Goal: Information Seeking & Learning: Learn about a topic

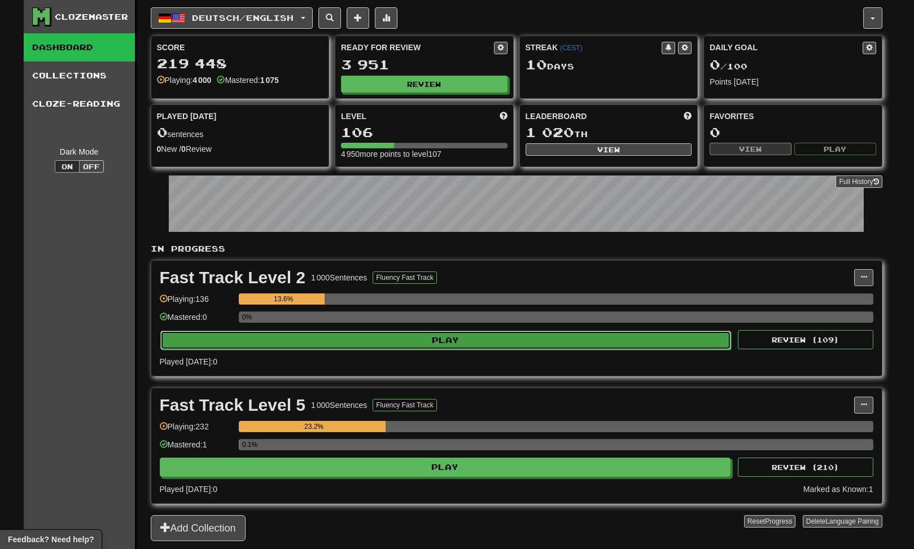
click at [469, 340] on button "Play" at bounding box center [445, 340] width 571 height 19
select select "********"
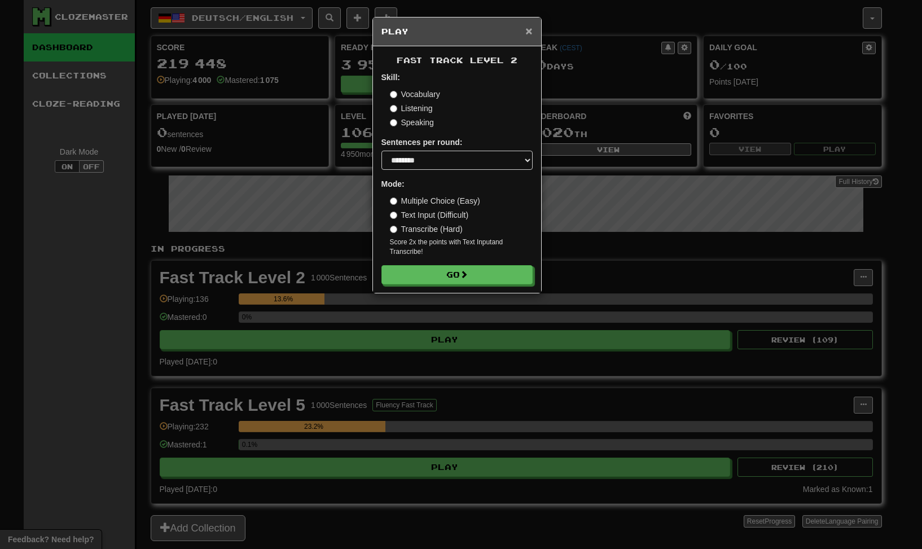
click at [528, 27] on span "×" at bounding box center [528, 30] width 7 height 13
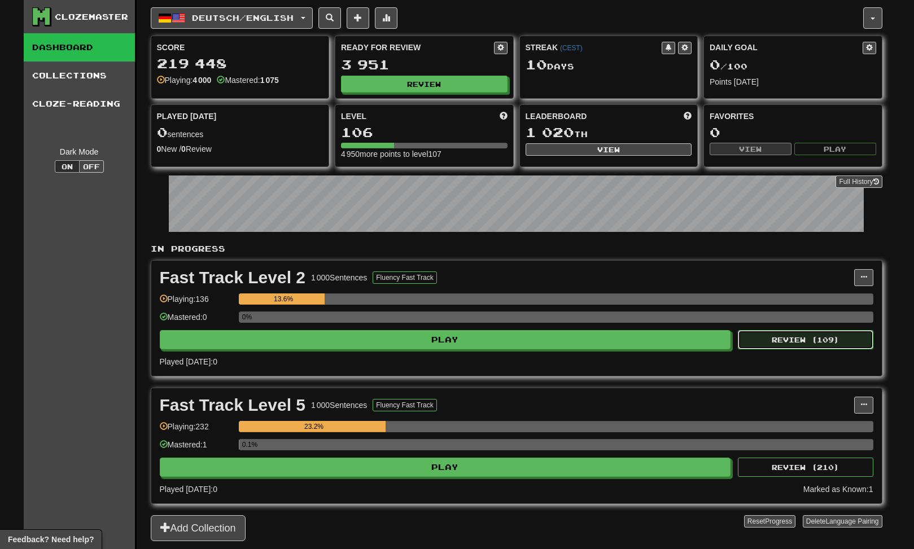
click at [793, 343] on button "Review ( 109 )" at bounding box center [805, 339] width 135 height 19
select select "********"
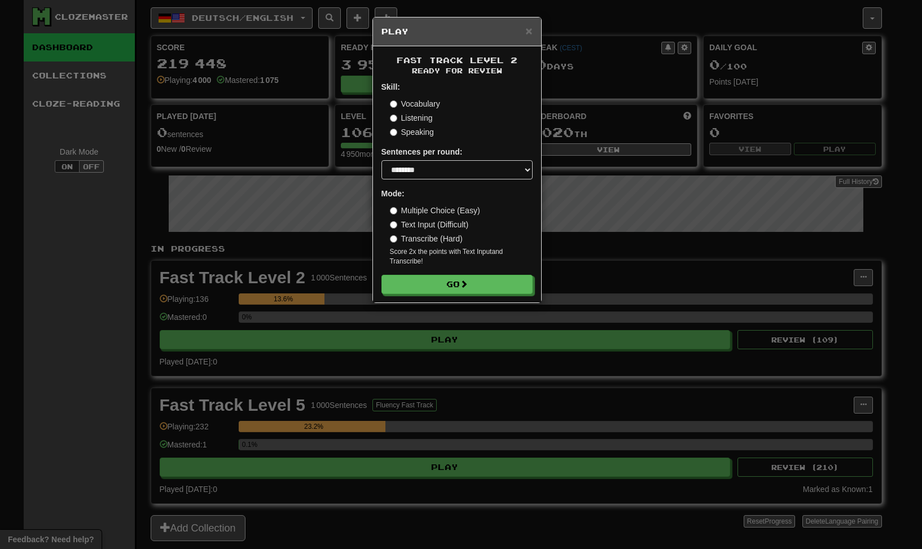
click at [424, 103] on label "Vocabulary" at bounding box center [415, 103] width 50 height 11
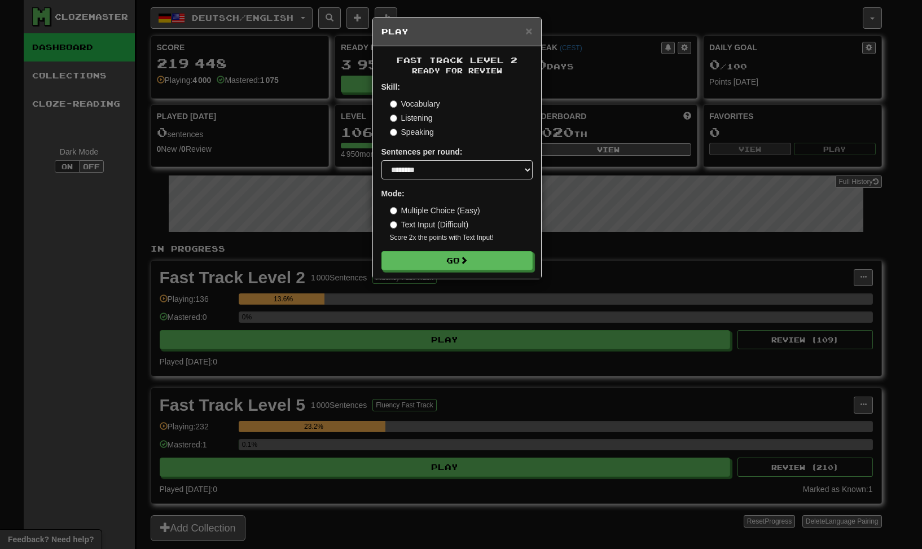
click at [454, 209] on label "Multiple Choice (Easy)" at bounding box center [435, 210] width 90 height 11
click at [473, 257] on button "Go" at bounding box center [457, 261] width 151 height 19
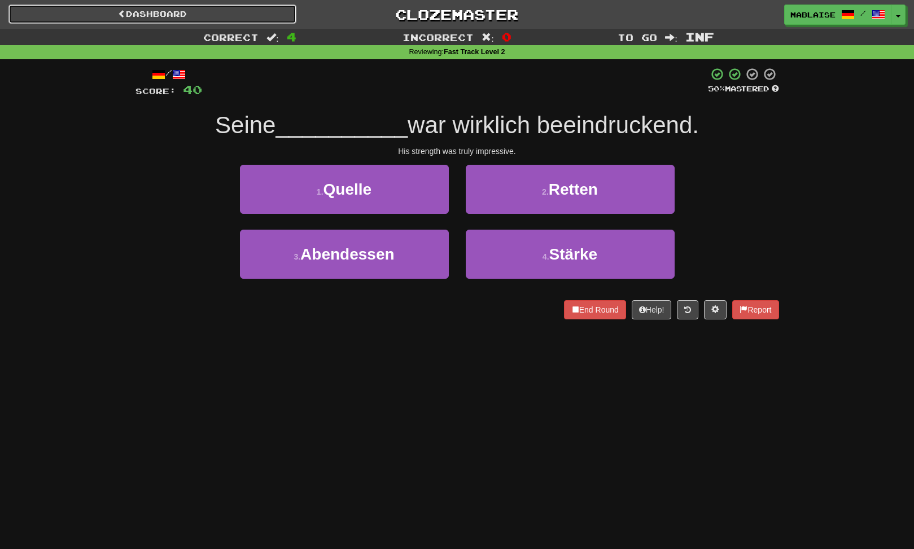
click at [167, 13] on link "Dashboard" at bounding box center [152, 14] width 288 height 19
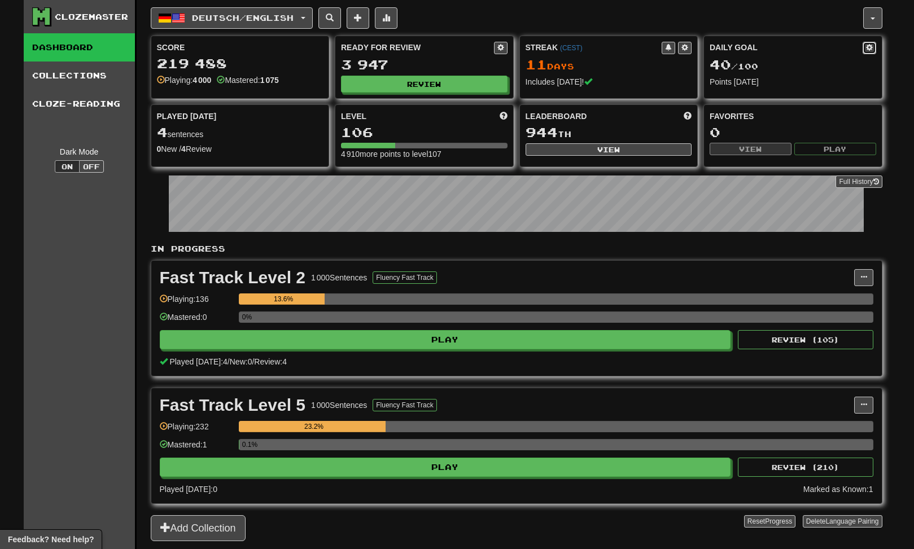
click at [866, 46] on span at bounding box center [869, 47] width 7 height 7
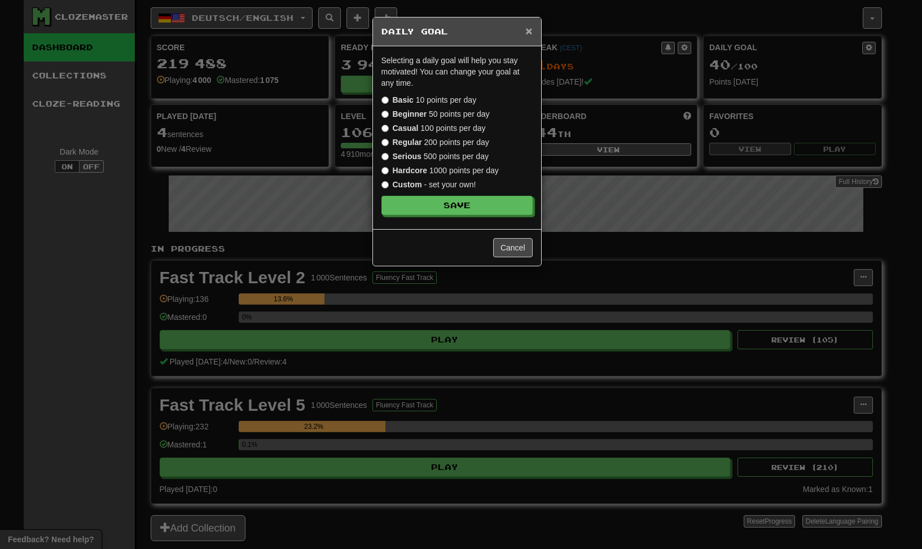
click at [526, 27] on span "×" at bounding box center [528, 30] width 7 height 13
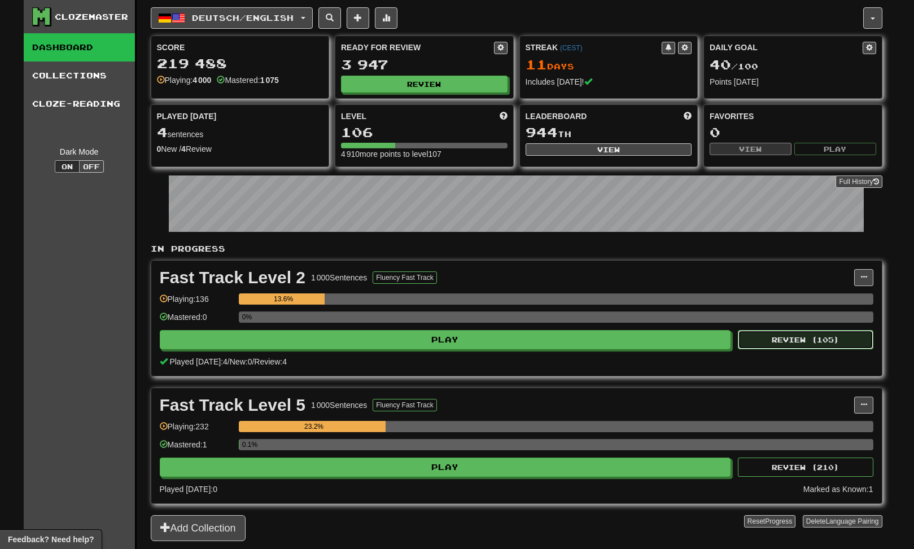
click at [819, 342] on button "Review ( 105 )" at bounding box center [805, 339] width 135 height 19
select select "********"
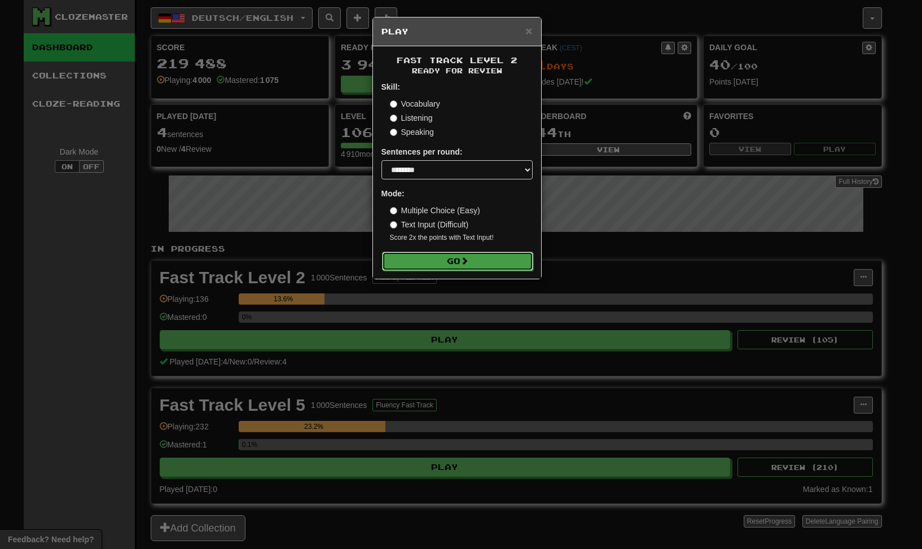
click at [457, 265] on button "Go" at bounding box center [457, 261] width 151 height 19
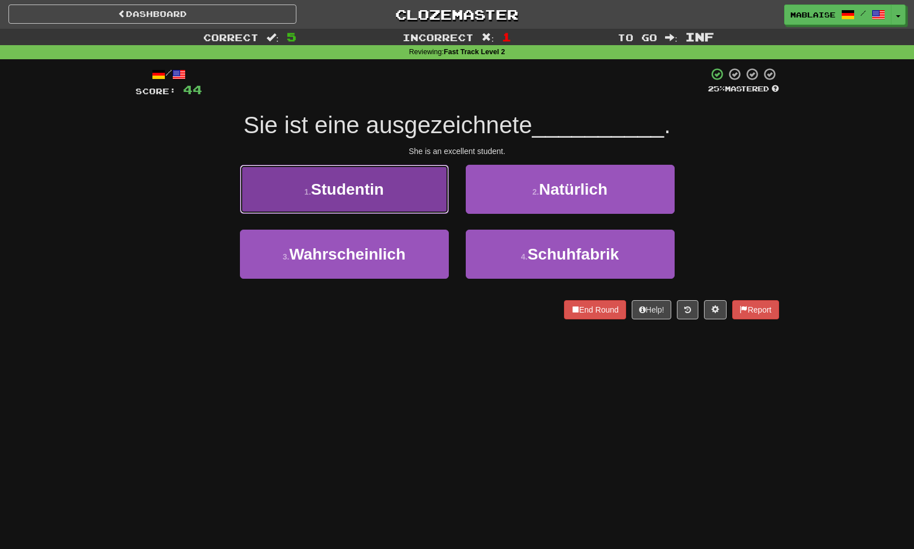
click at [340, 184] on span "Studentin" at bounding box center [347, 189] width 73 height 17
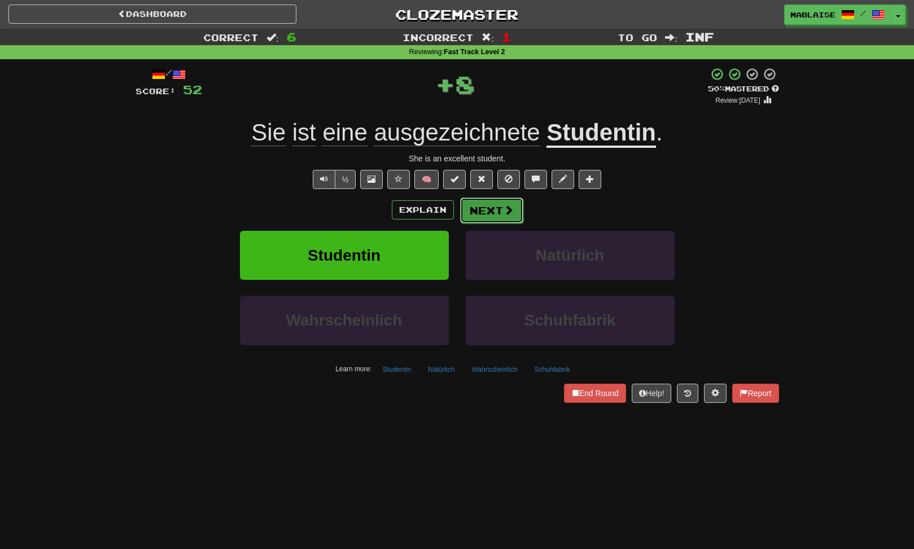
click at [479, 208] on button "Next" at bounding box center [491, 211] width 63 height 26
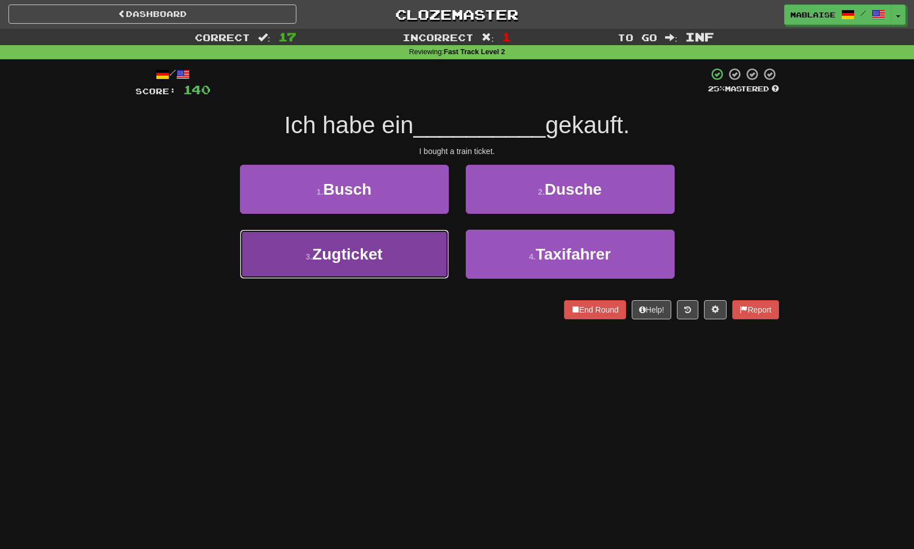
click at [368, 261] on span "Zugticket" at bounding box center [347, 253] width 70 height 17
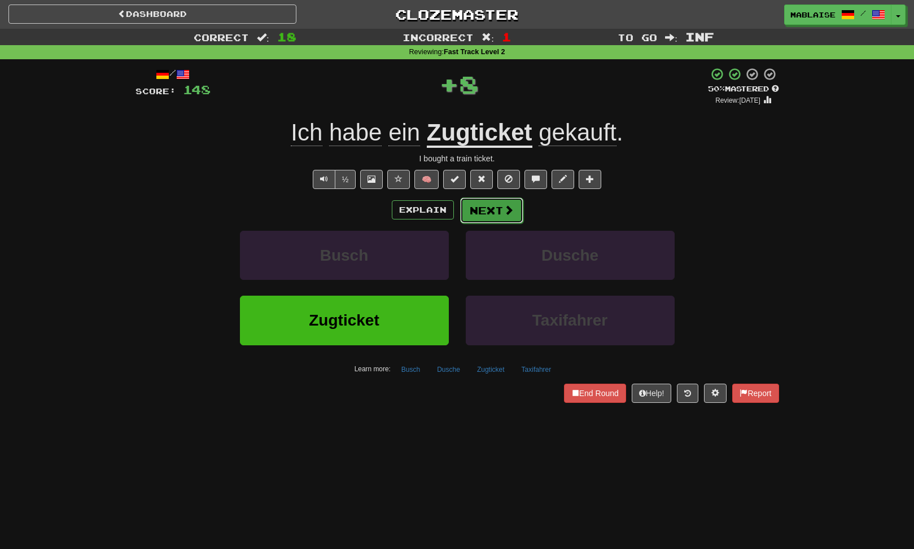
click at [473, 211] on button "Next" at bounding box center [491, 211] width 63 height 26
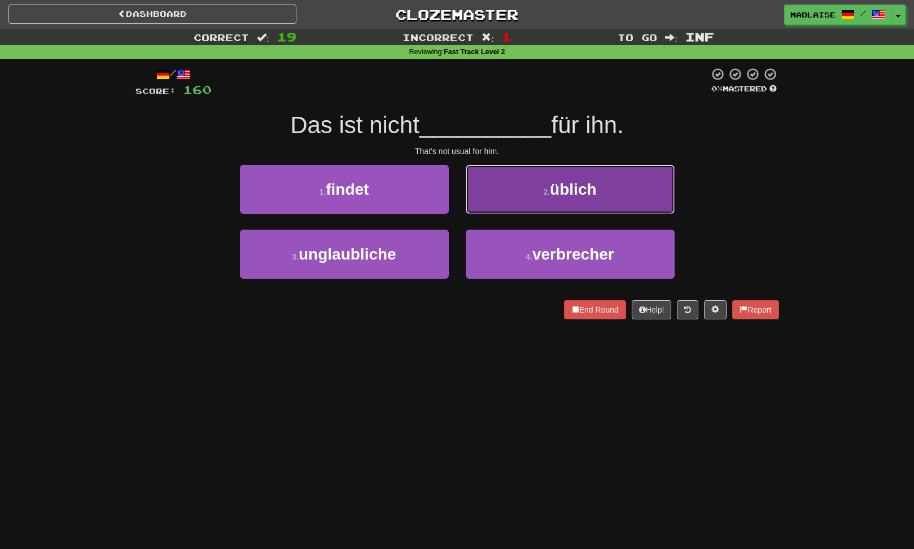
click at [580, 183] on span "üblich" at bounding box center [573, 189] width 46 height 17
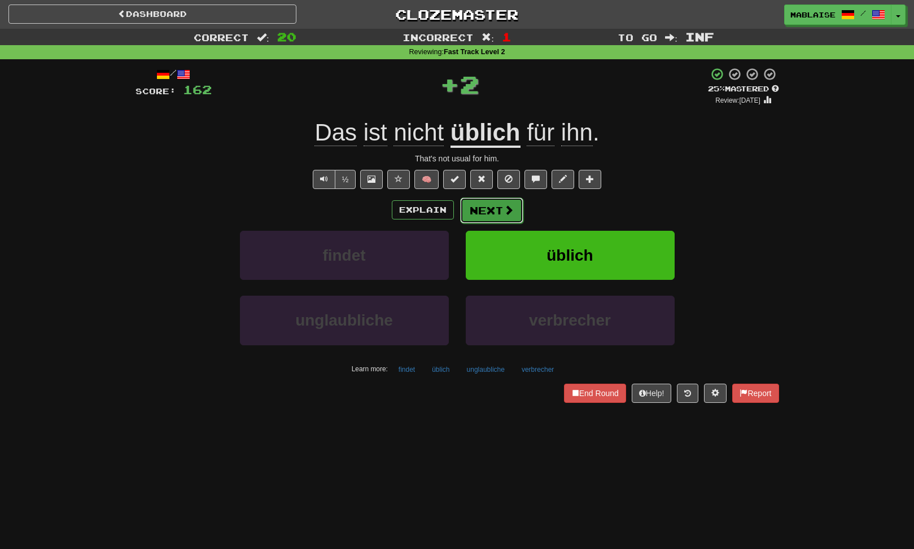
click at [501, 214] on button "Next" at bounding box center [491, 211] width 63 height 26
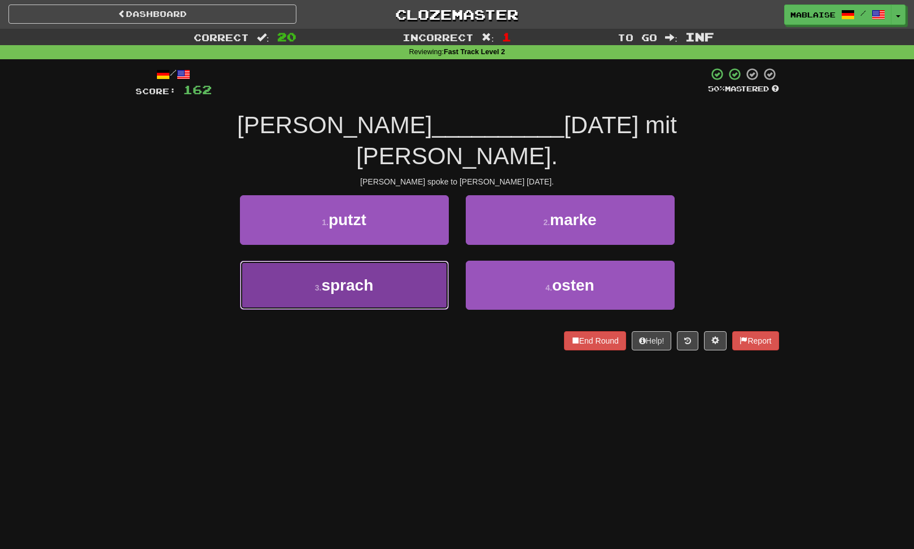
click at [373, 277] on span "sprach" at bounding box center [347, 285] width 52 height 17
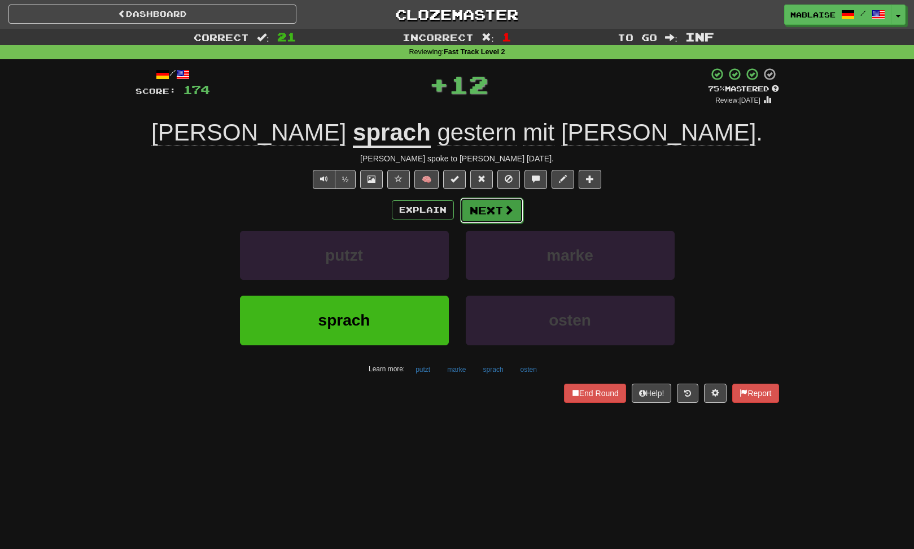
click at [477, 218] on button "Next" at bounding box center [491, 211] width 63 height 26
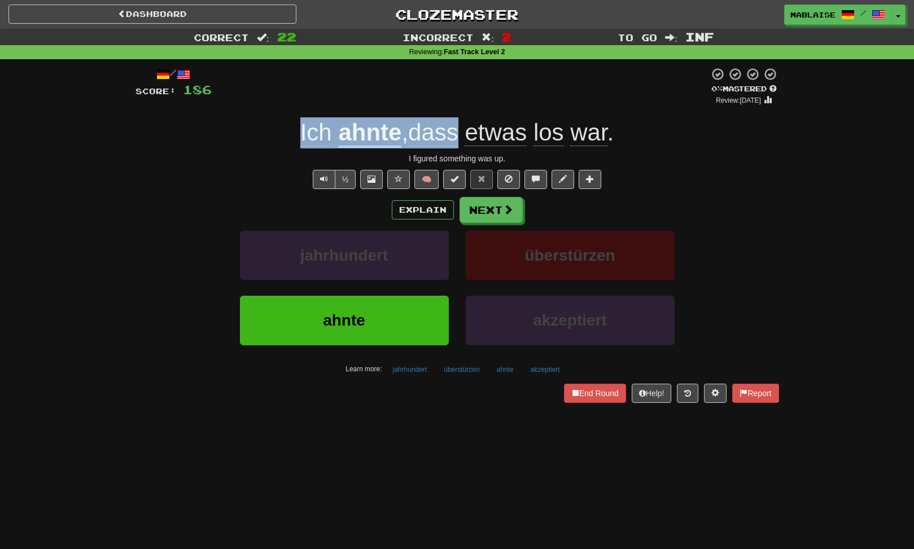
drag, startPoint x: 282, startPoint y: 135, endPoint x: 620, endPoint y: 69, distance: 343.9
click at [463, 136] on div "Ich ahnte , dass etwas los war ." at bounding box center [456, 132] width 643 height 31
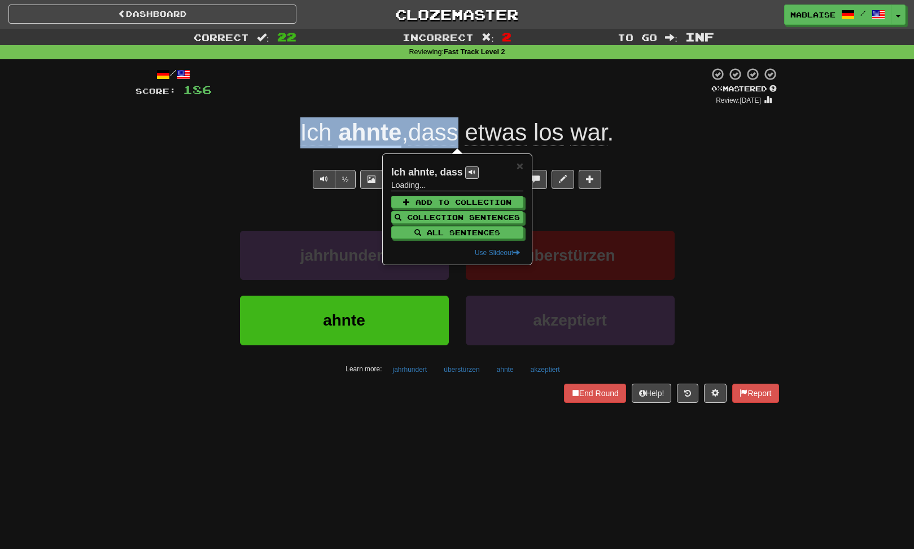
copy span "Ich ahnte , dass"
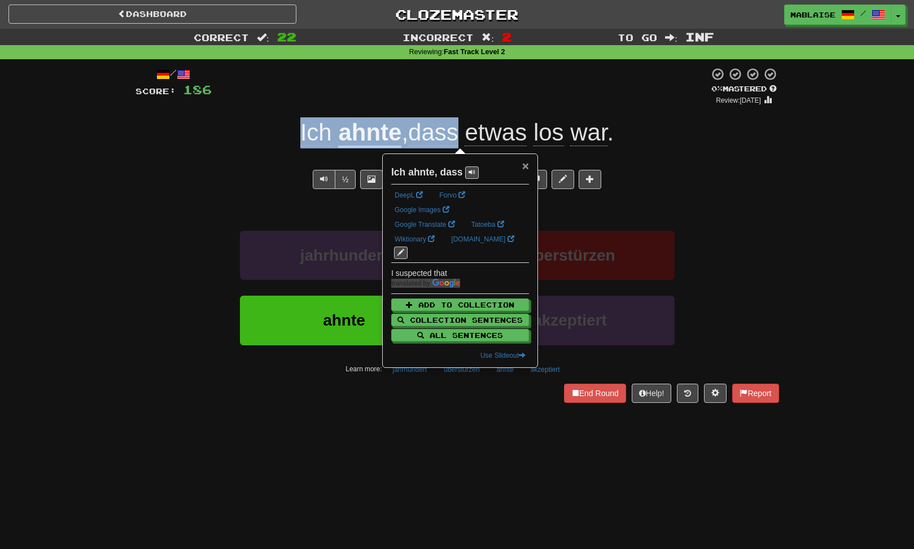
click at [528, 165] on span "×" at bounding box center [525, 165] width 7 height 13
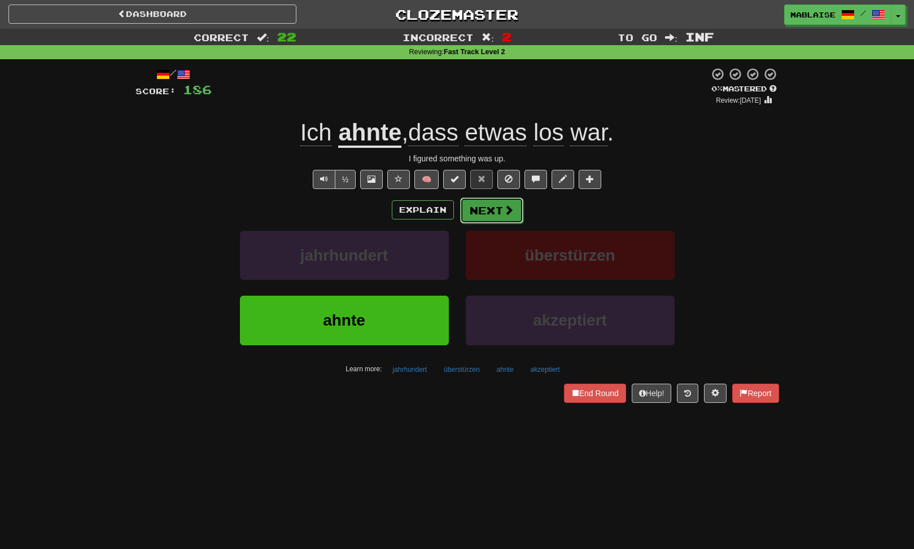
click at [492, 211] on button "Next" at bounding box center [491, 211] width 63 height 26
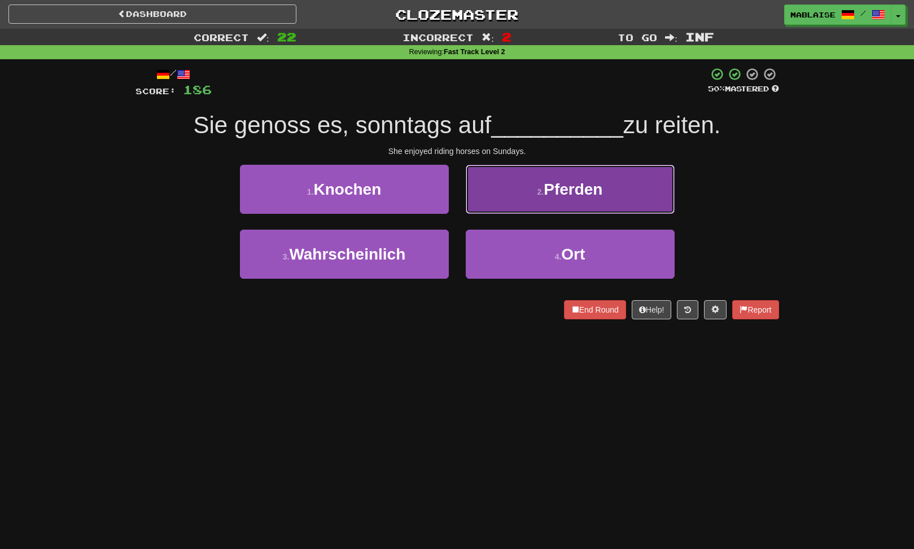
click at [621, 198] on button "2 . Pferden" at bounding box center [570, 189] width 209 height 49
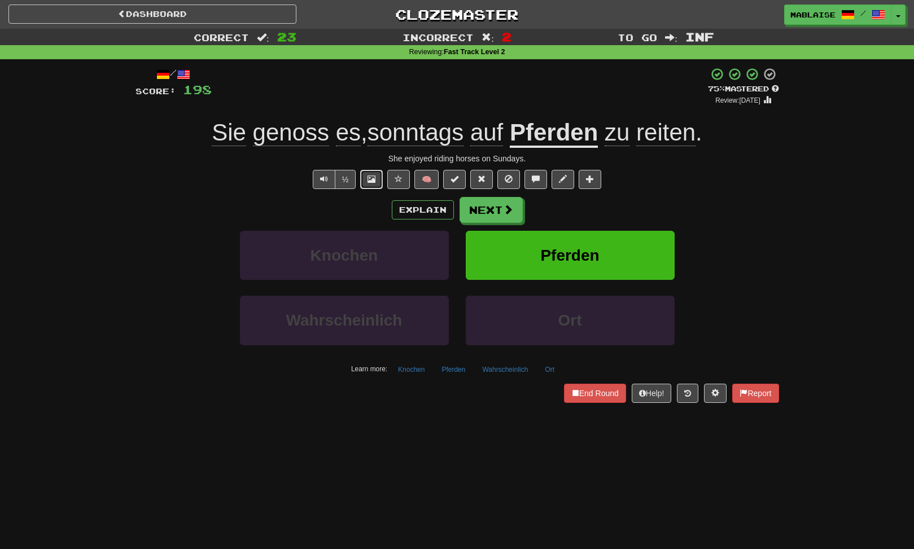
click at [373, 174] on button at bounding box center [371, 179] width 23 height 19
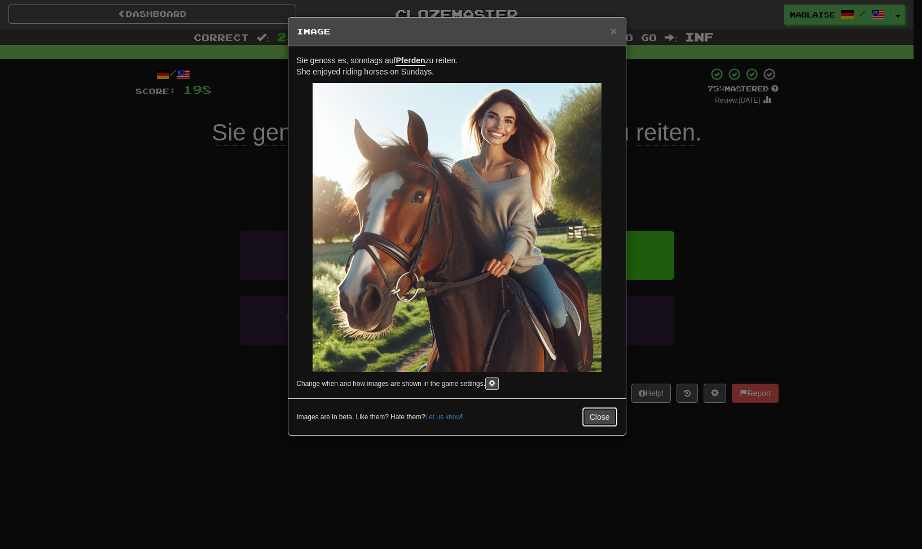
click at [602, 417] on button "Close" at bounding box center [599, 416] width 35 height 19
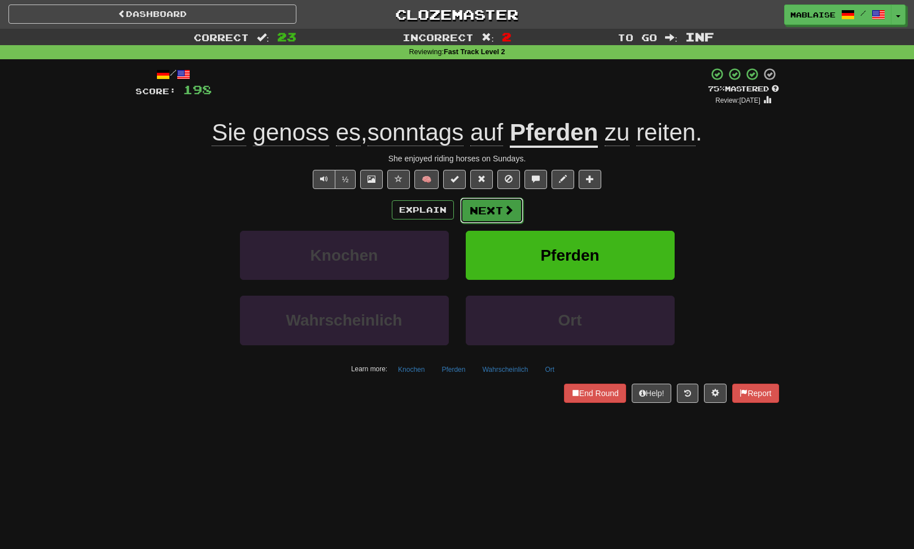
click at [508, 208] on span at bounding box center [508, 210] width 10 height 10
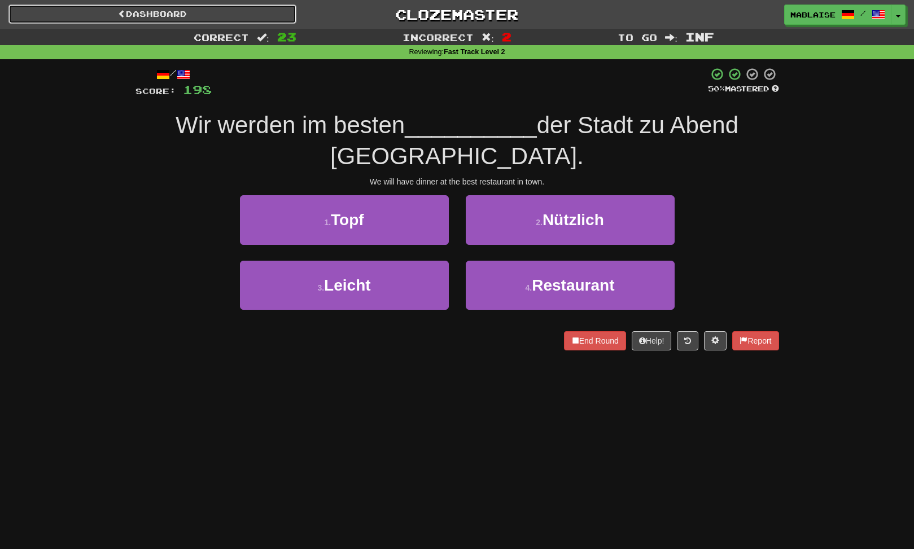
click at [209, 13] on link "Dashboard" at bounding box center [152, 14] width 288 height 19
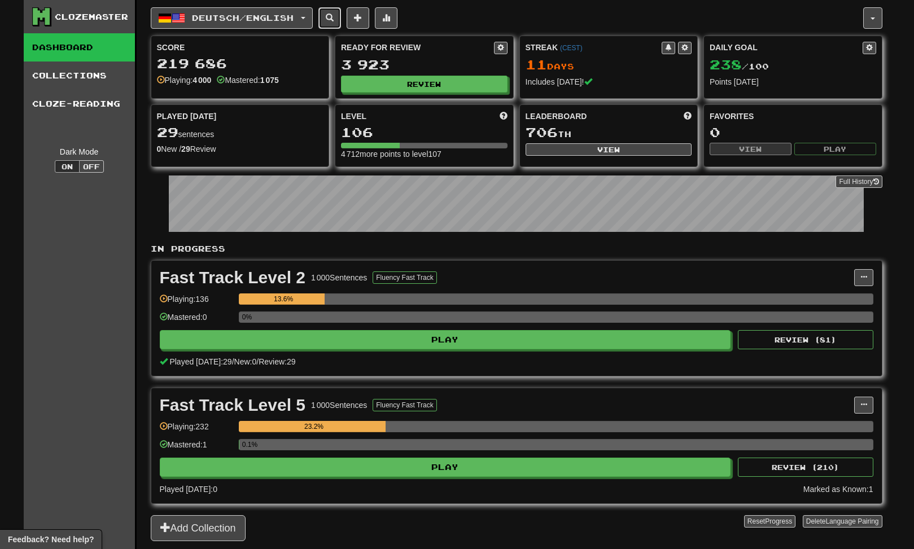
click at [331, 9] on button at bounding box center [329, 17] width 23 height 21
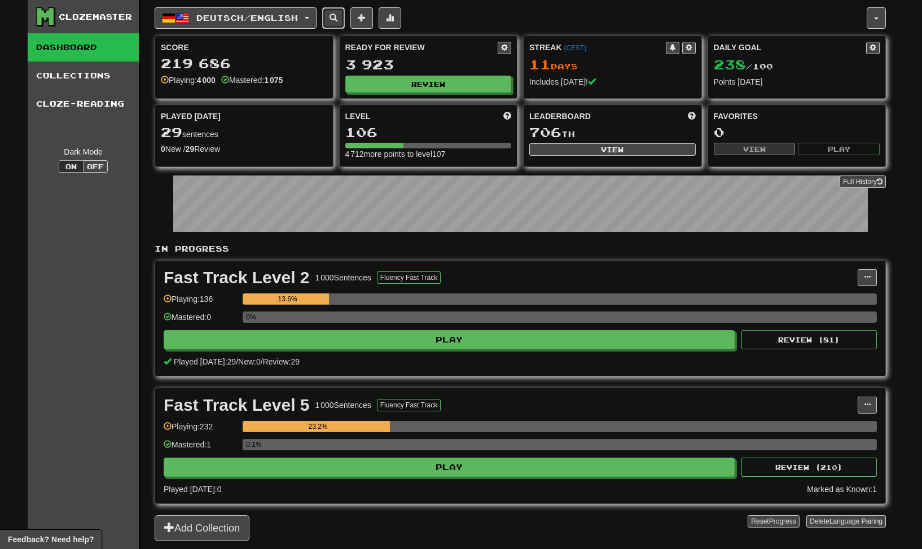
select select "****"
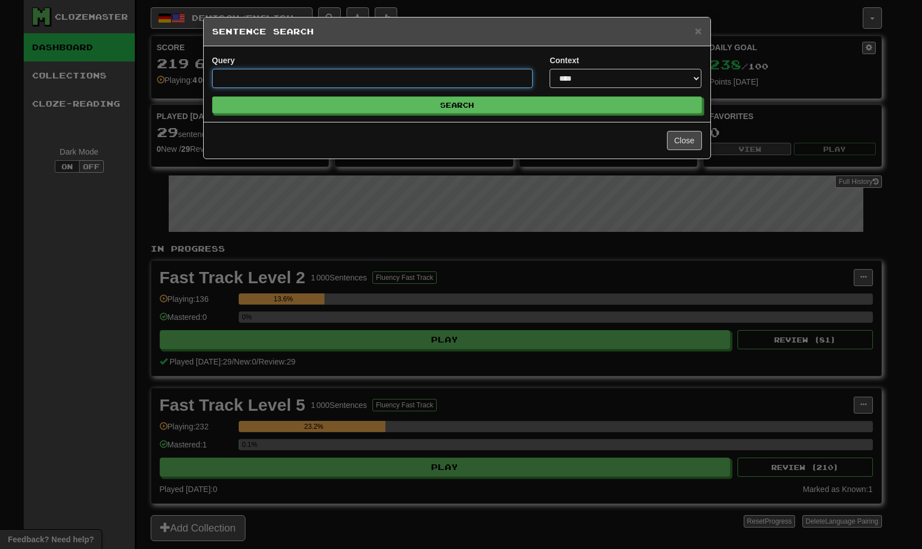
paste input "********"
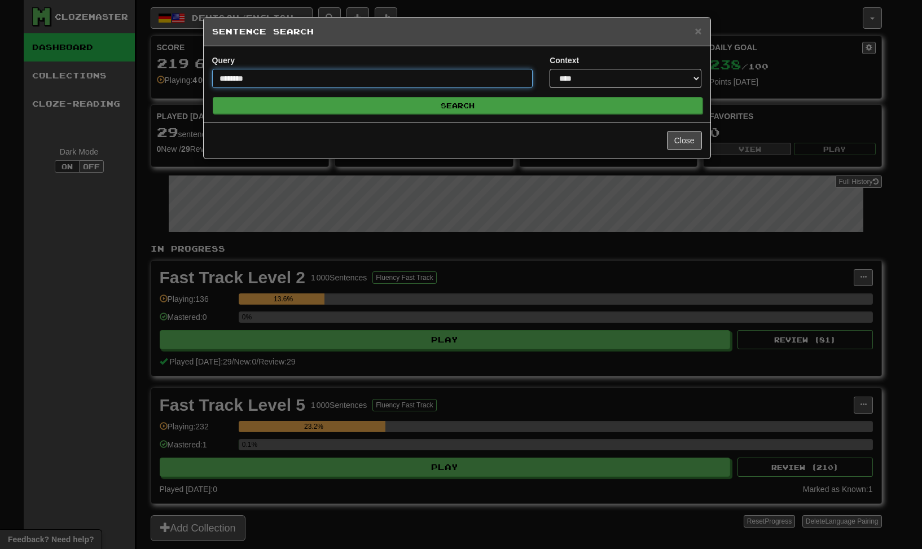
type input "********"
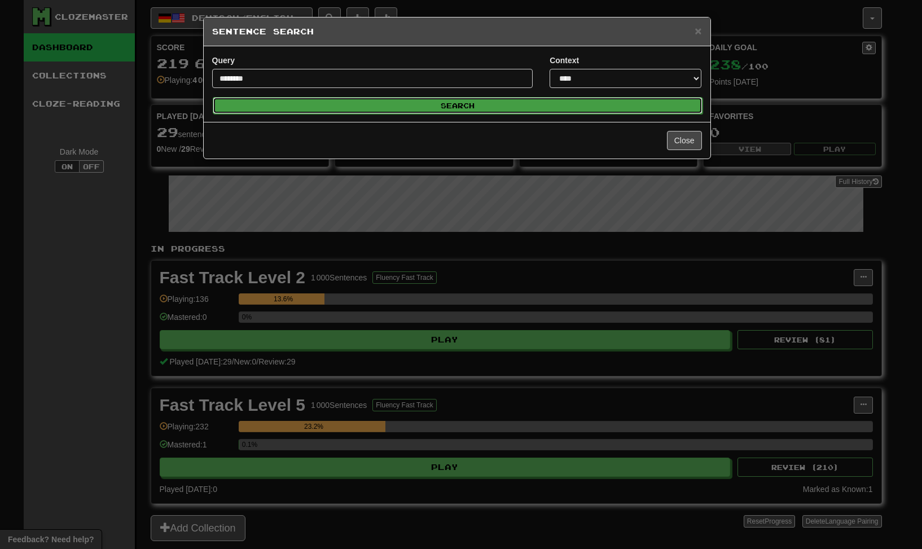
click at [383, 104] on button "Search" at bounding box center [458, 105] width 490 height 17
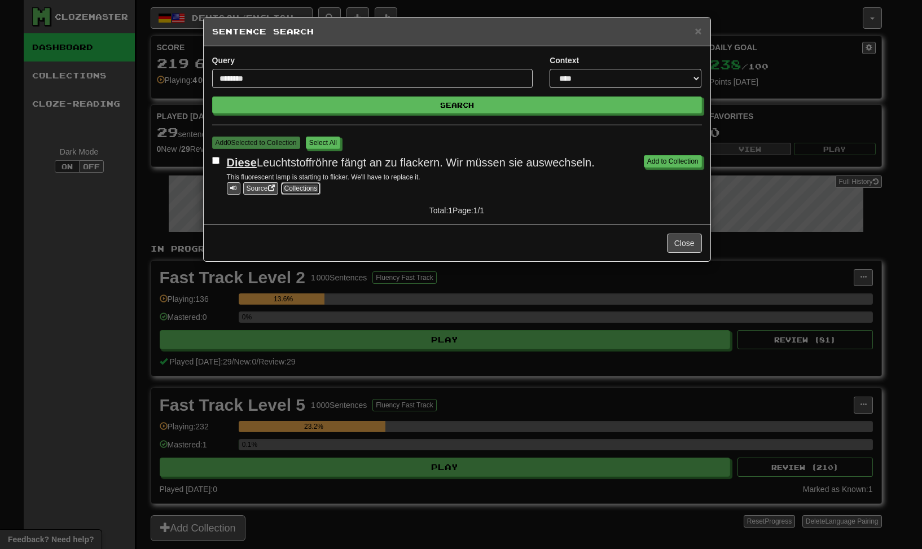
drag, startPoint x: 300, startPoint y: 188, endPoint x: 350, endPoint y: 189, distance: 50.2
click at [300, 188] on button "Collections" at bounding box center [301, 188] width 40 height 12
drag, startPoint x: 605, startPoint y: 164, endPoint x: 229, endPoint y: 164, distance: 375.8
click at [229, 164] on div "Diese Leuchtstoffröhre fängt an zu flackern. Wir müssen sie auswechseln." at bounding box center [464, 163] width 475 height 16
copy span "Diese Leuchtstoffröhre fängt an zu flackern. Wir müssen sie auswechseln."
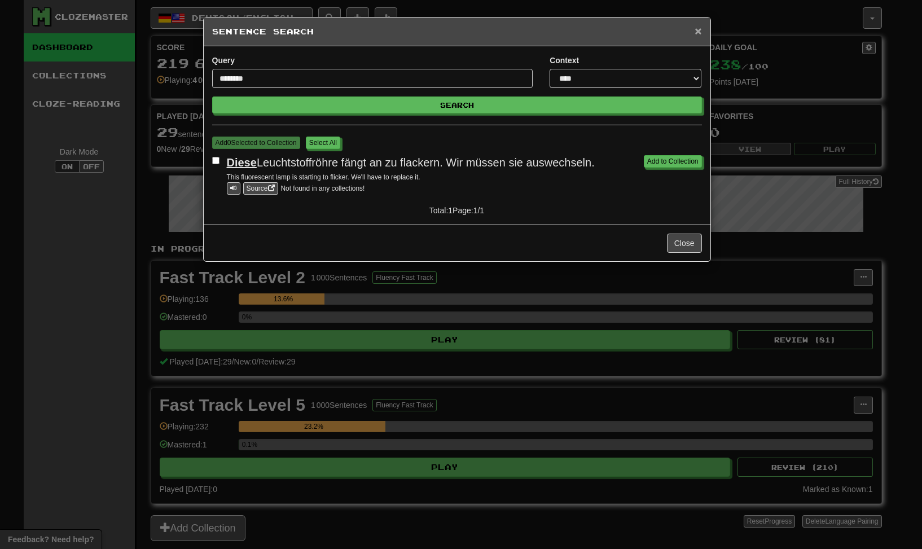
click at [701, 29] on span "×" at bounding box center [698, 30] width 7 height 13
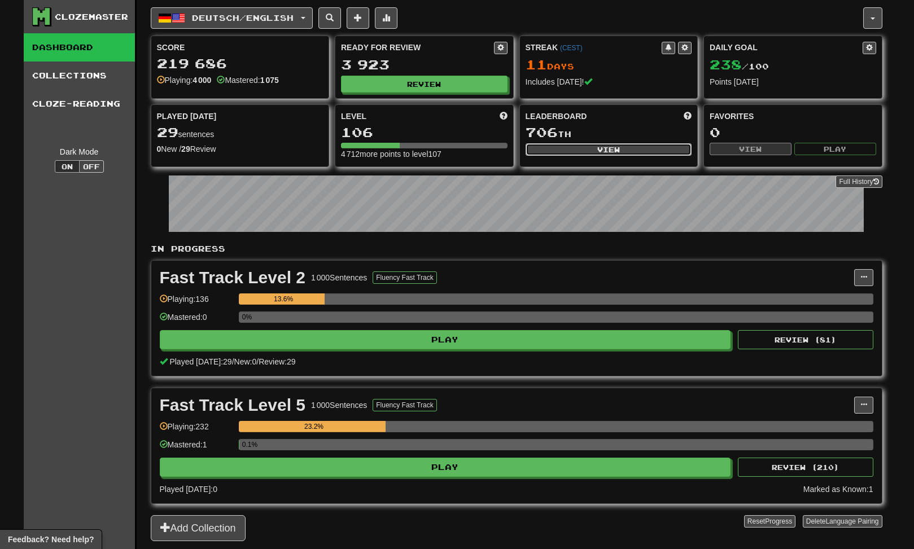
click at [582, 147] on button "View" at bounding box center [608, 149] width 166 height 12
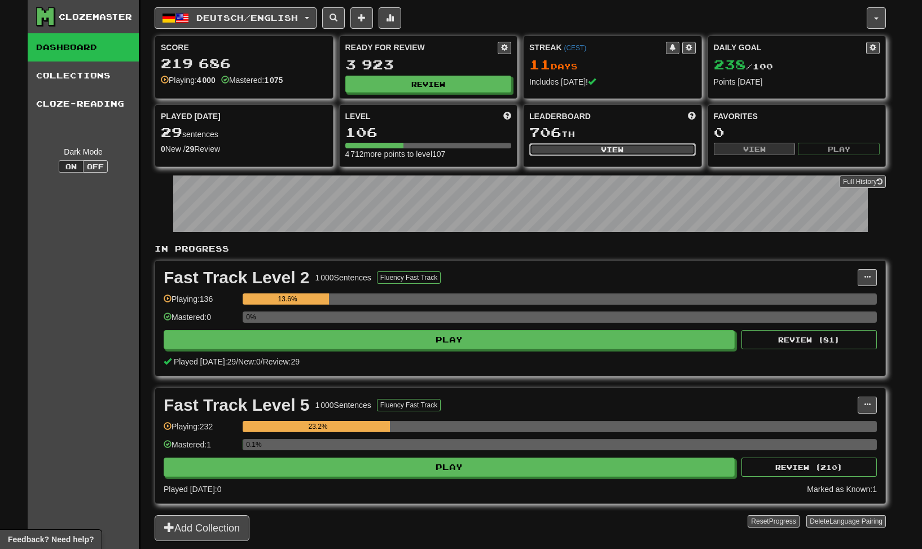
select select "**********"
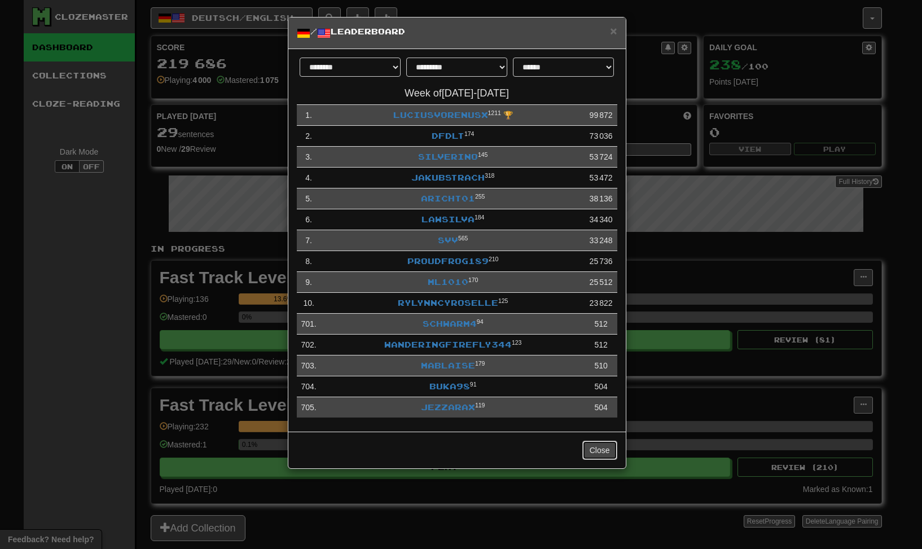
click at [601, 449] on button "Close" at bounding box center [599, 450] width 35 height 19
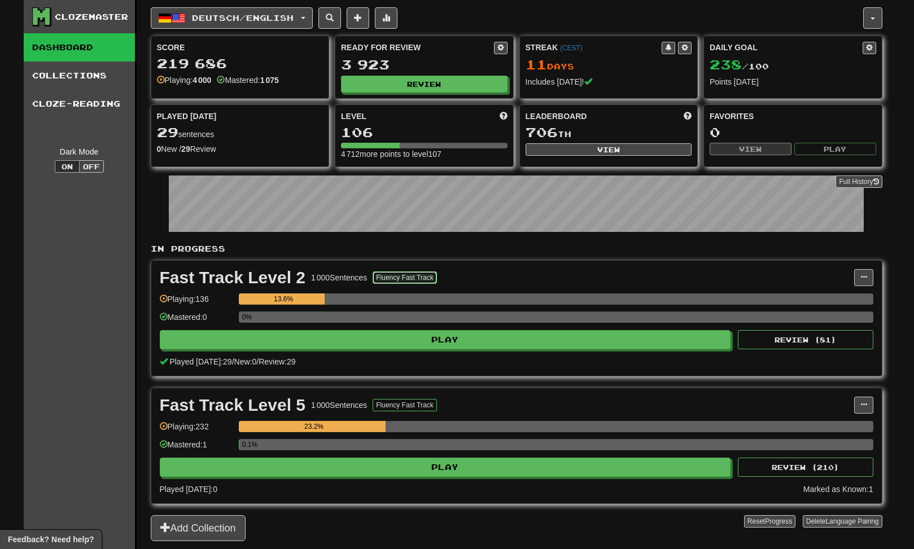
click at [415, 276] on button "Fluency Fast Track" at bounding box center [404, 277] width 64 height 12
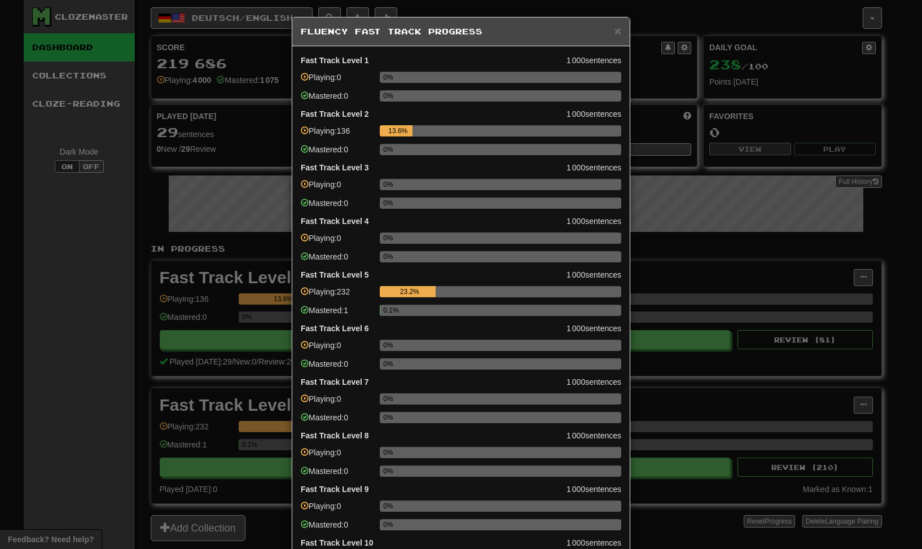
scroll to position [124, 0]
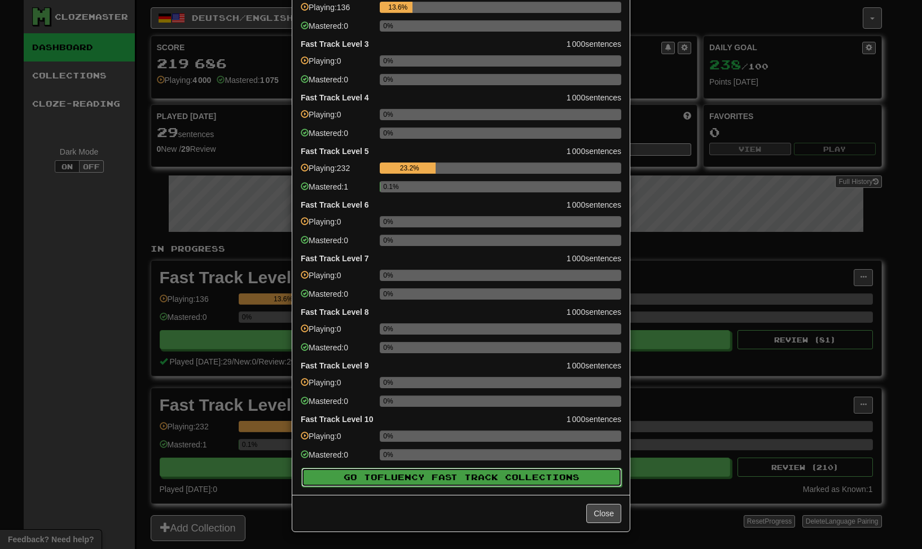
click at [499, 478] on span "Fluency Fast Track" at bounding box center [442, 477] width 128 height 10
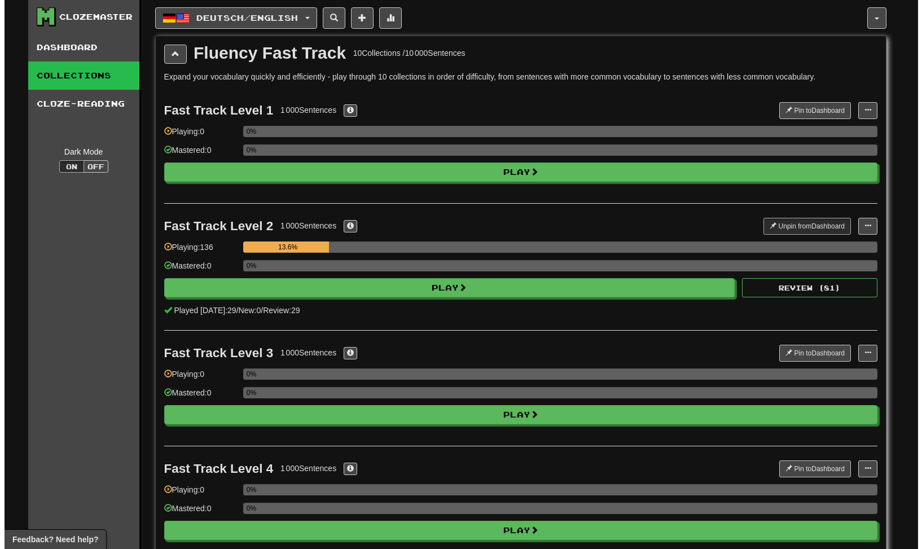
scroll to position [113, 0]
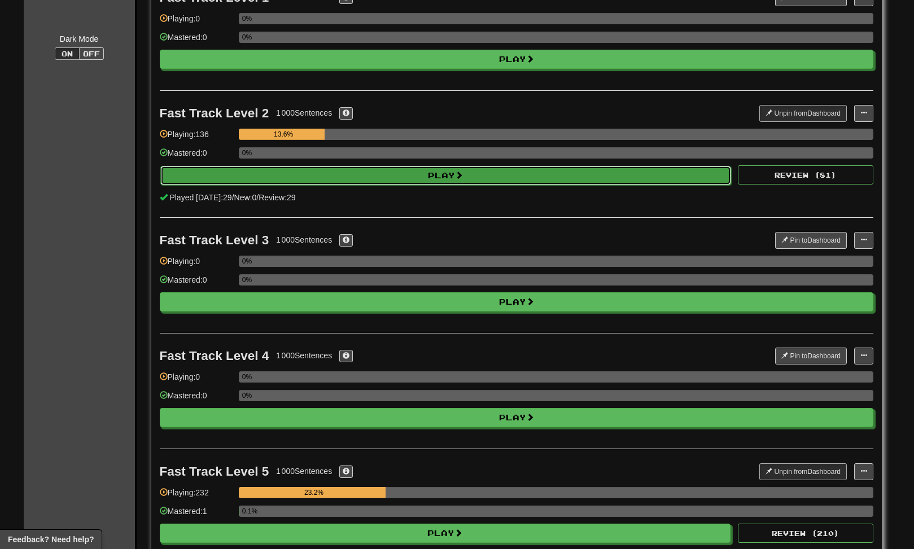
click at [401, 173] on button "Play" at bounding box center [445, 175] width 571 height 19
select select "********"
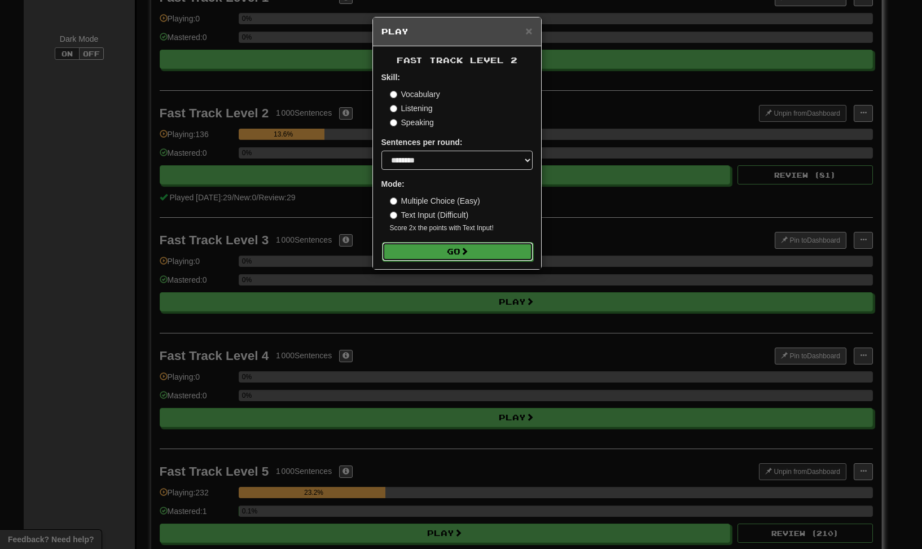
click at [442, 249] on button "Go" at bounding box center [457, 251] width 151 height 19
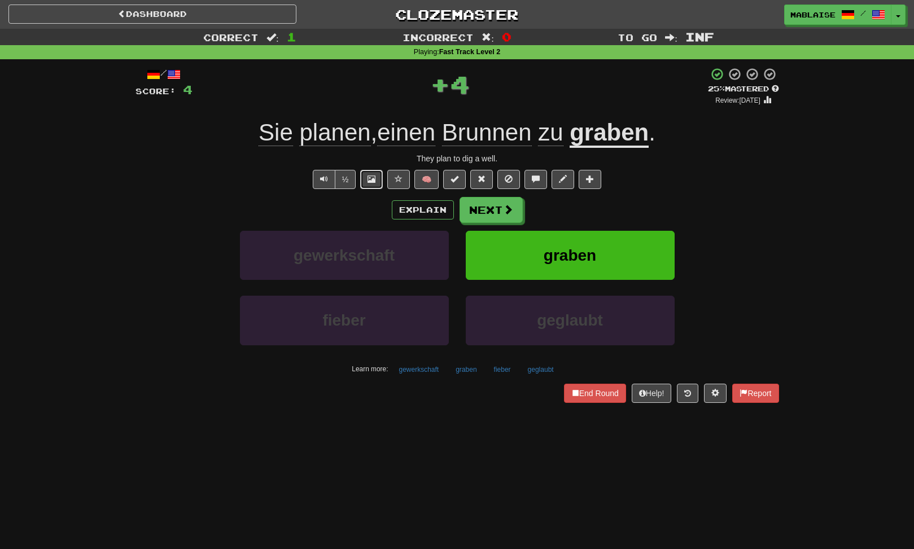
click at [365, 179] on button at bounding box center [371, 179] width 23 height 19
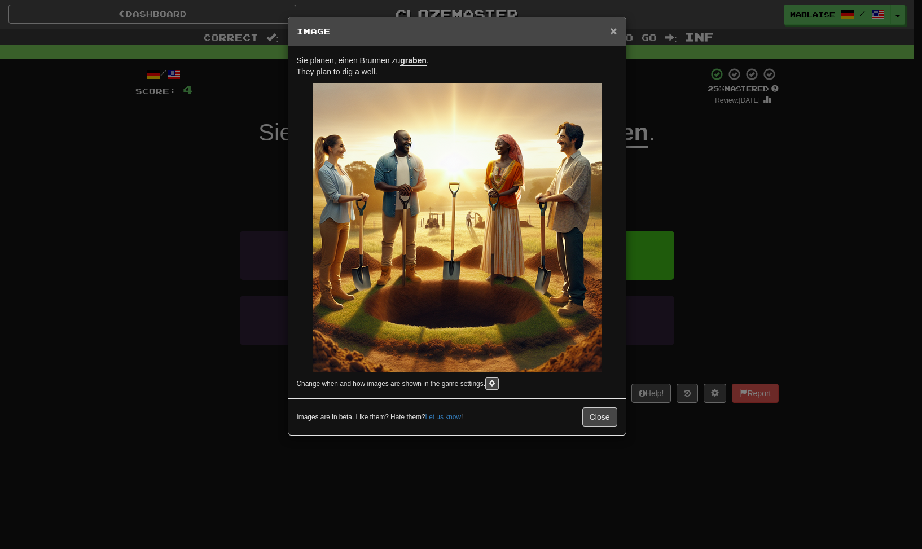
click at [612, 32] on span "×" at bounding box center [613, 30] width 7 height 13
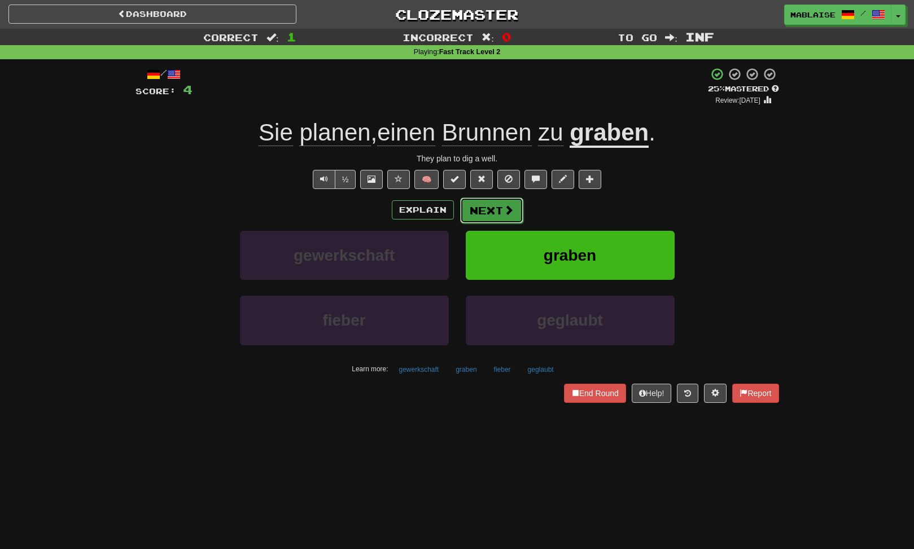
click at [511, 211] on span at bounding box center [508, 210] width 10 height 10
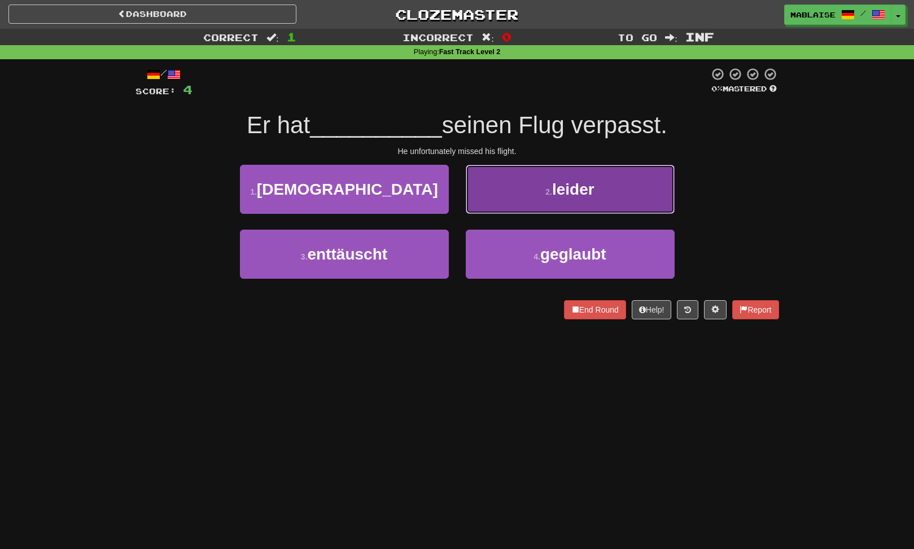
click at [565, 199] on button "2 . leider" at bounding box center [570, 189] width 209 height 49
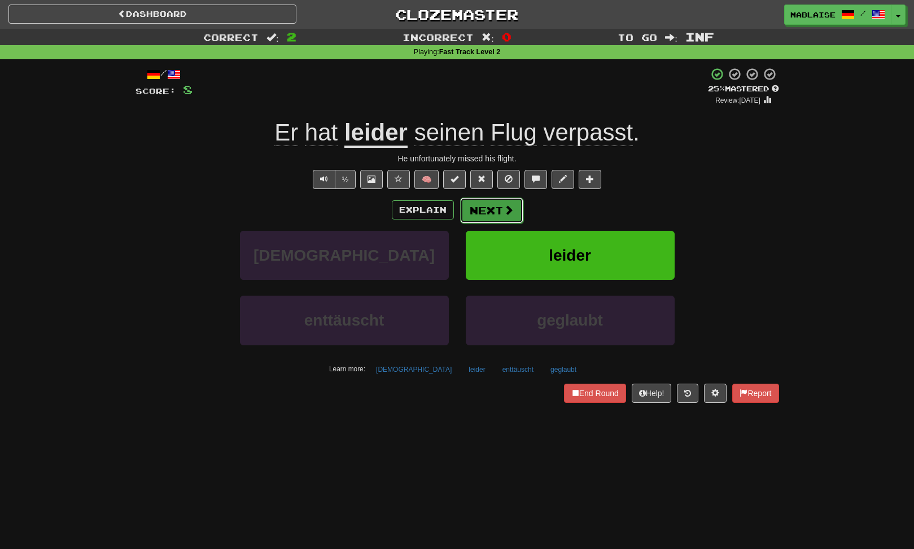
click at [500, 209] on button "Next" at bounding box center [491, 211] width 63 height 26
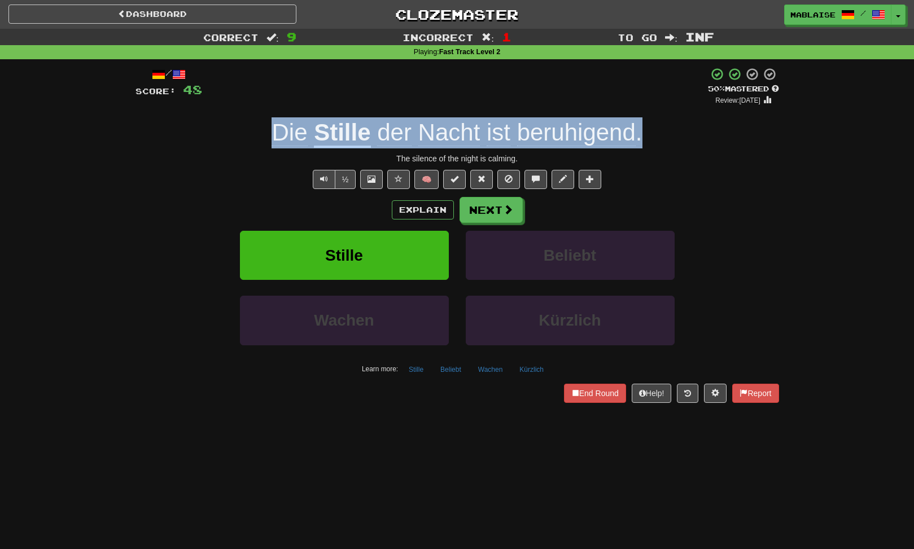
drag, startPoint x: 345, startPoint y: 138, endPoint x: 275, endPoint y: 137, distance: 70.0
click at [275, 137] on div "Die Stille der Nacht ist beruhigend ." at bounding box center [456, 132] width 643 height 31
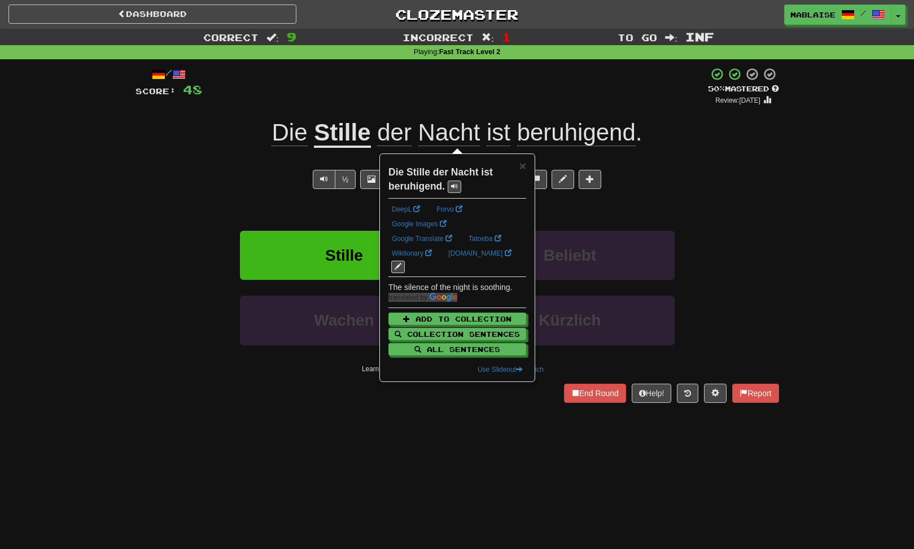
click at [790, 199] on div "Correct : 9 Incorrect : 1 To go : Inf Playing : Fast Track Level 2 / Score: 48 …" at bounding box center [457, 224] width 914 height 390
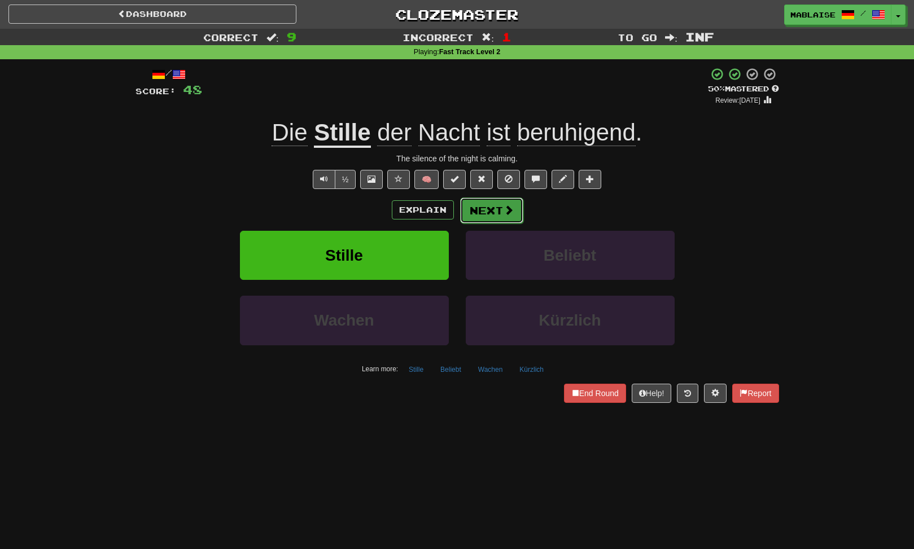
click at [504, 209] on button "Next" at bounding box center [491, 211] width 63 height 26
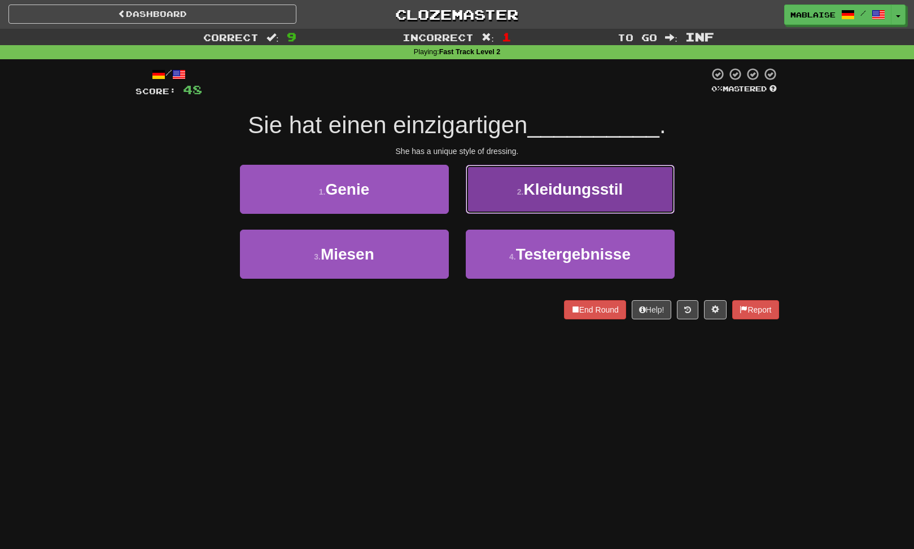
click at [603, 177] on button "2 . Kleidungsstil" at bounding box center [570, 189] width 209 height 49
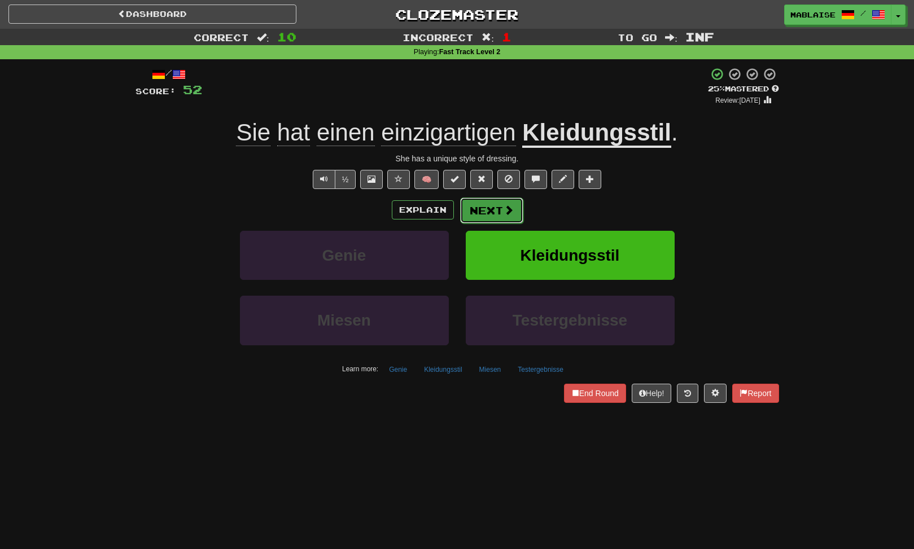
click at [484, 223] on button "Next" at bounding box center [491, 211] width 63 height 26
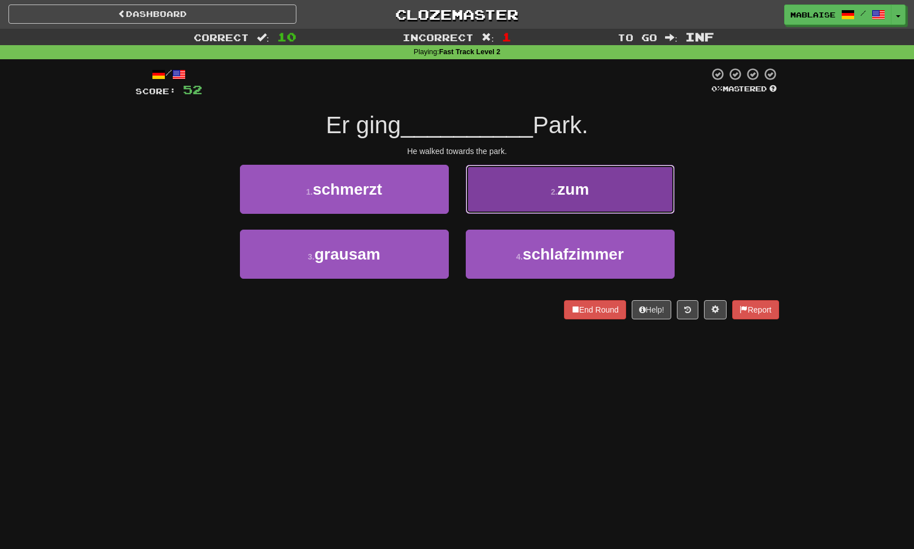
click at [615, 198] on button "2 . zum" at bounding box center [570, 189] width 209 height 49
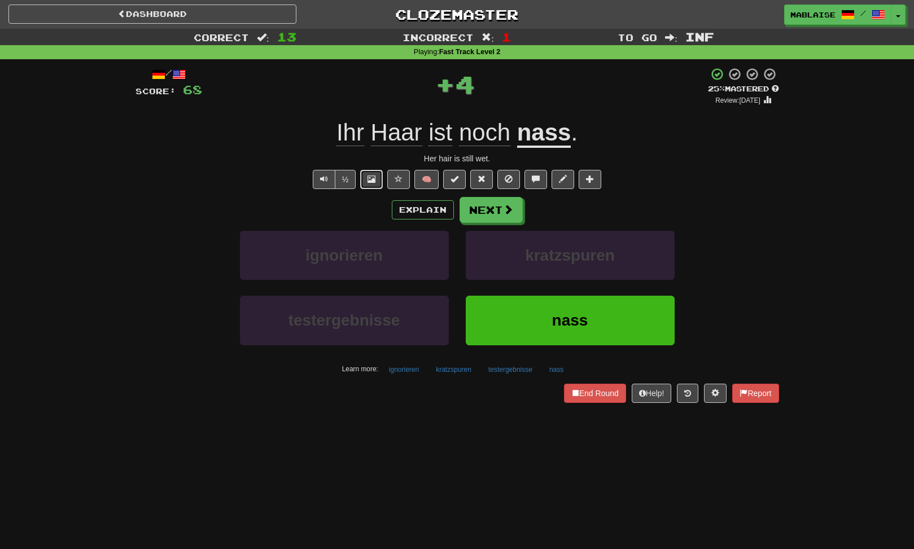
click at [373, 181] on span at bounding box center [371, 179] width 8 height 8
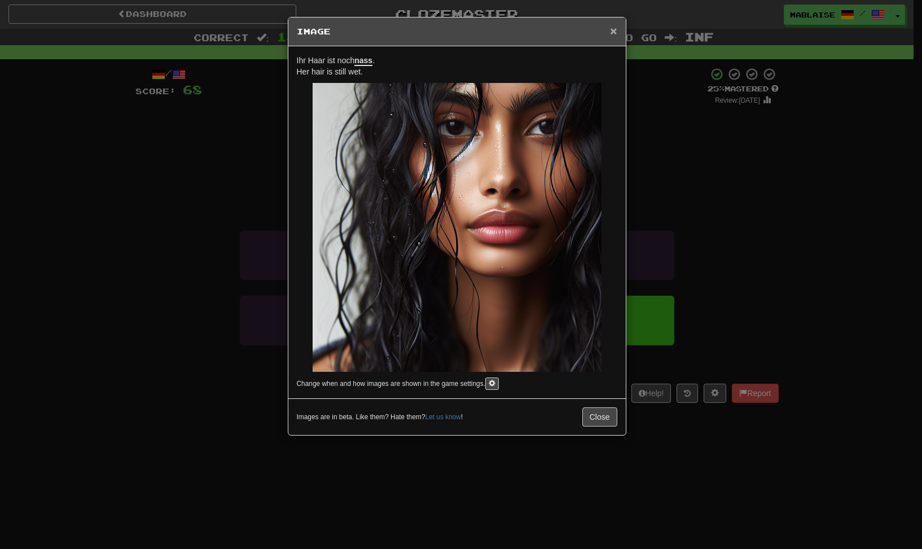
click at [615, 32] on span "×" at bounding box center [613, 30] width 7 height 13
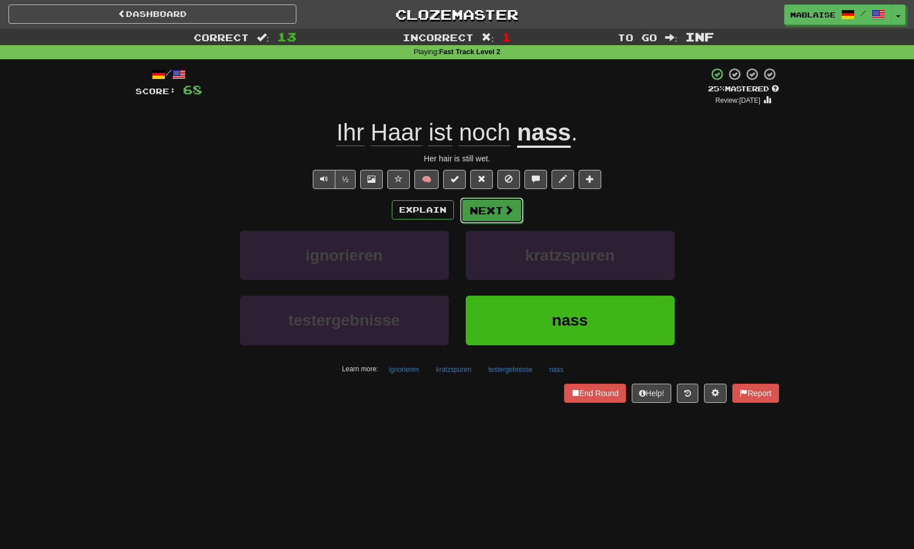
click at [507, 213] on span at bounding box center [508, 210] width 10 height 10
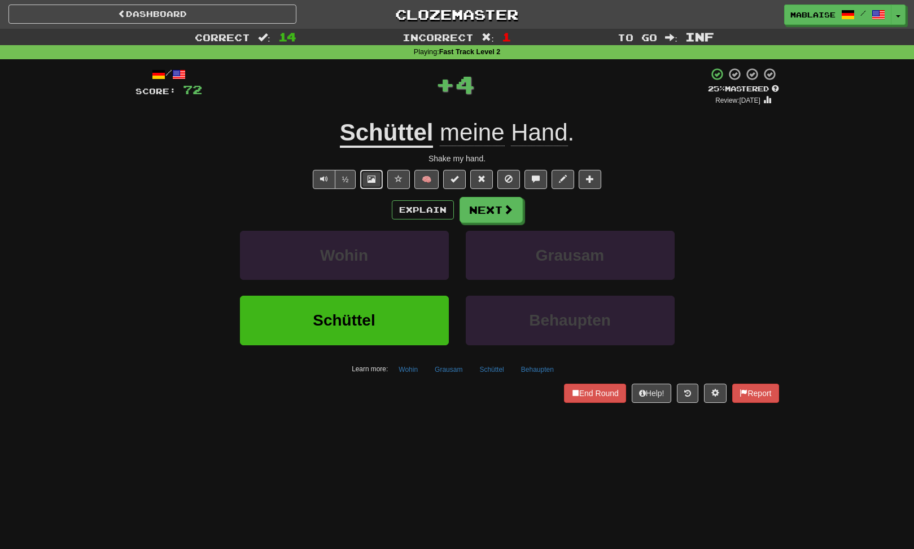
click at [371, 178] on span at bounding box center [371, 179] width 8 height 8
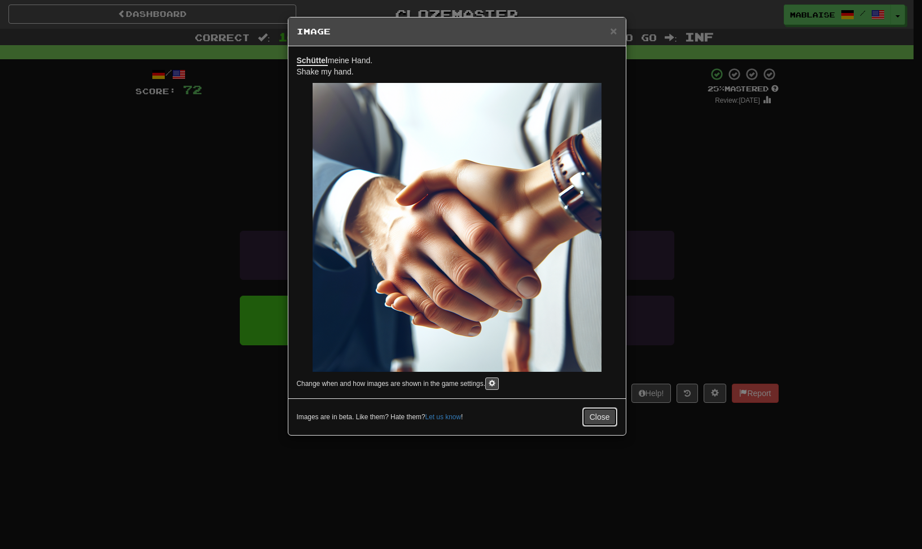
click at [602, 418] on button "Close" at bounding box center [599, 416] width 35 height 19
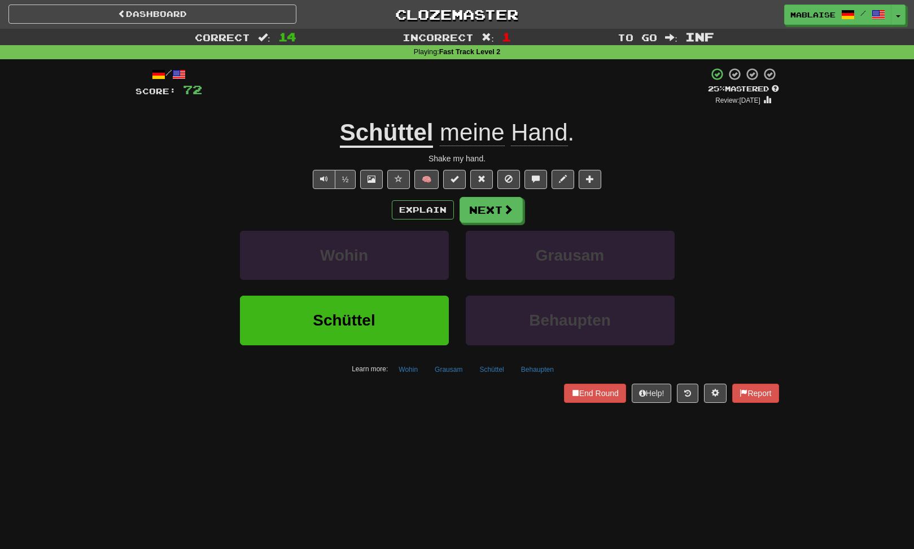
click at [389, 128] on u "Schüttel" at bounding box center [387, 133] width 94 height 29
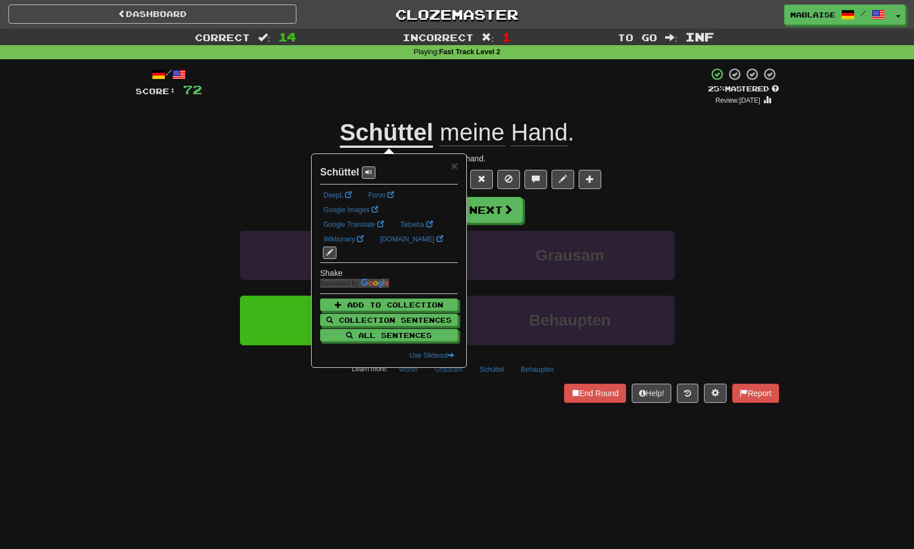
click at [332, 174] on strong "Schüttel" at bounding box center [339, 171] width 39 height 11
copy strong "Schüttel"
drag, startPoint x: 200, startPoint y: 175, endPoint x: 388, endPoint y: 177, distance: 187.9
click at [201, 175] on div "½ 🧠" at bounding box center [456, 179] width 643 height 19
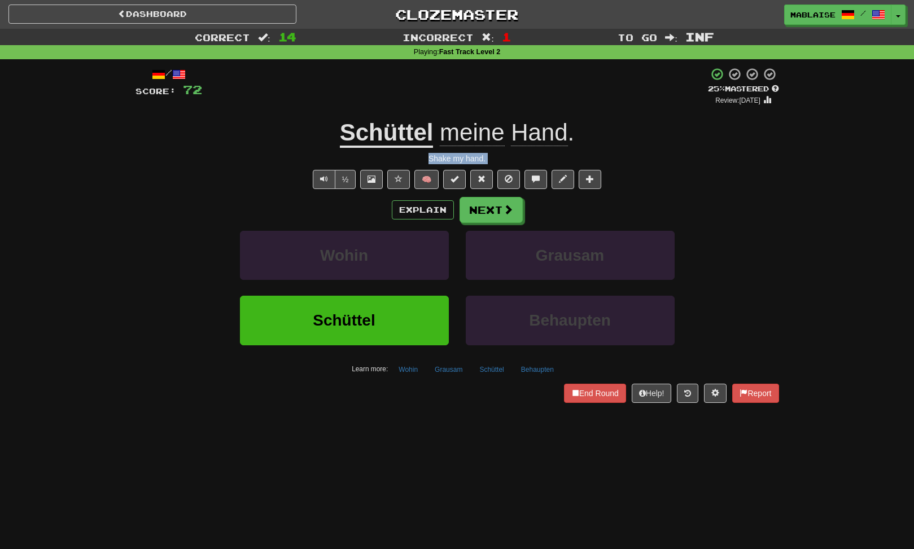
drag, startPoint x: 418, startPoint y: 159, endPoint x: 516, endPoint y: 164, distance: 98.9
click at [519, 164] on div "/ Score: 72 + 4 25 % Mastered Review: 2025-09-19 Schüttel meine Hand . Shake my…" at bounding box center [456, 234] width 643 height 335
click at [237, 170] on div "½ 🧠" at bounding box center [456, 179] width 643 height 19
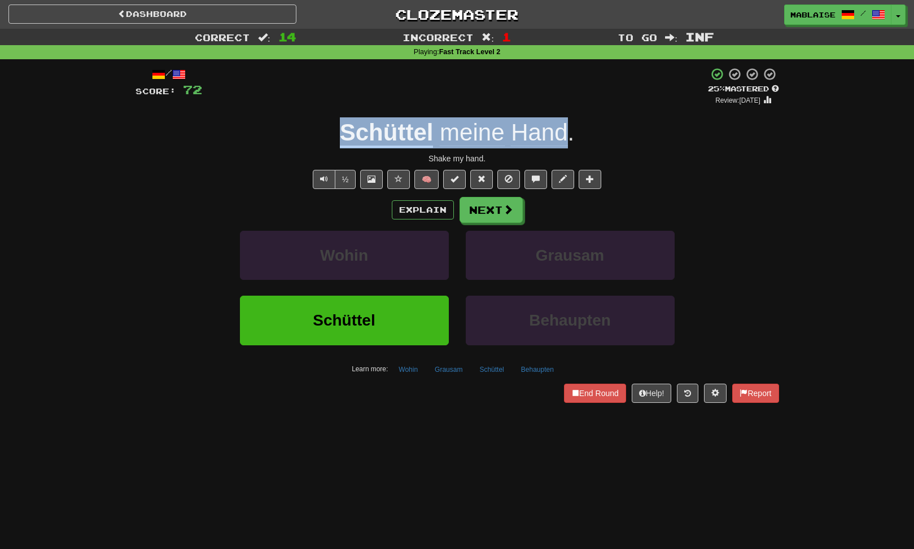
drag, startPoint x: 328, startPoint y: 134, endPoint x: 510, endPoint y: 151, distance: 181.9
click at [567, 131] on div "Schüttel meine Hand ." at bounding box center [456, 132] width 643 height 31
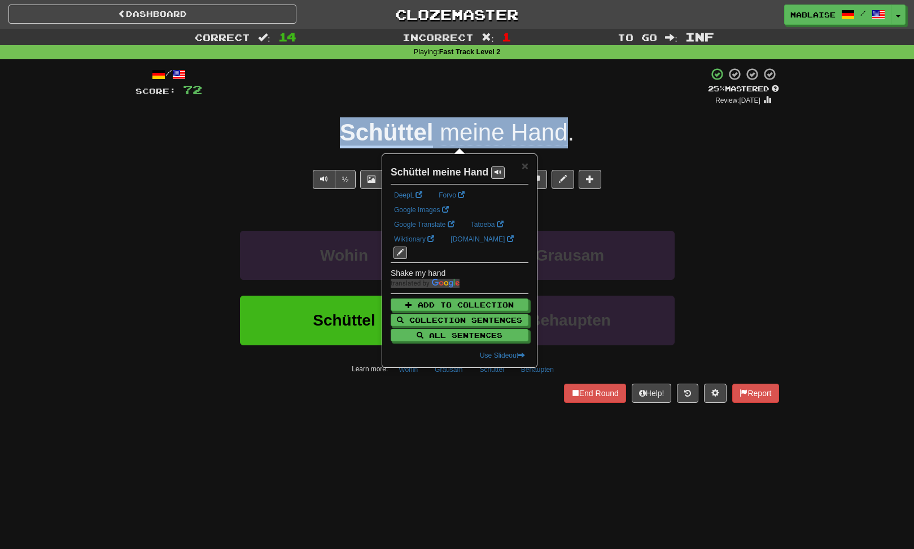
drag, startPoint x: 209, startPoint y: 141, endPoint x: 345, endPoint y: 207, distance: 150.9
click at [210, 141] on div "Schüttel meine Hand ." at bounding box center [456, 132] width 643 height 31
click at [374, 182] on span at bounding box center [371, 179] width 8 height 8
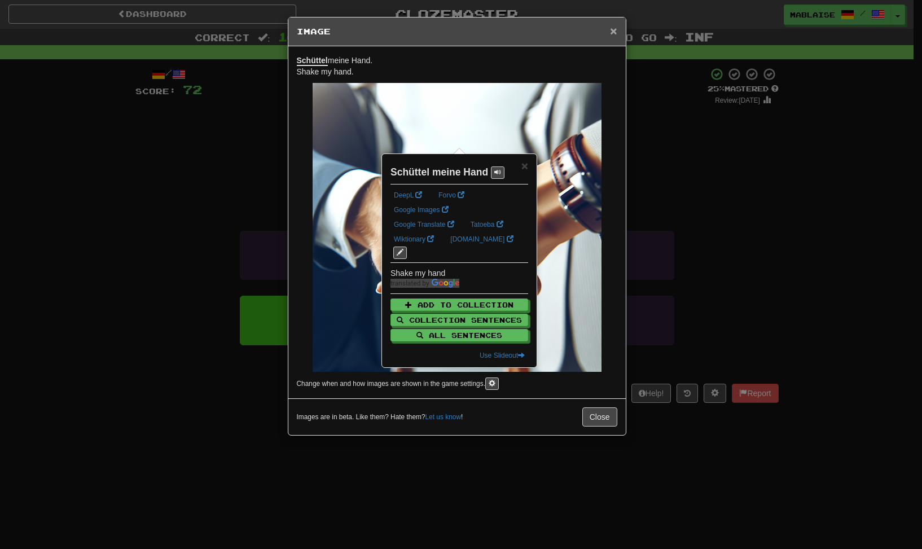
click at [613, 29] on span "×" at bounding box center [613, 30] width 7 height 13
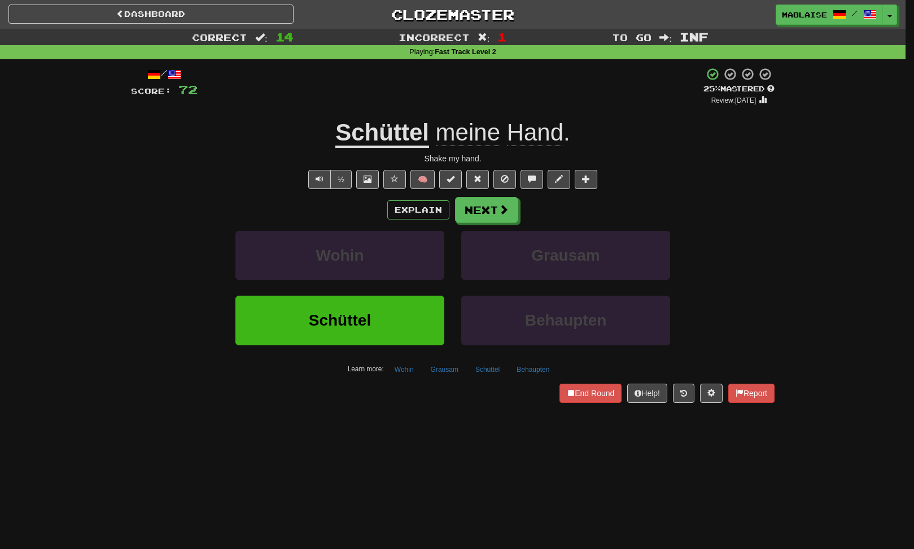
drag, startPoint x: 797, startPoint y: 192, endPoint x: 719, endPoint y: 179, distance: 78.3
click at [796, 192] on div "Correct : 14 Incorrect : 1 To go : Inf Playing : Fast Track Level 2 / Score: 72…" at bounding box center [452, 224] width 905 height 390
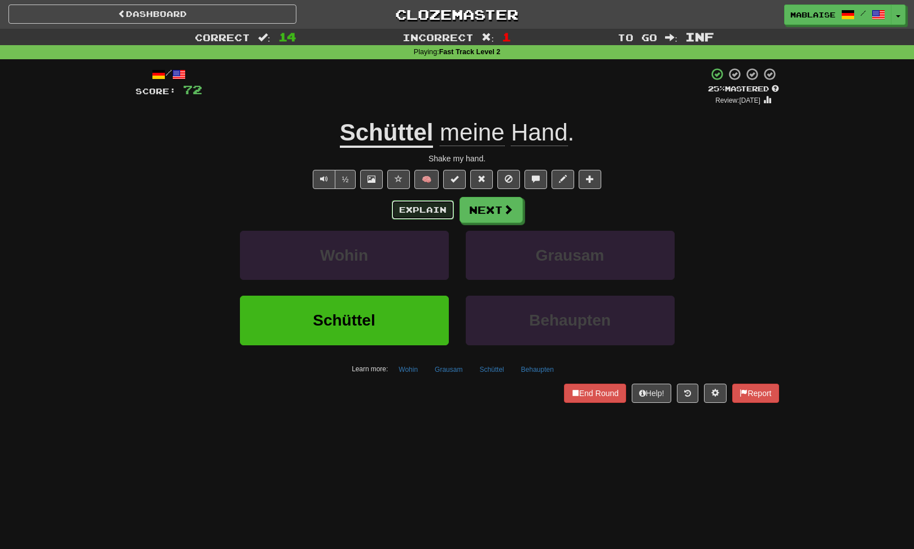
click at [420, 209] on button "Explain" at bounding box center [423, 209] width 62 height 19
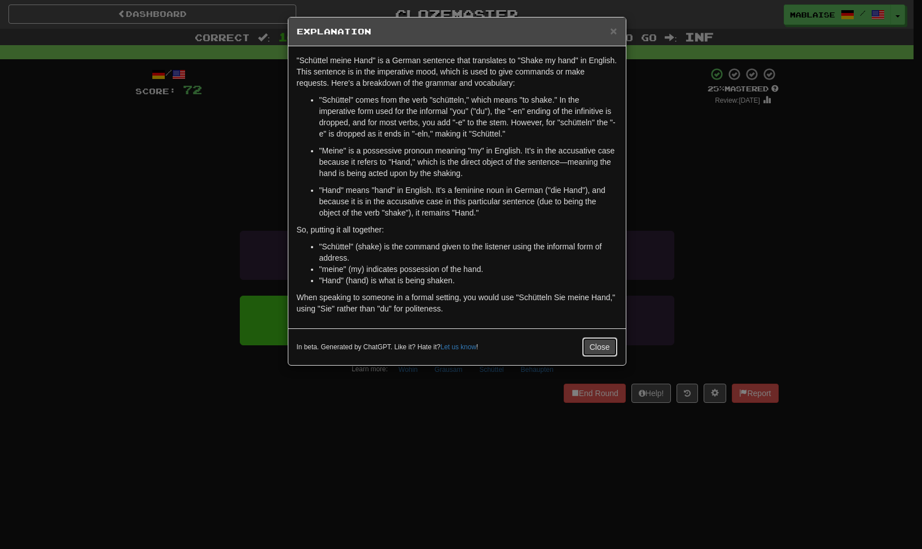
click at [598, 347] on button "Close" at bounding box center [599, 346] width 35 height 19
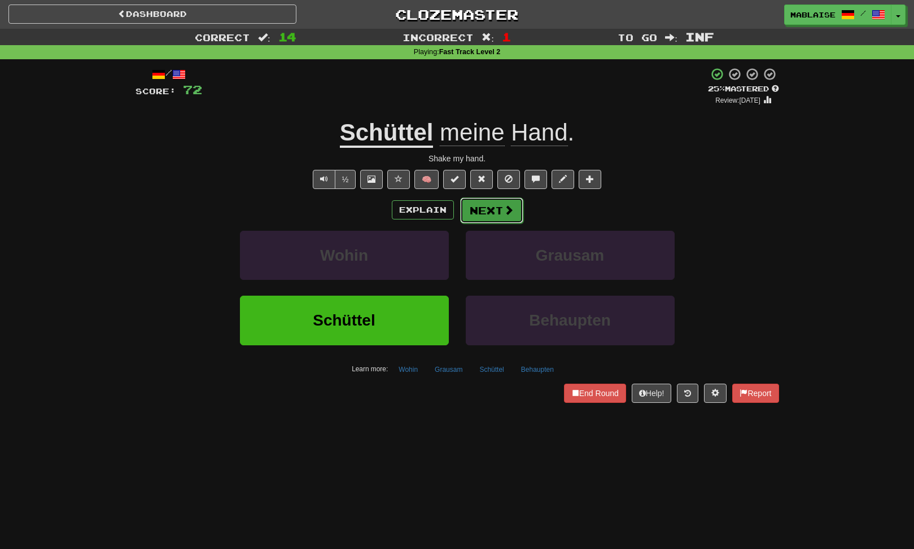
click at [482, 205] on button "Next" at bounding box center [491, 211] width 63 height 26
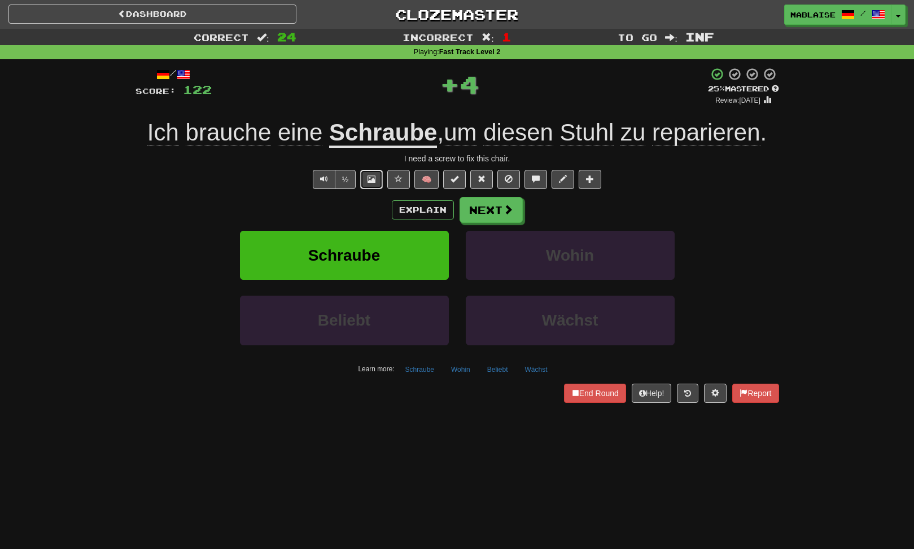
click at [373, 178] on span at bounding box center [371, 179] width 8 height 8
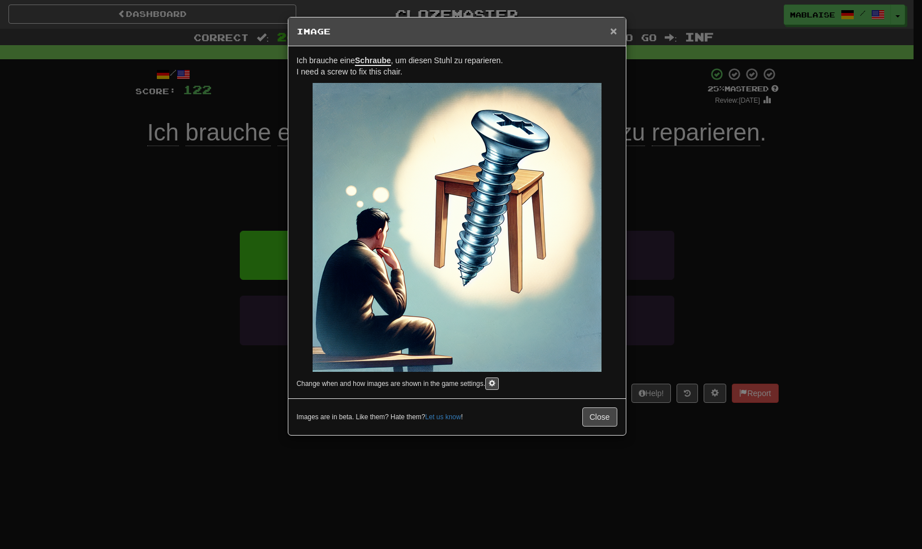
click at [613, 30] on span "×" at bounding box center [613, 30] width 7 height 13
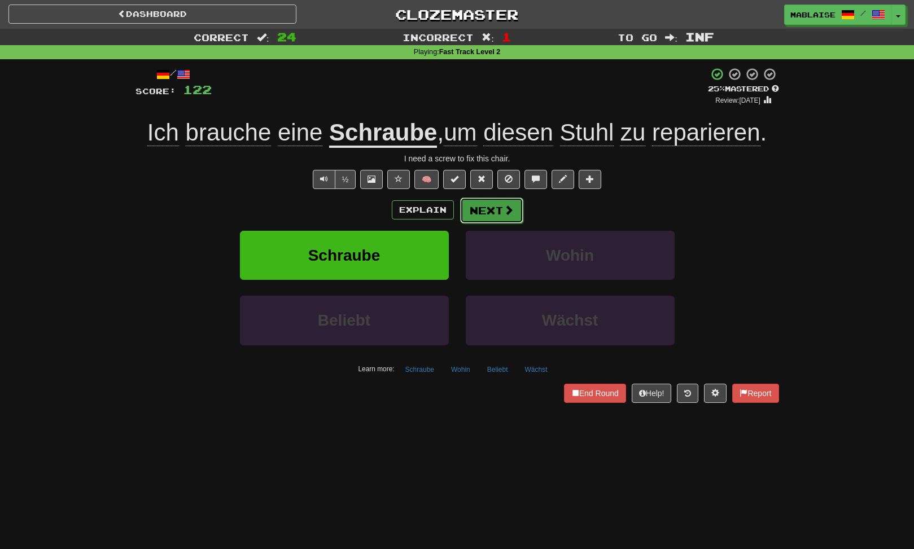
click at [499, 210] on button "Next" at bounding box center [491, 211] width 63 height 26
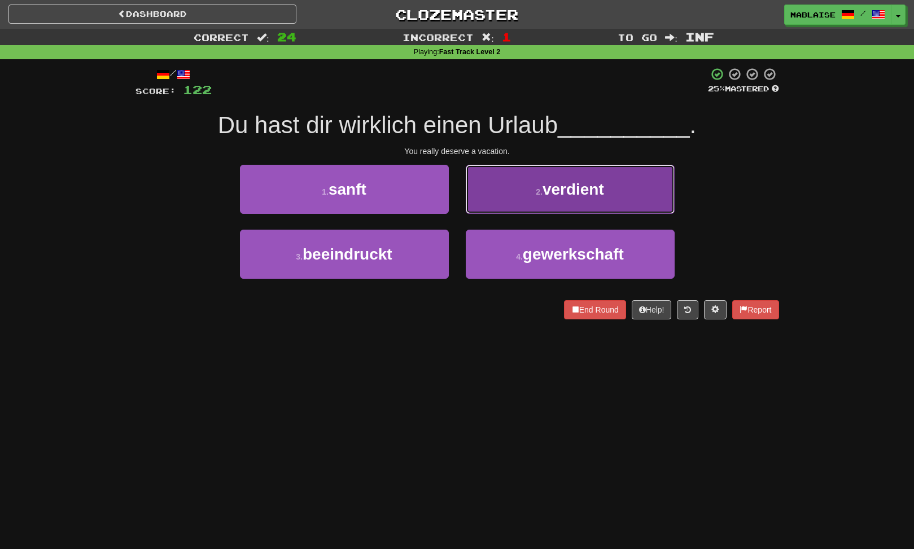
click at [554, 188] on span "verdient" at bounding box center [573, 189] width 62 height 17
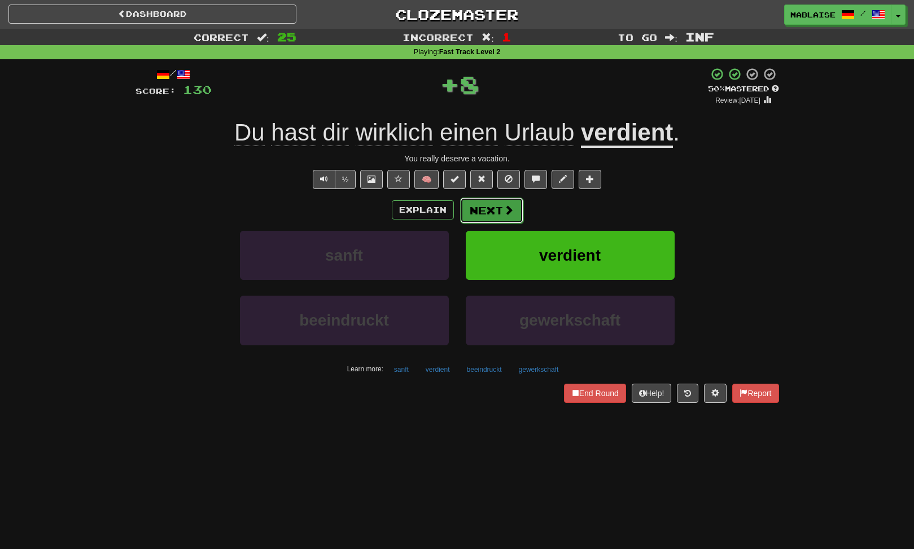
click at [514, 199] on button "Next" at bounding box center [491, 211] width 63 height 26
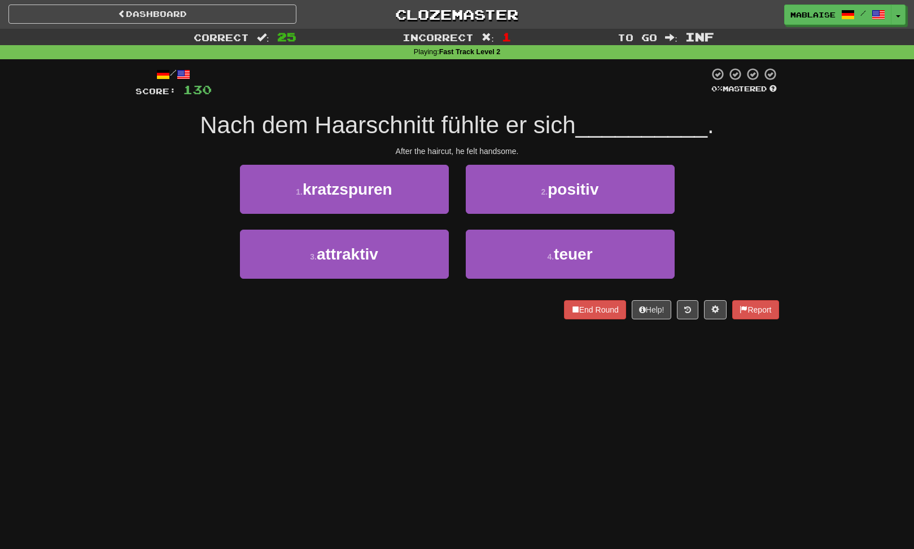
click at [180, 265] on div "3 . attraktiv 4 . teuer" at bounding box center [457, 262] width 677 height 65
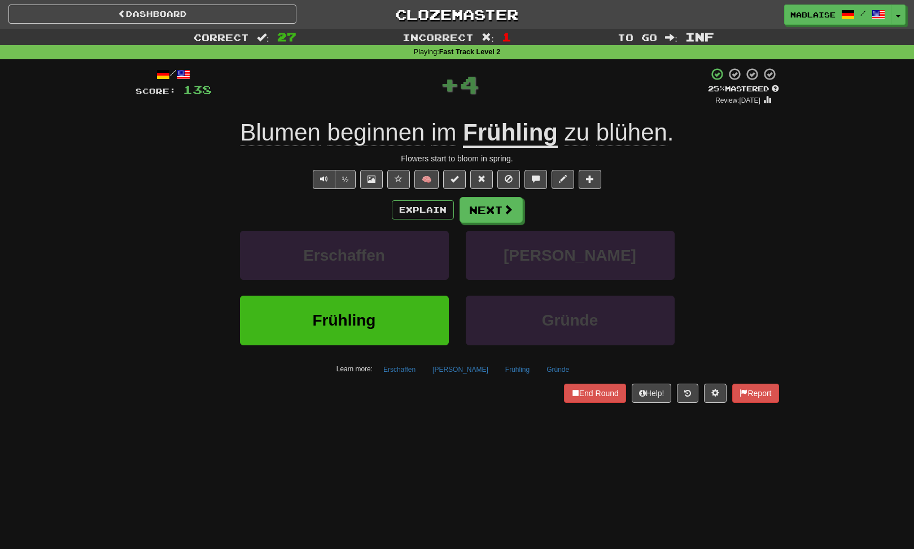
click at [618, 134] on span "blühen" at bounding box center [631, 132] width 71 height 27
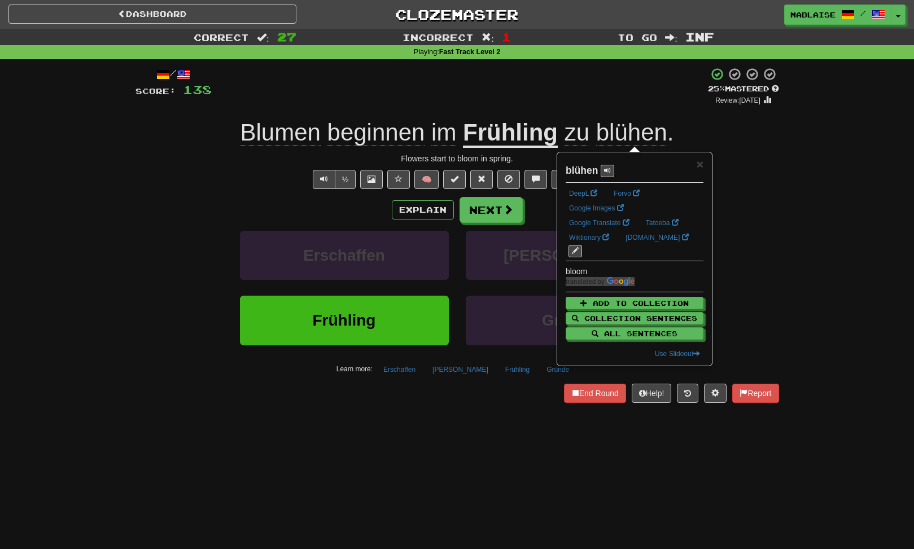
click at [575, 174] on strong "blühen" at bounding box center [581, 170] width 32 height 11
copy strong "blühen"
click at [507, 210] on span at bounding box center [508, 210] width 10 height 10
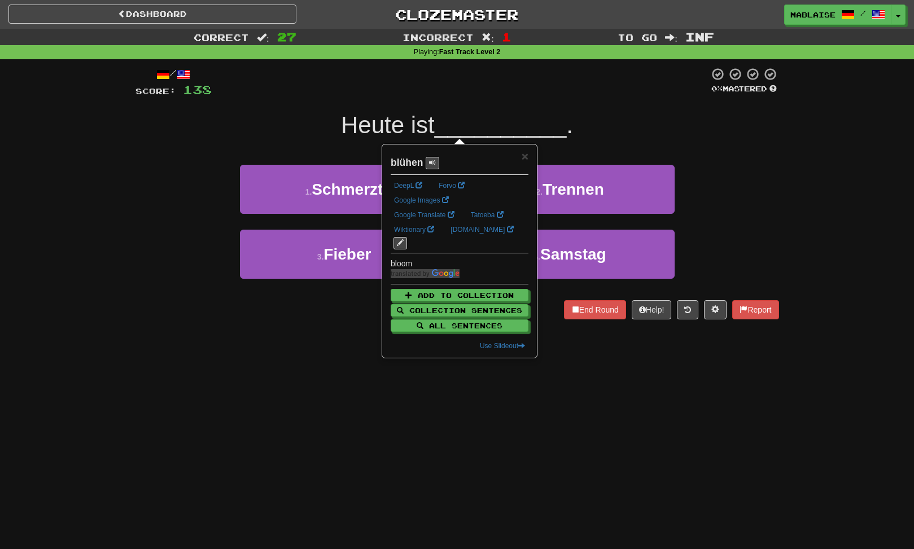
click at [159, 227] on div "1 . Schmerzt 2 . Trennen" at bounding box center [457, 197] width 677 height 65
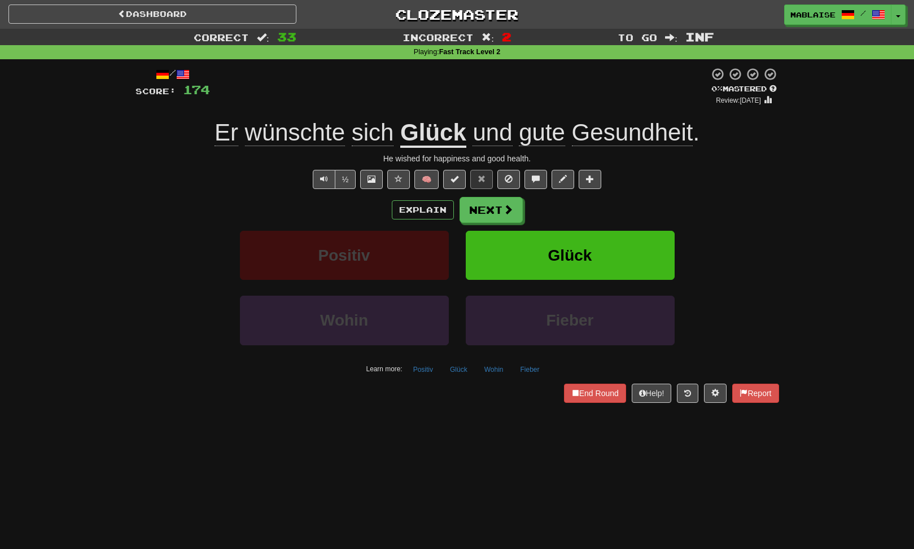
click at [427, 137] on u "Glück" at bounding box center [433, 133] width 66 height 29
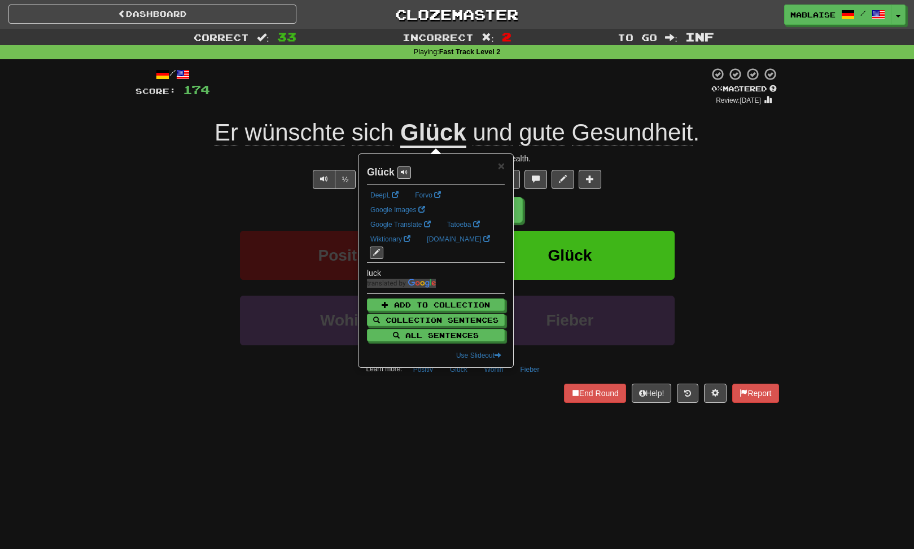
click at [190, 205] on div "Explain Next" at bounding box center [456, 210] width 643 height 26
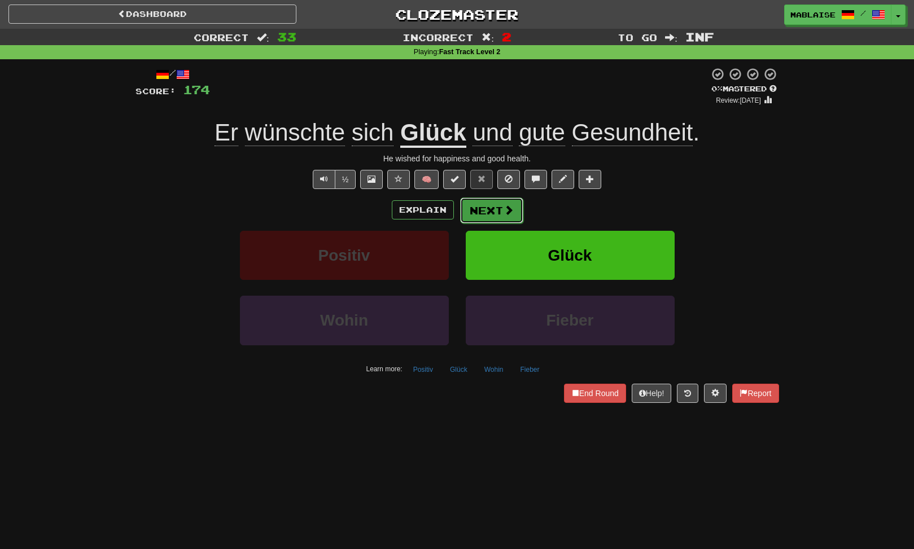
click at [510, 209] on span at bounding box center [508, 210] width 10 height 10
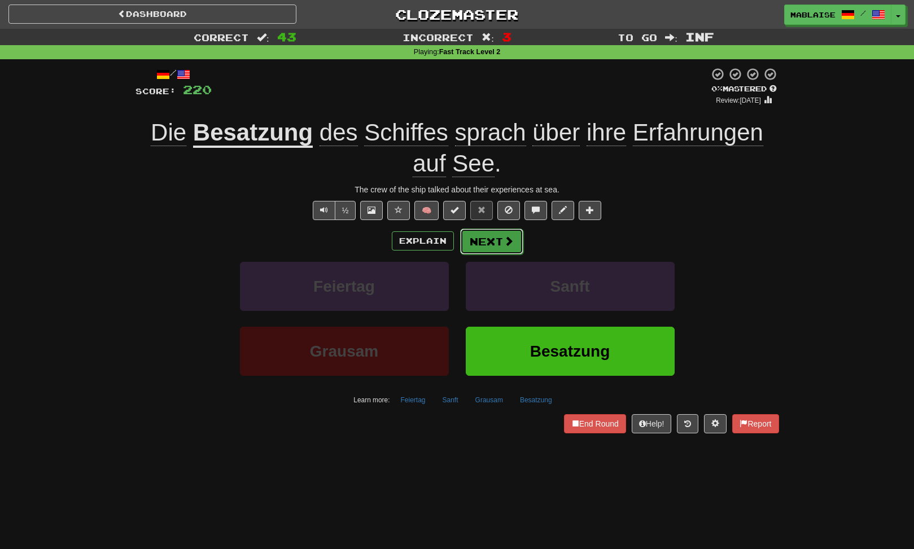
click at [500, 244] on button "Next" at bounding box center [491, 242] width 63 height 26
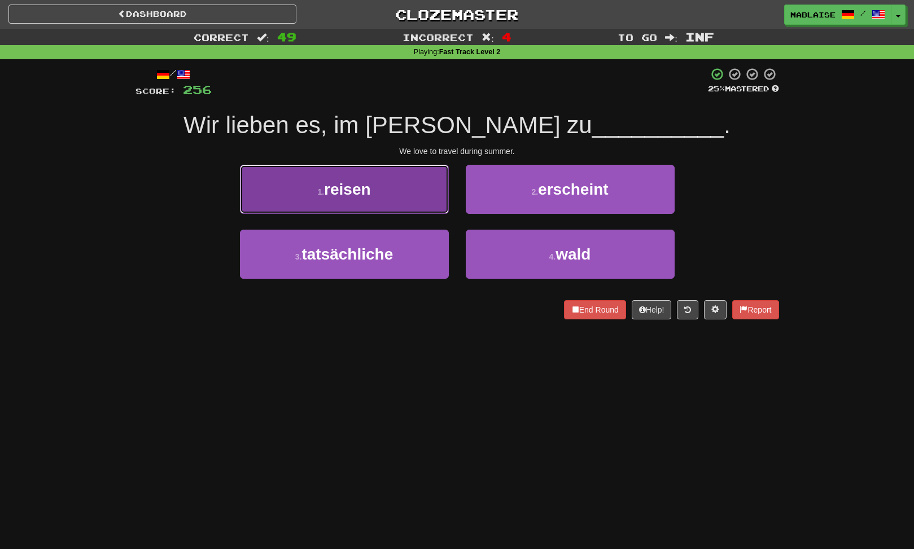
click at [289, 198] on button "1 . reisen" at bounding box center [344, 189] width 209 height 49
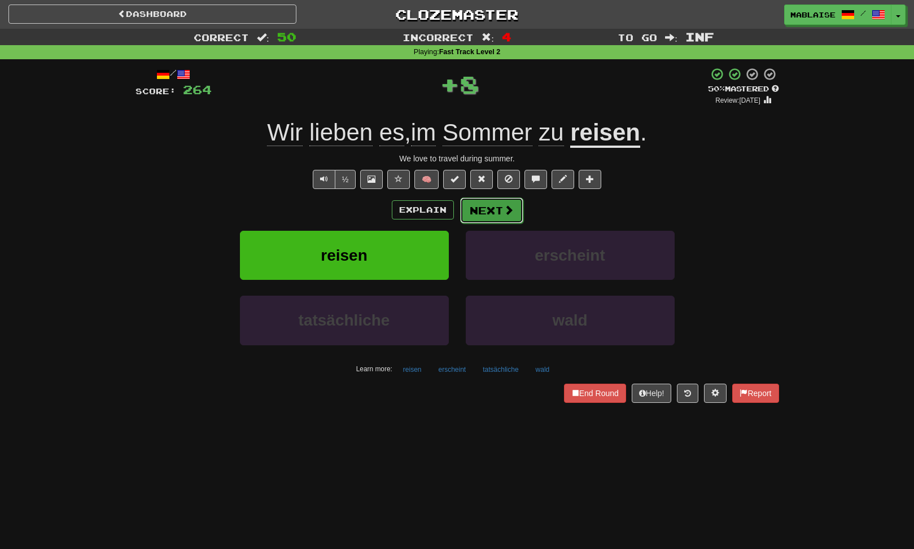
click at [479, 205] on button "Next" at bounding box center [491, 211] width 63 height 26
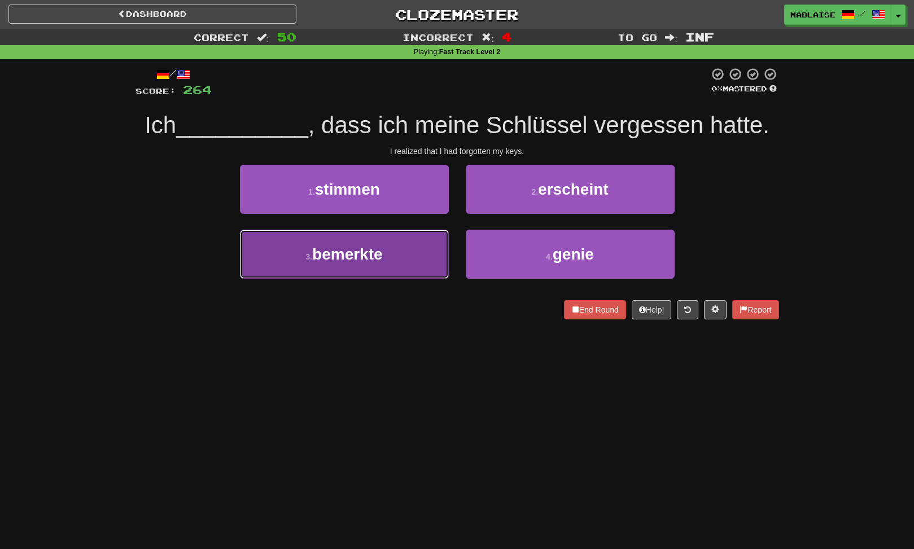
click at [358, 256] on span "bemerkte" at bounding box center [347, 253] width 71 height 17
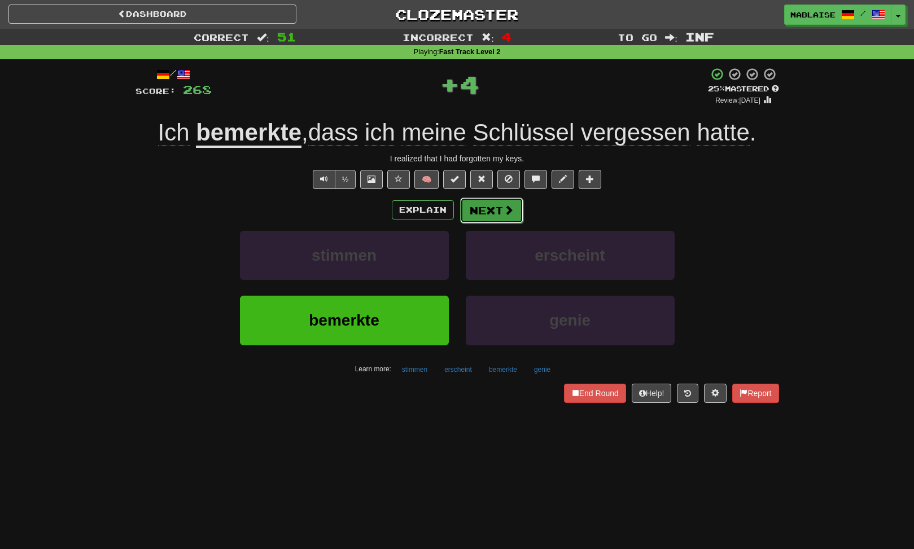
click at [515, 220] on button "Next" at bounding box center [491, 211] width 63 height 26
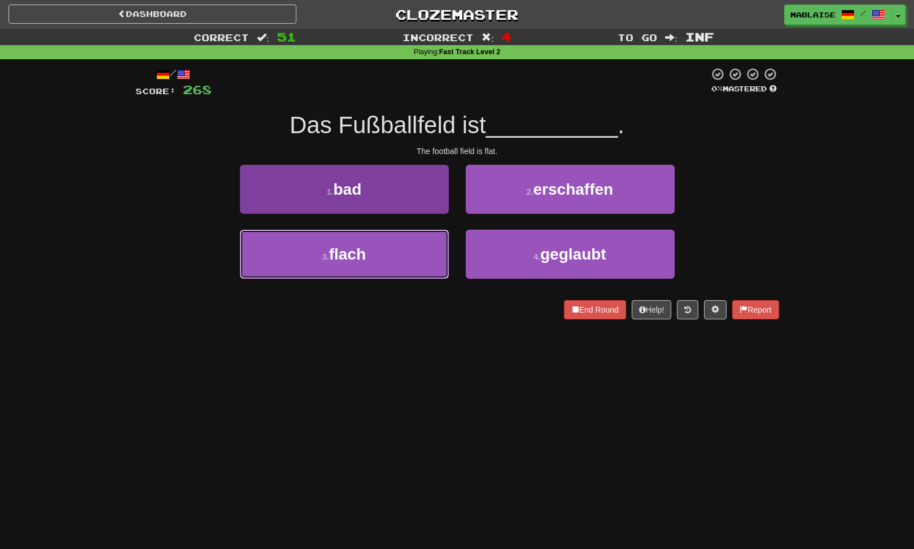
drag, startPoint x: 309, startPoint y: 256, endPoint x: 322, endPoint y: 254, distance: 12.6
click at [309, 256] on button "3 . flach" at bounding box center [344, 254] width 209 height 49
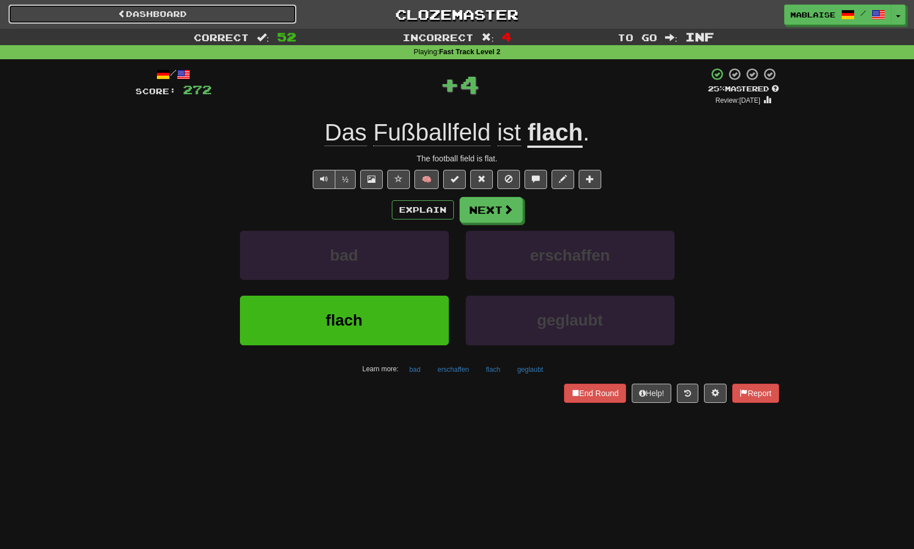
click at [212, 17] on link "Dashboard" at bounding box center [152, 14] width 288 height 19
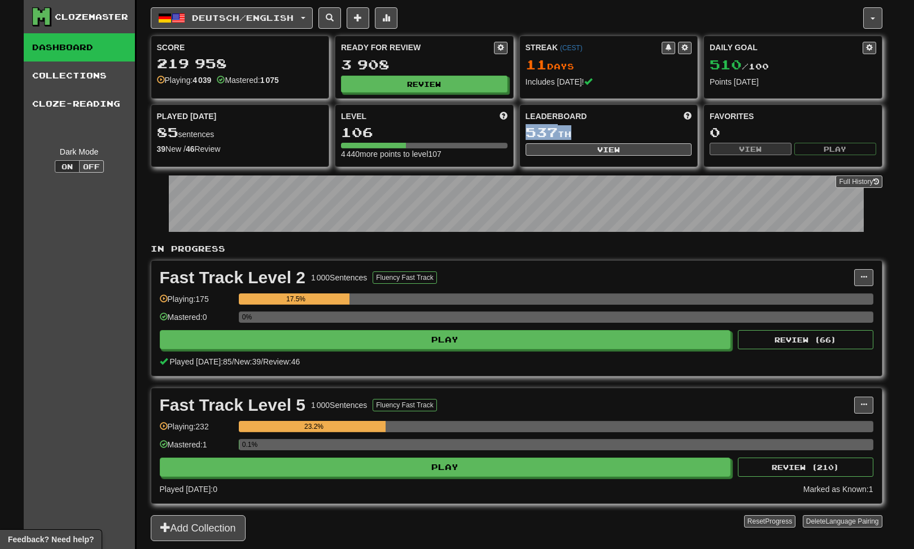
drag, startPoint x: 534, startPoint y: 133, endPoint x: 574, endPoint y: 134, distance: 39.5
click at [574, 134] on div "537 th" at bounding box center [608, 132] width 166 height 15
drag, startPoint x: 574, startPoint y: 134, endPoint x: 524, endPoint y: 133, distance: 49.7
click at [524, 133] on div "Leaderboard 537 th View" at bounding box center [609, 133] width 178 height 57
click at [615, 153] on button "View" at bounding box center [608, 149] width 166 height 12
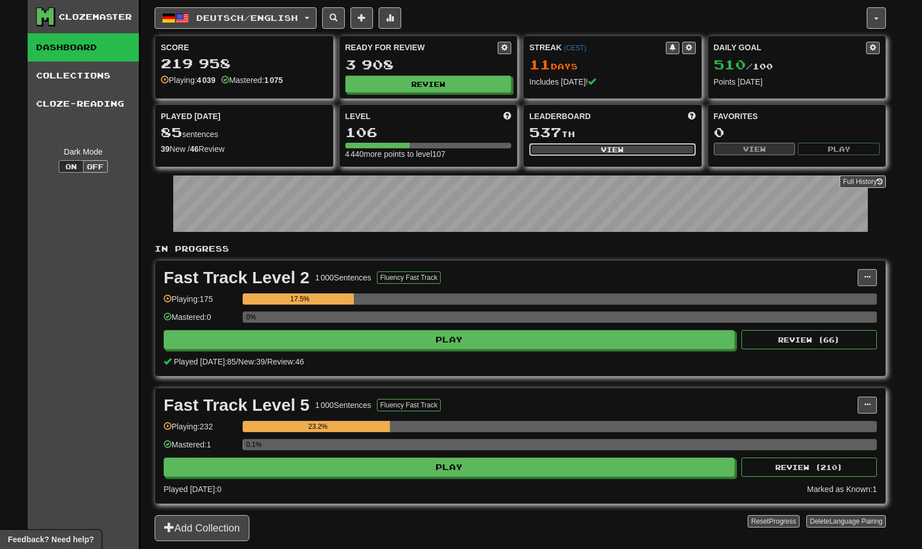
select select "**********"
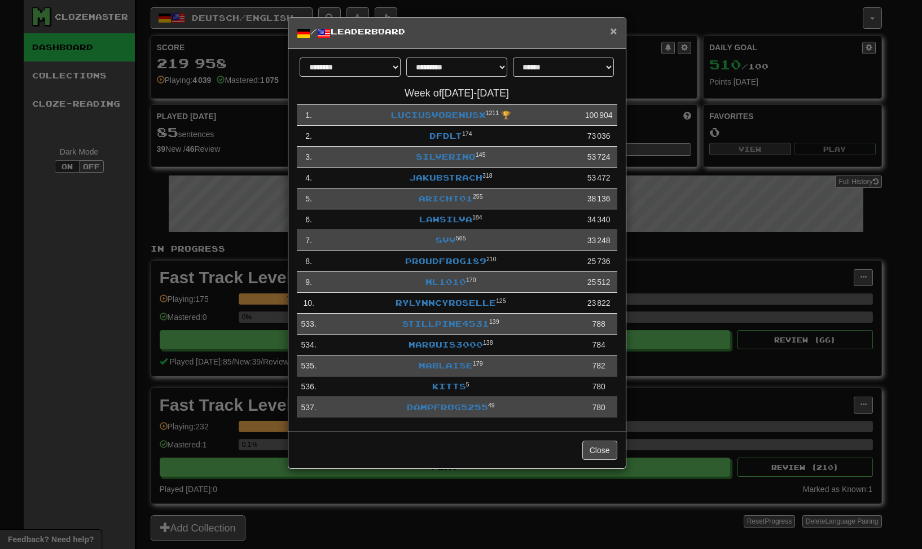
click at [612, 30] on span "×" at bounding box center [613, 30] width 7 height 13
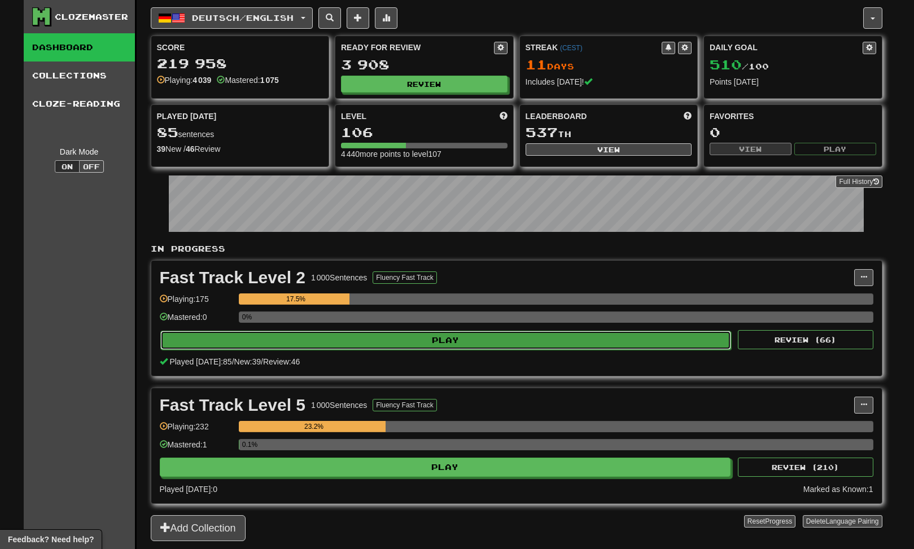
click at [430, 343] on button "Play" at bounding box center [445, 340] width 571 height 19
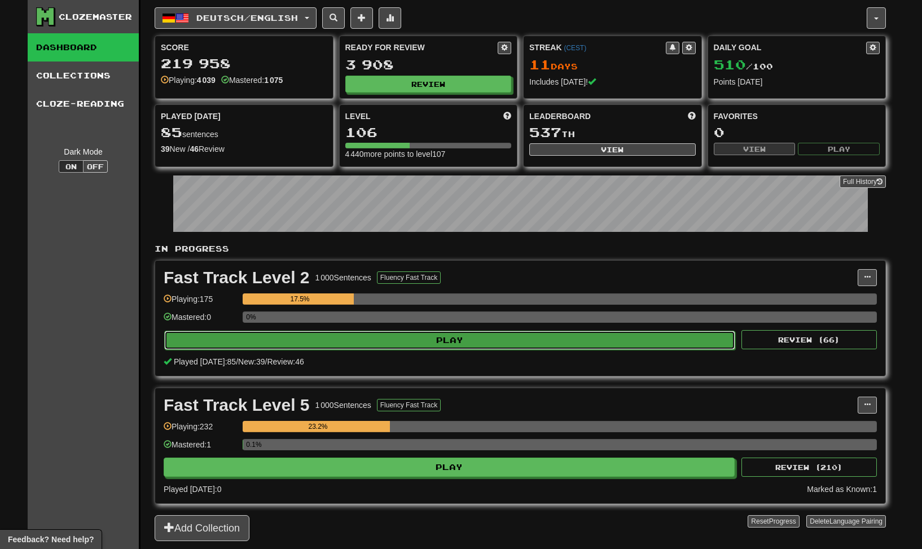
select select "********"
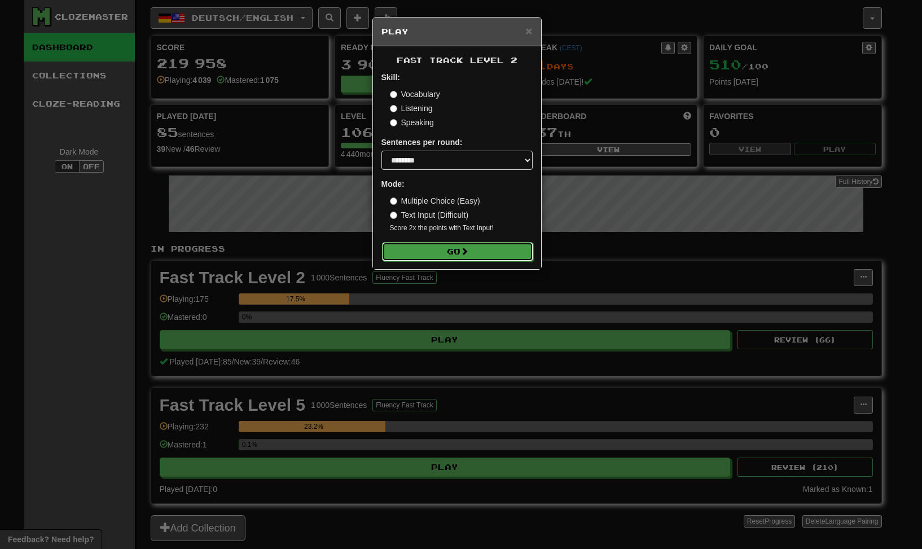
click at [451, 251] on button "Go" at bounding box center [457, 251] width 151 height 19
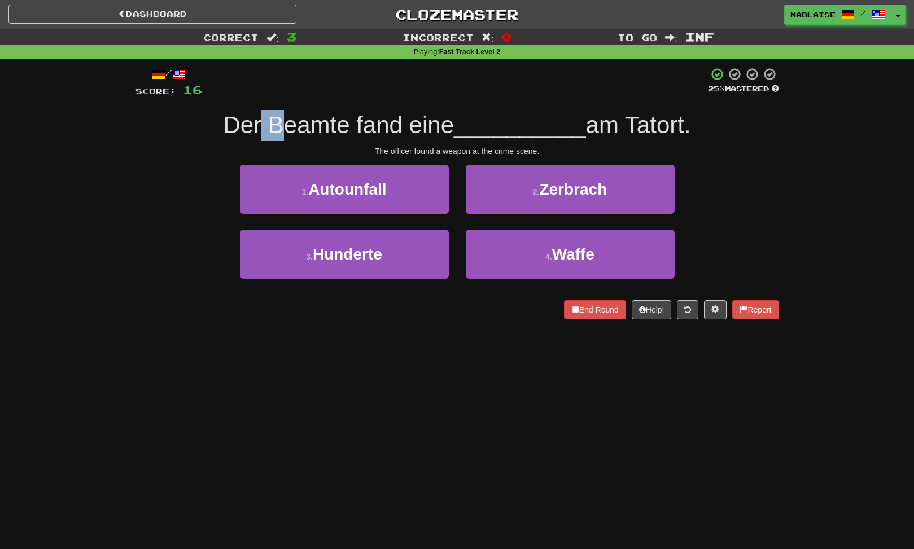
drag, startPoint x: 253, startPoint y: 126, endPoint x: 361, endPoint y: 124, distance: 107.3
click at [360, 124] on span "Der Beamte fand eine" at bounding box center [338, 125] width 231 height 27
drag, startPoint x: 361, startPoint y: 124, endPoint x: 231, endPoint y: 126, distance: 129.3
click at [230, 127] on span "Der Beamte fand eine" at bounding box center [338, 125] width 231 height 27
click at [278, 126] on span "Der Beamte fand eine" at bounding box center [338, 125] width 231 height 27
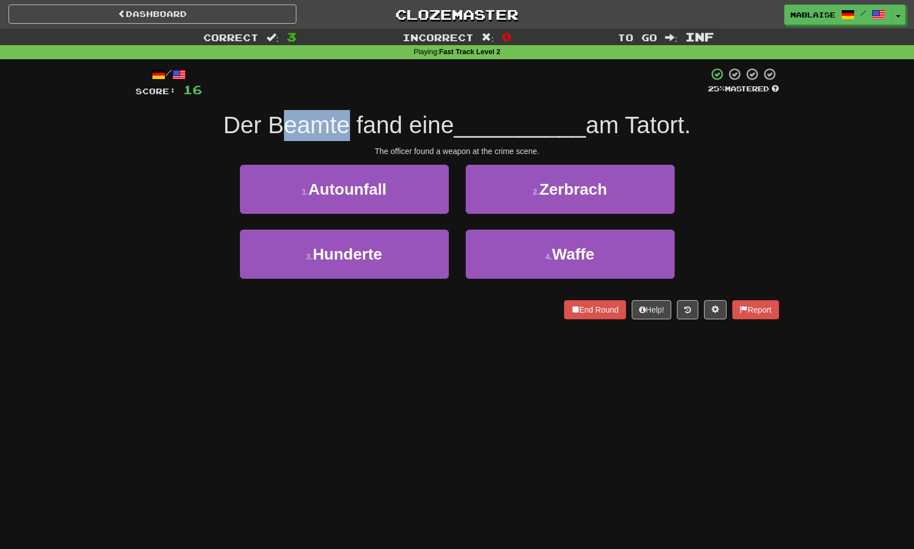
click at [279, 125] on span "Der Beamte fand eine" at bounding box center [338, 125] width 231 height 27
copy span "Beamte"
click at [108, 177] on div "Correct : 3 Incorrect : 0 To go : Inf Playing : Fast Track Level 2 / Score: 16 …" at bounding box center [457, 182] width 914 height 306
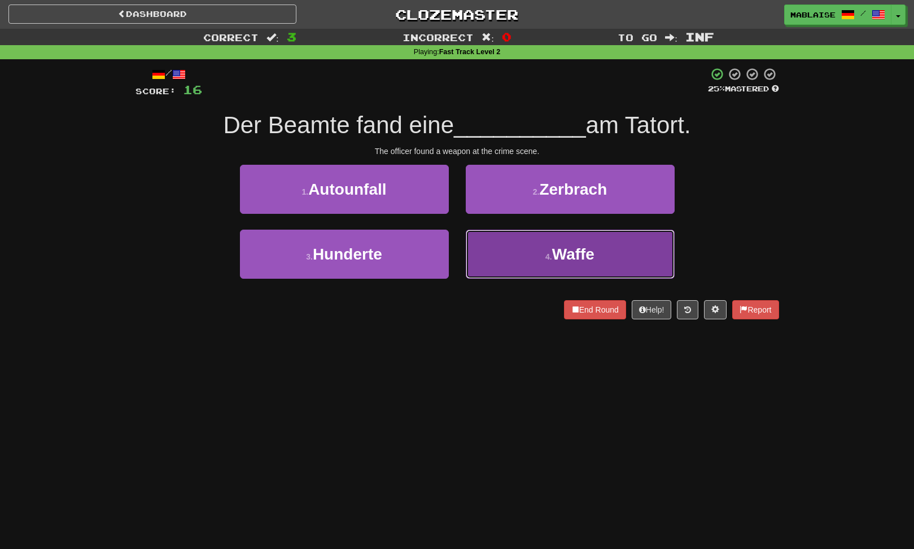
click at [578, 238] on button "4 . Waffe" at bounding box center [570, 254] width 209 height 49
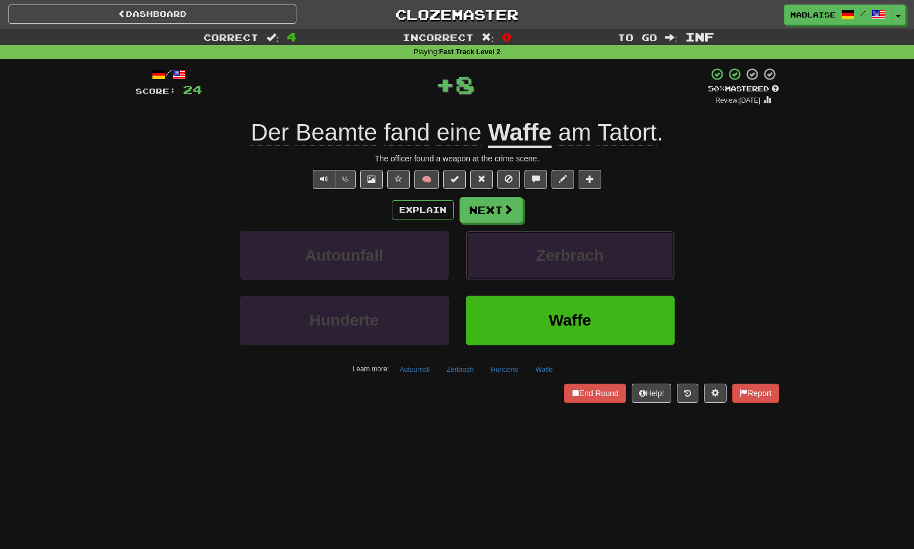
click at [578, 238] on button "Zerbrach" at bounding box center [570, 255] width 209 height 49
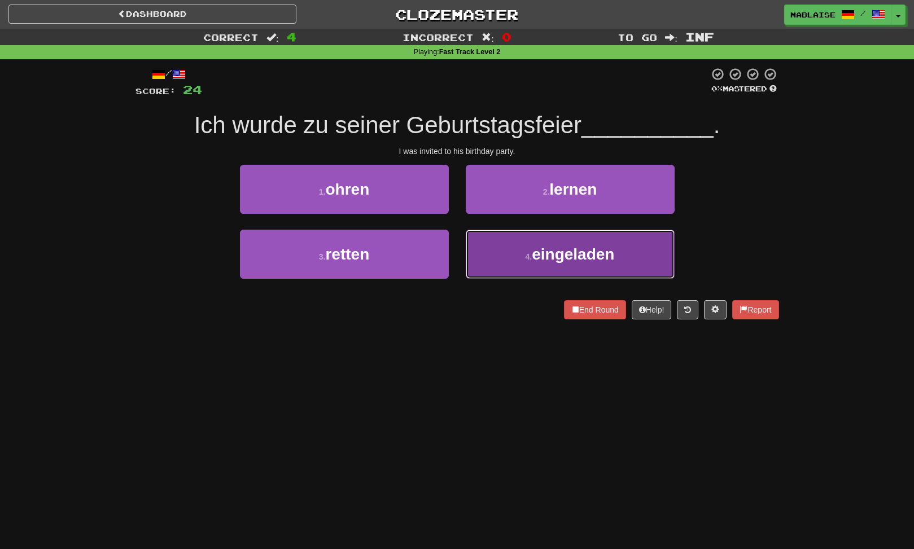
click at [555, 252] on span "eingeladen" at bounding box center [573, 253] width 82 height 17
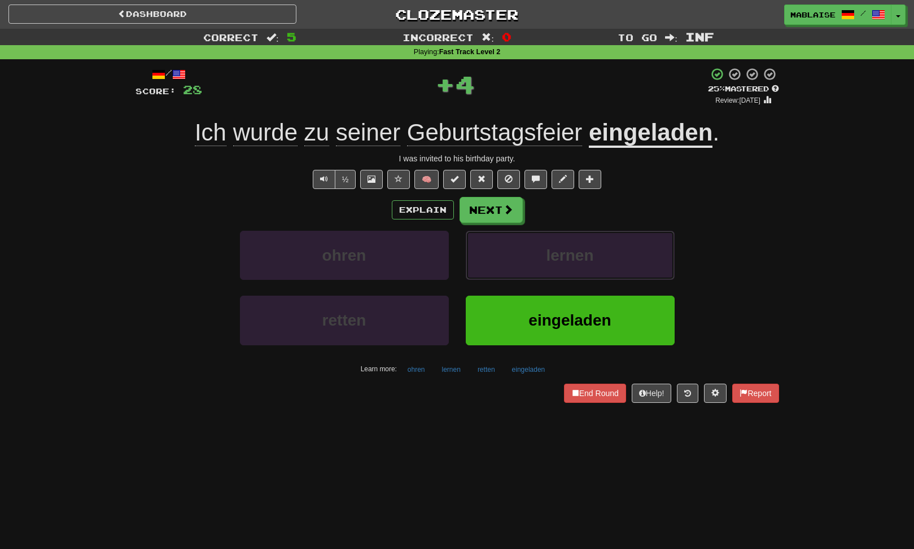
click at [555, 252] on span "lernen" at bounding box center [569, 255] width 47 height 17
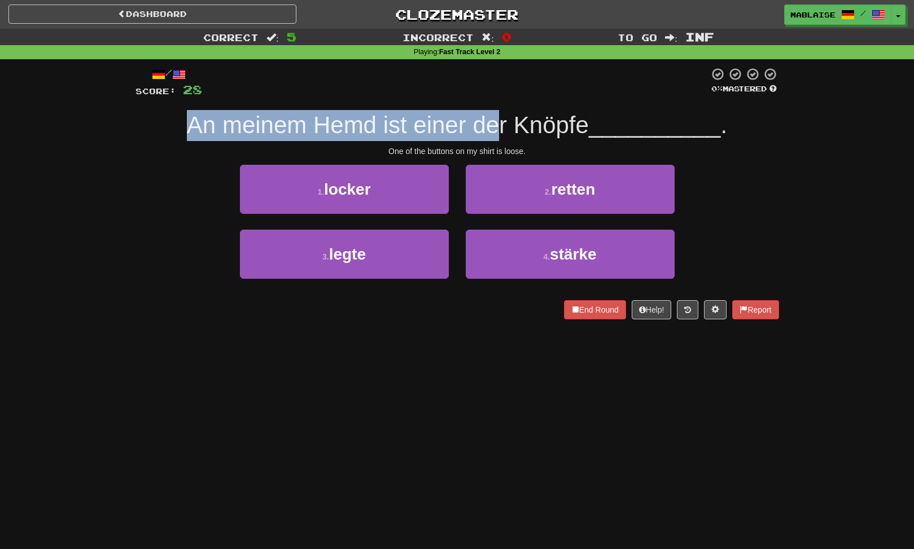
drag, startPoint x: 265, startPoint y: 124, endPoint x: 499, endPoint y: 128, distance: 234.8
click at [499, 128] on span "An meinem Hemd ist einer der Knöpfe" at bounding box center [388, 125] width 402 height 27
drag, startPoint x: 499, startPoint y: 128, endPoint x: 370, endPoint y: 129, distance: 129.2
click at [356, 130] on span "An meinem Hemd ist einer der Knöpfe" at bounding box center [388, 125] width 402 height 27
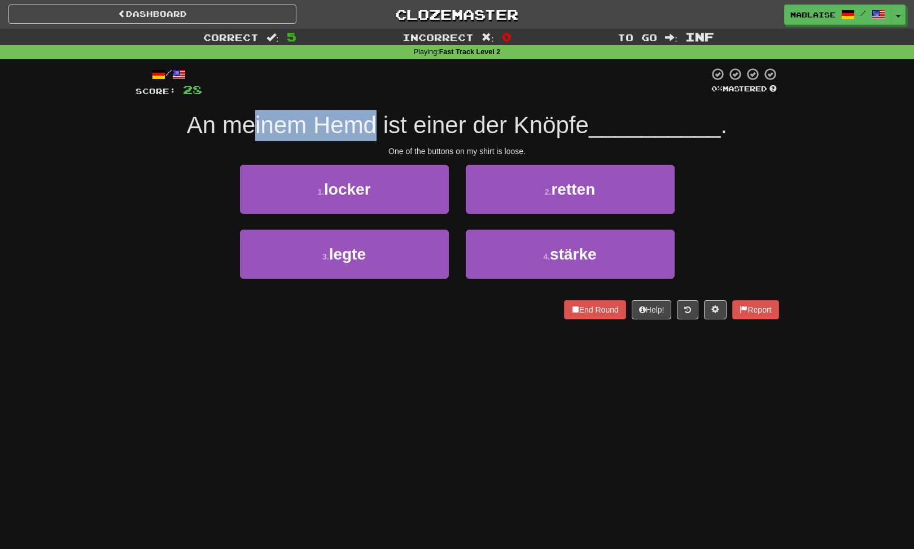
click at [241, 125] on span "An meinem Hemd ist einer der Knöpfe" at bounding box center [388, 125] width 402 height 27
click at [496, 124] on span "An meinem Hemd ist einer der Knöpfe" at bounding box center [388, 125] width 402 height 27
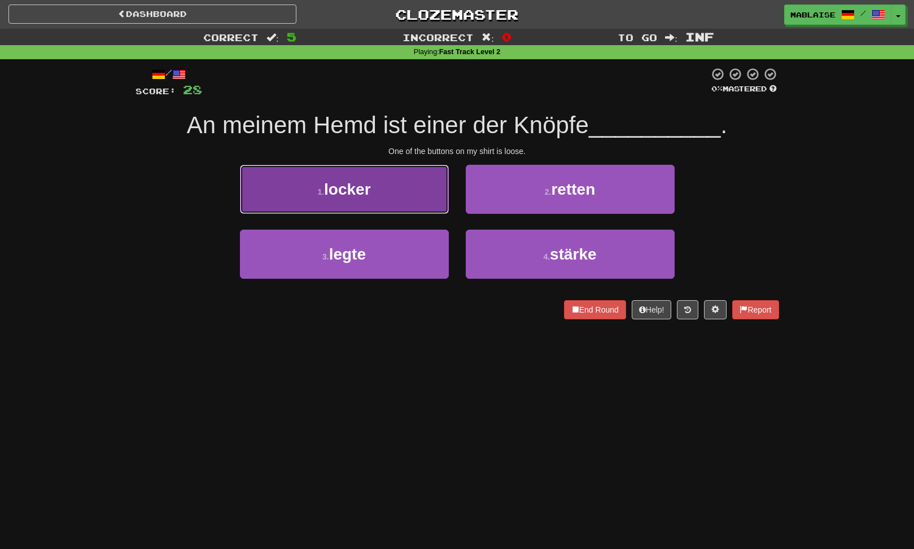
click at [347, 195] on span "locker" at bounding box center [347, 189] width 47 height 17
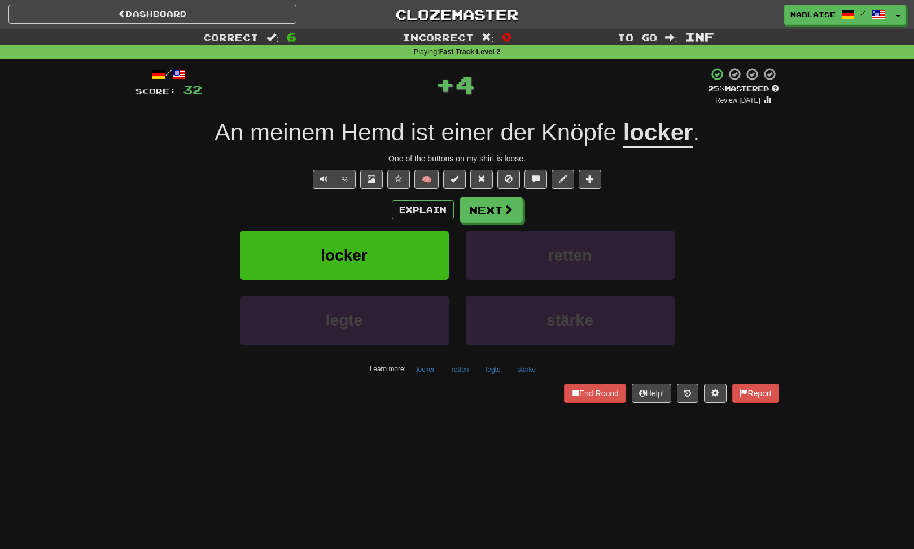
click at [347, 195] on div "/ Score: 32 + 4 25 % Mastered Review: [DATE] An meinem Hemd ist einer der Knöpf…" at bounding box center [456, 234] width 643 height 335
click at [348, 256] on span "locker" at bounding box center [344, 255] width 47 height 17
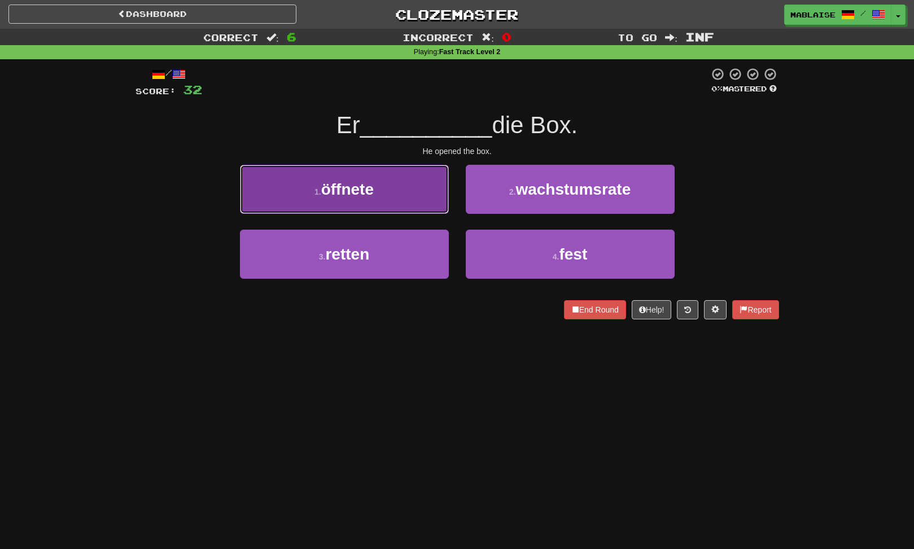
click at [442, 204] on button "1 . öffnete" at bounding box center [344, 189] width 209 height 49
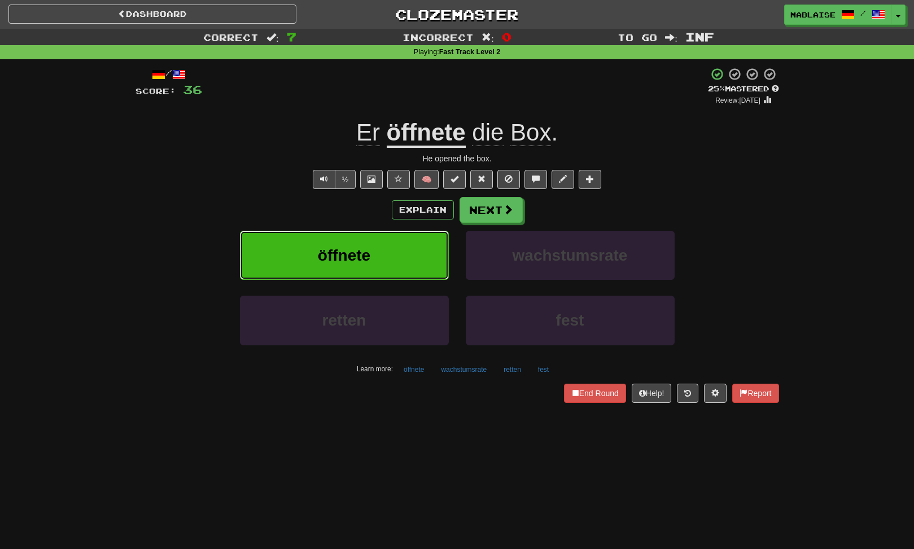
click at [406, 259] on button "öffnete" at bounding box center [344, 255] width 209 height 49
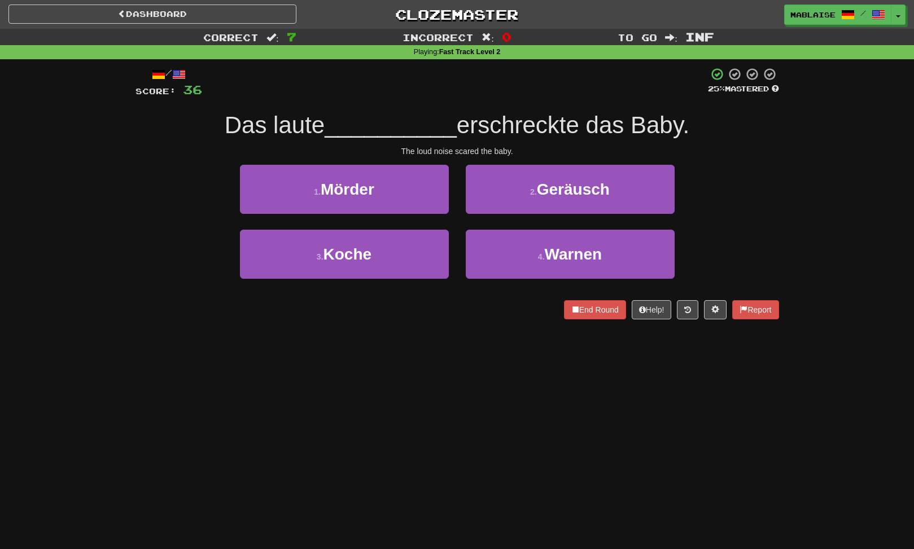
click at [366, 385] on div "Dashboard Clozemaster [GEOGRAPHIC_DATA] / Toggle Dropdown Dashboard Leaderboard…" at bounding box center [457, 274] width 914 height 549
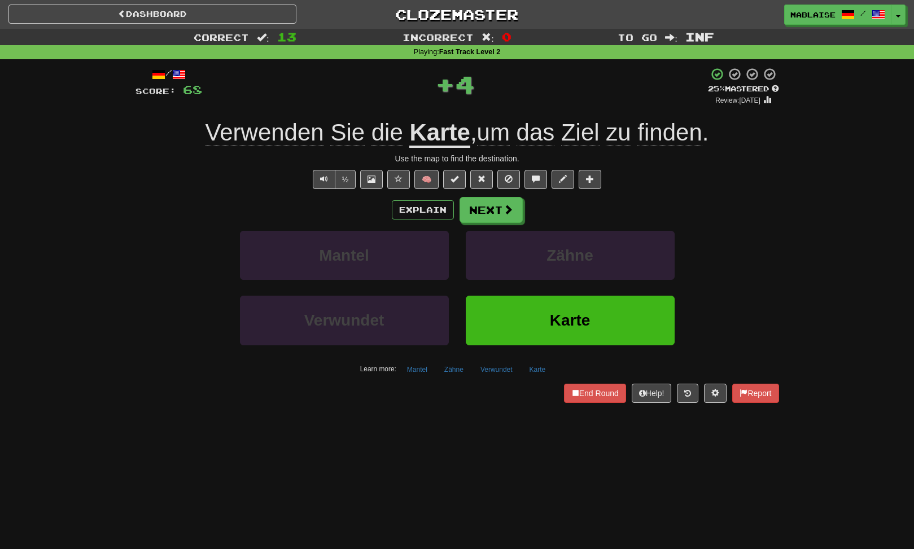
click at [251, 133] on span "Verwenden" at bounding box center [264, 132] width 119 height 27
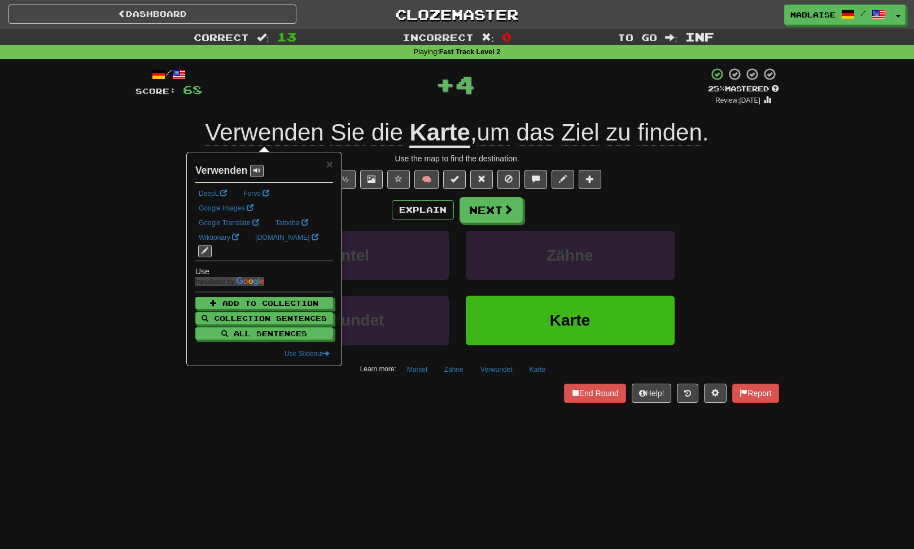
click at [217, 174] on strong "Verwenden" at bounding box center [221, 170] width 52 height 11
copy strong "Verwenden"
click at [491, 205] on button "Next" at bounding box center [491, 211] width 63 height 26
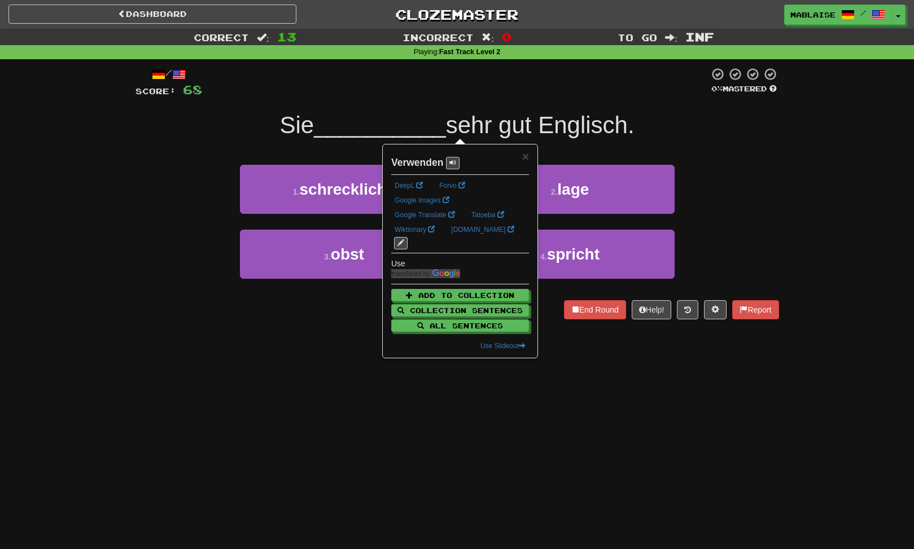
click at [143, 247] on div "3 . obst 4 . spricht" at bounding box center [457, 262] width 677 height 65
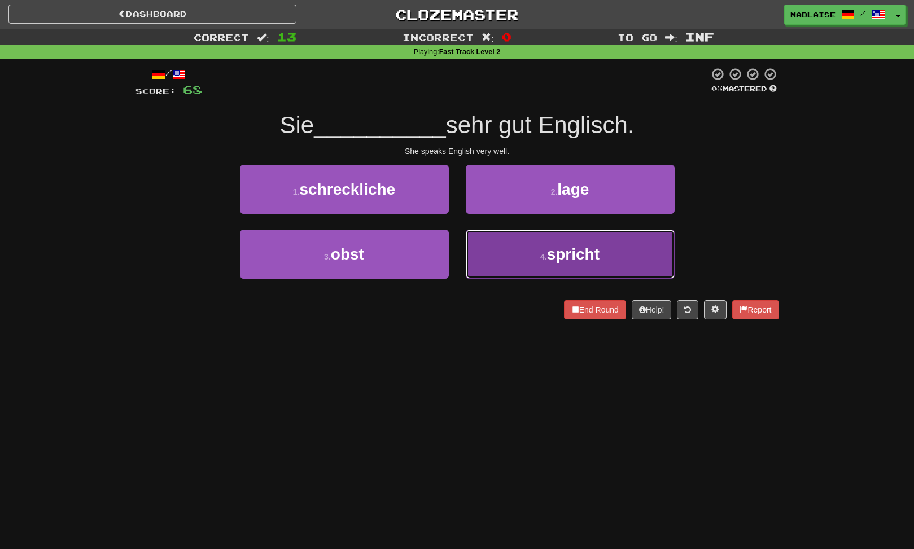
click at [560, 249] on span "spricht" at bounding box center [573, 253] width 52 height 17
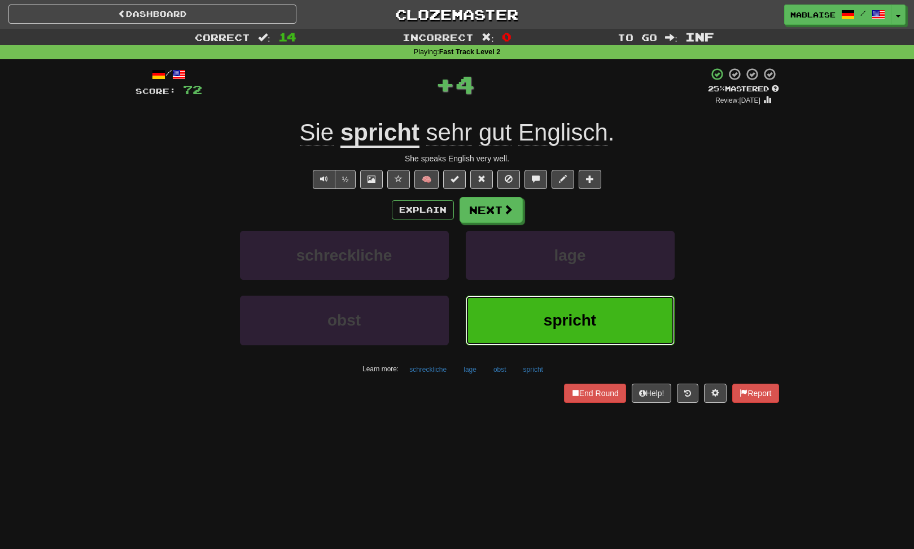
click at [539, 302] on button "spricht" at bounding box center [570, 320] width 209 height 49
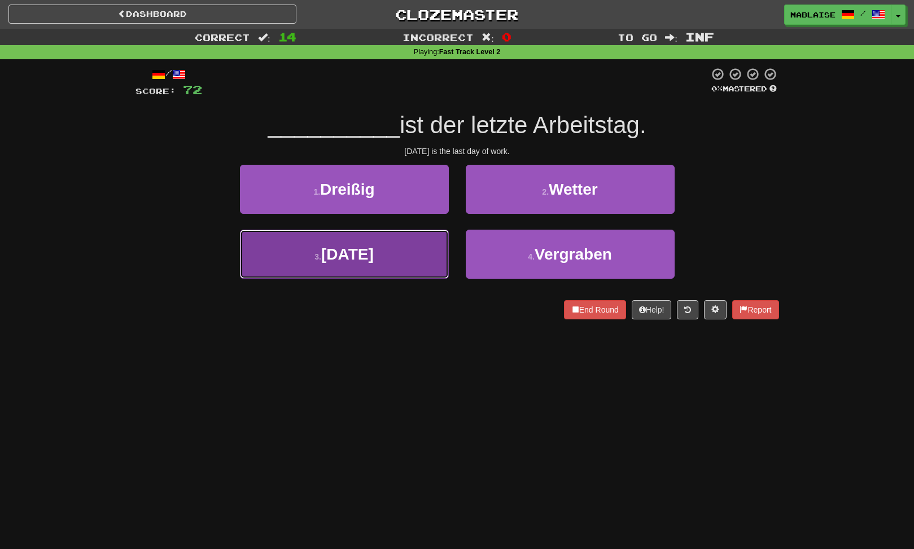
click at [407, 256] on button "3 . [DATE]" at bounding box center [344, 254] width 209 height 49
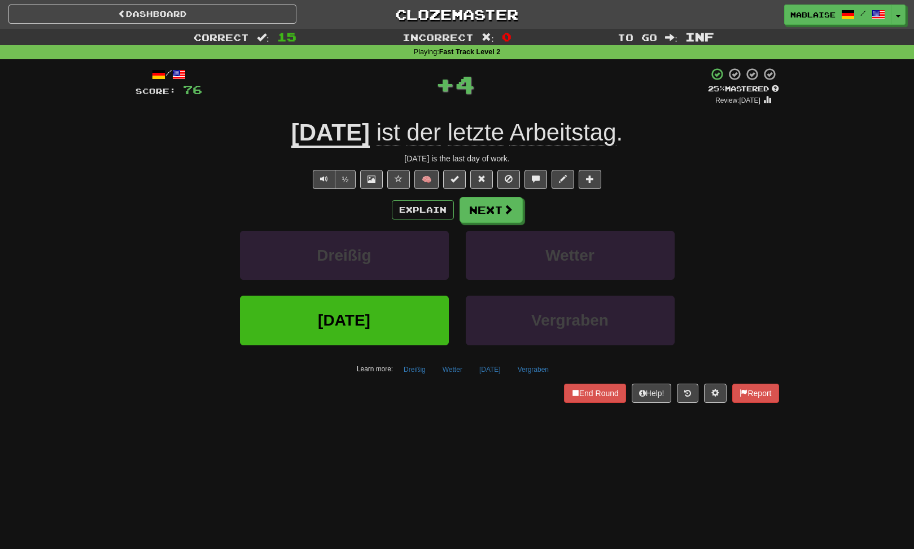
click at [392, 289] on div "Dreißig" at bounding box center [344, 263] width 226 height 65
click at [397, 256] on button "Dreißig" at bounding box center [344, 255] width 209 height 49
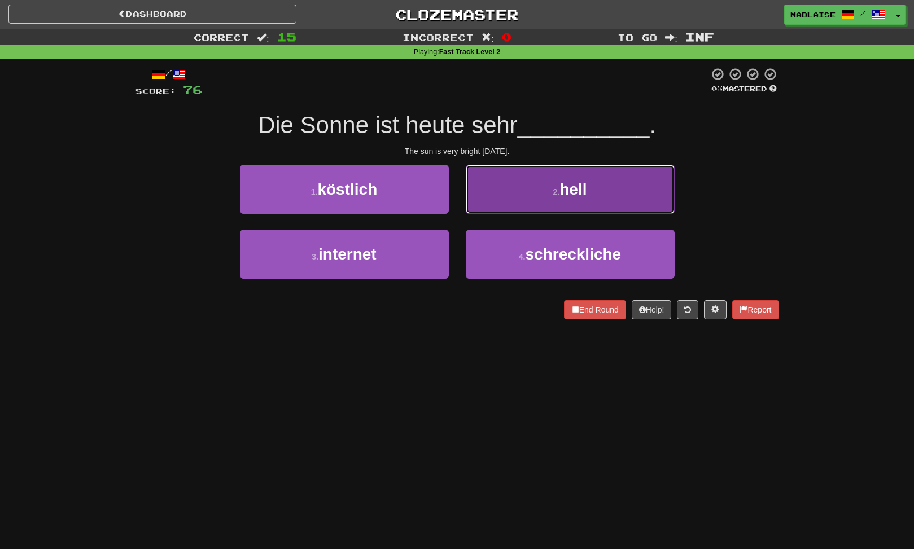
click at [562, 198] on span "hell" at bounding box center [572, 189] width 27 height 17
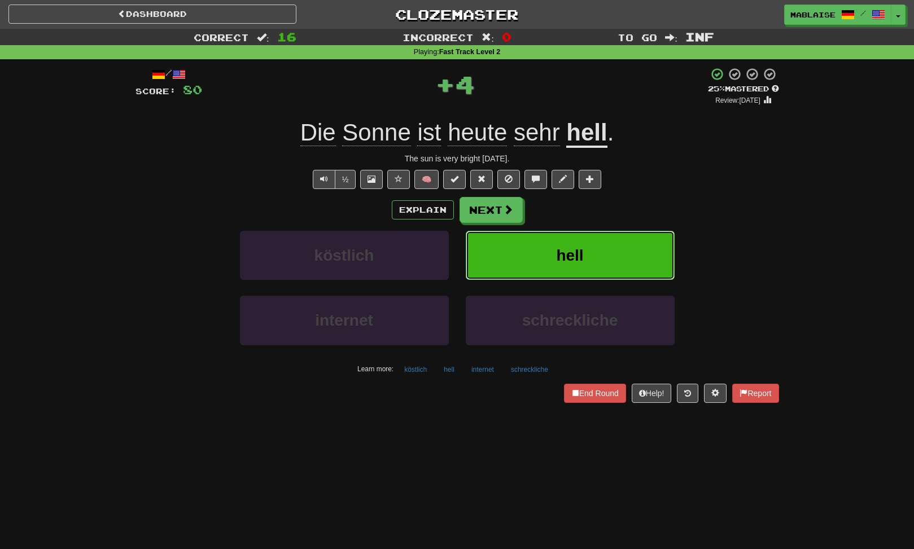
click at [562, 271] on button "hell" at bounding box center [570, 255] width 209 height 49
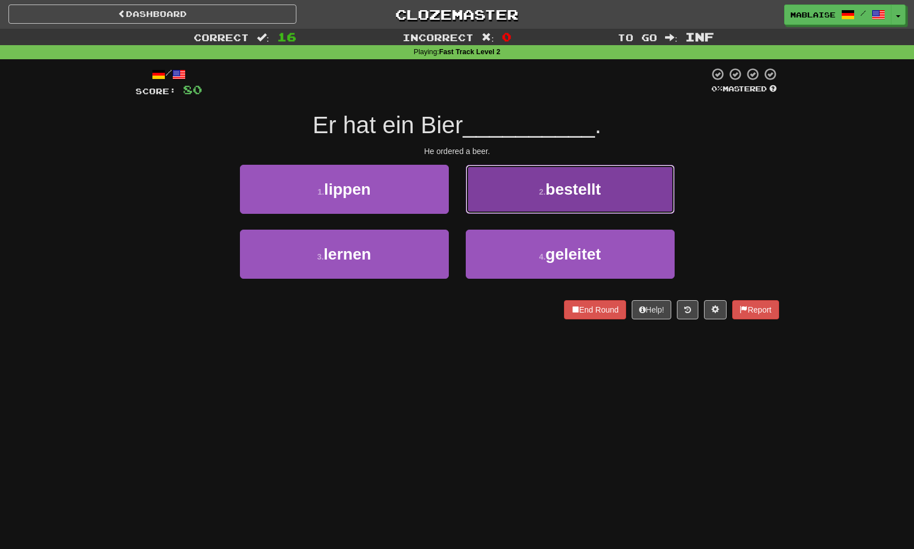
click at [508, 204] on button "2 . bestellt" at bounding box center [570, 189] width 209 height 49
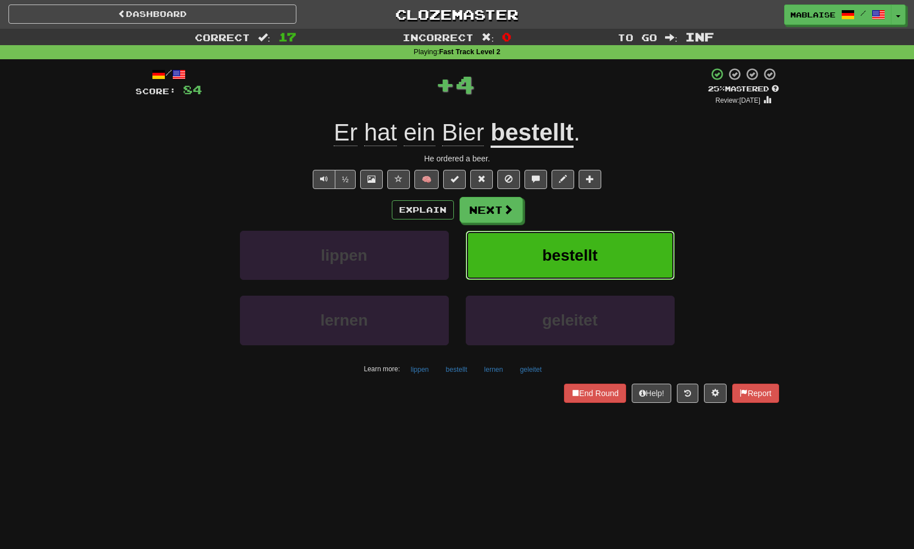
click at [541, 273] on button "bestellt" at bounding box center [570, 255] width 209 height 49
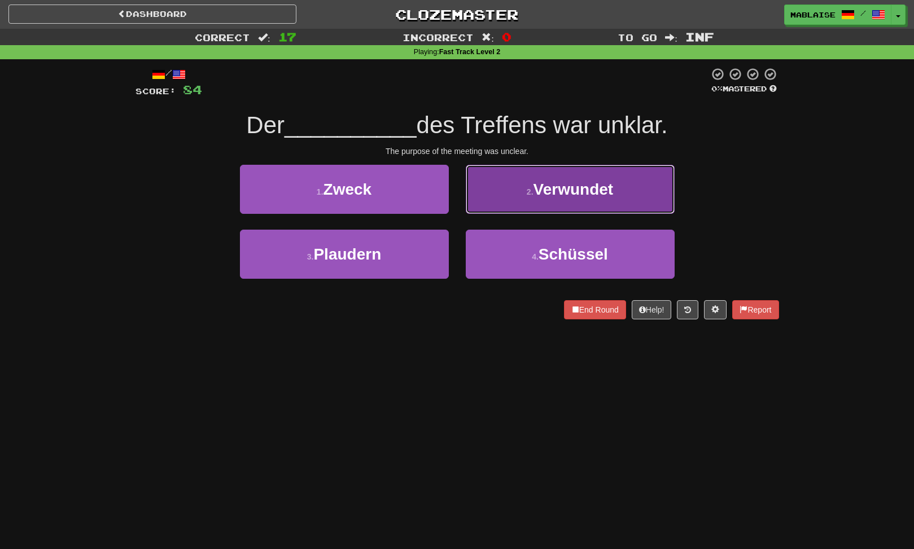
click at [552, 193] on span "Verwundet" at bounding box center [573, 189] width 80 height 17
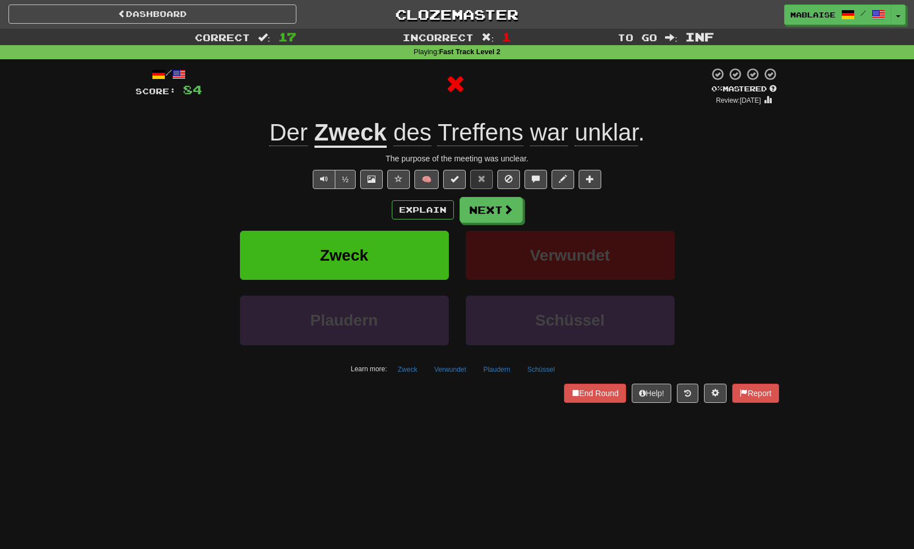
click at [365, 135] on u "Zweck" at bounding box center [350, 133] width 72 height 29
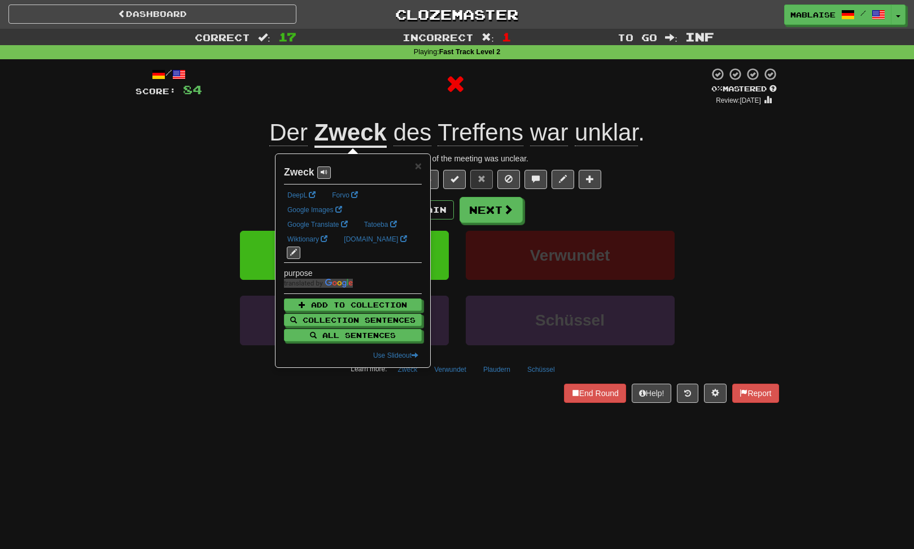
click at [301, 175] on strong "Zweck" at bounding box center [299, 171] width 30 height 11
copy strong "Zweck"
click at [718, 178] on div "½ 🧠" at bounding box center [456, 179] width 643 height 19
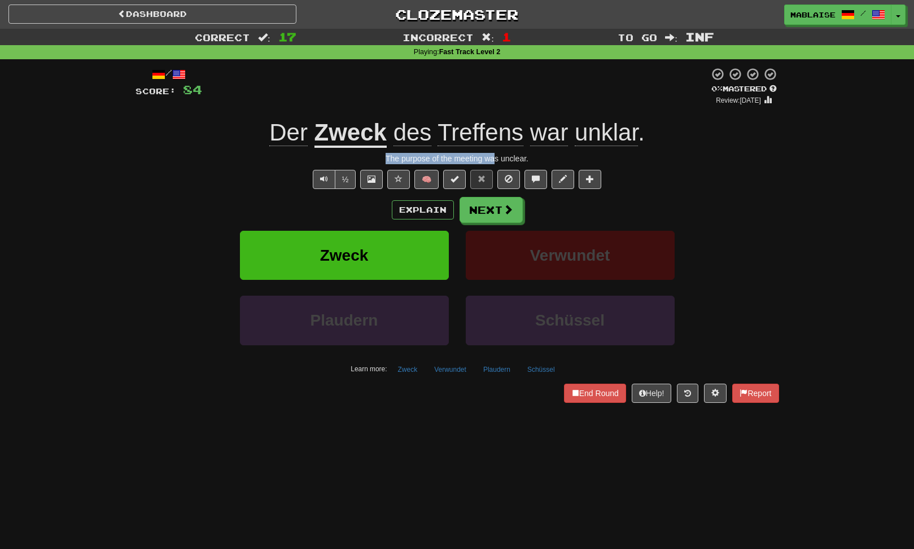
drag, startPoint x: 367, startPoint y: 163, endPoint x: 498, endPoint y: 161, distance: 130.4
click at [498, 161] on div "The purpose of the meeting was unclear." at bounding box center [456, 158] width 643 height 11
click at [362, 175] on button at bounding box center [371, 179] width 23 height 19
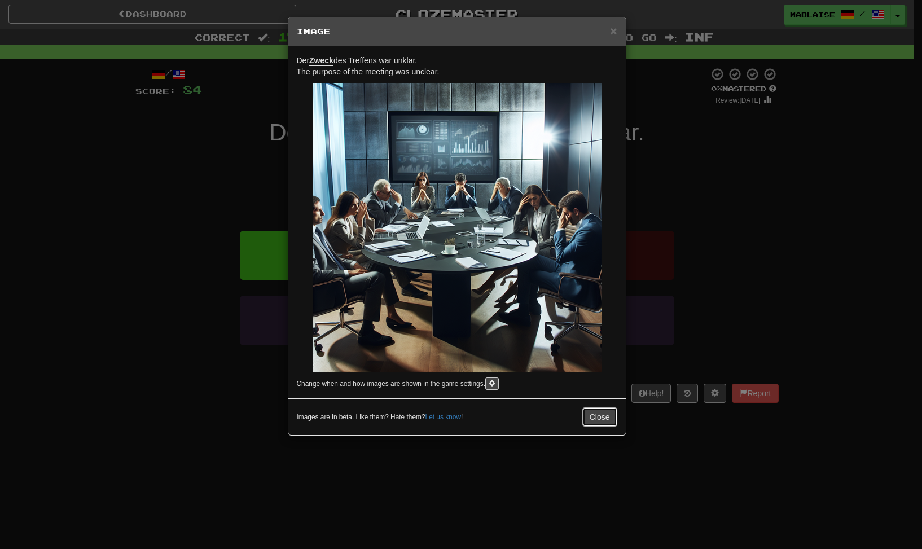
click at [604, 422] on button "Close" at bounding box center [599, 416] width 35 height 19
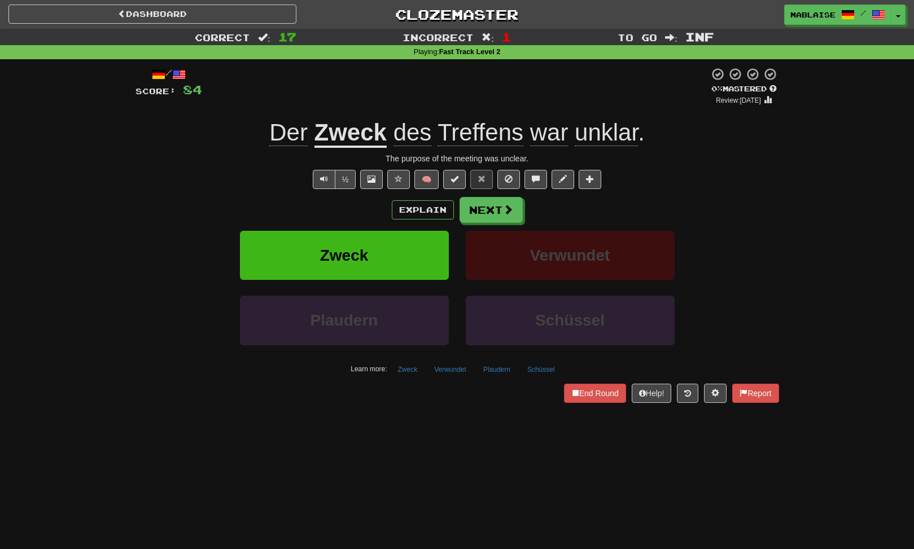
click at [503, 191] on div "/ Score: 84 0 % Mastered Review: [DATE] Der Zweck des Treffens war unklar . The…" at bounding box center [456, 234] width 643 height 335
click at [510, 205] on span at bounding box center [508, 210] width 10 height 10
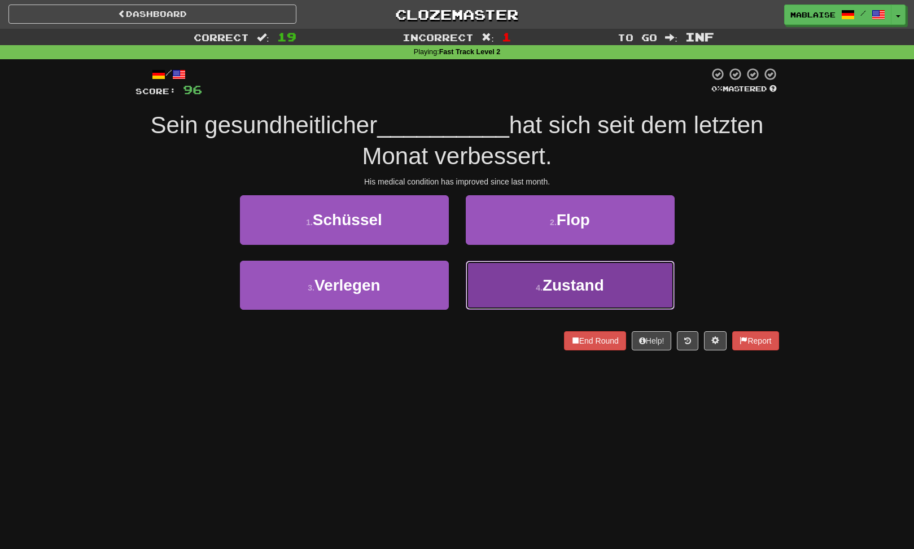
click at [540, 289] on small "4 ." at bounding box center [539, 287] width 7 height 9
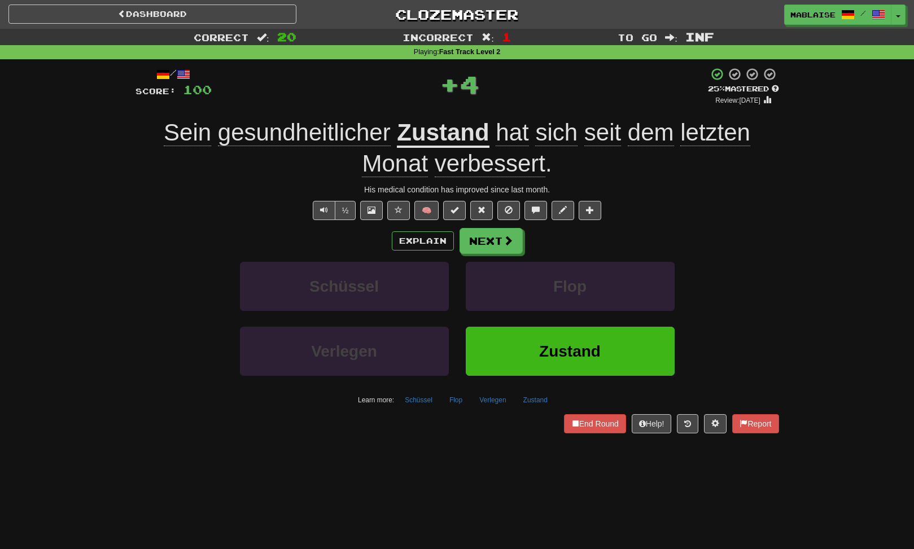
click at [438, 126] on u "Zustand" at bounding box center [443, 133] width 92 height 29
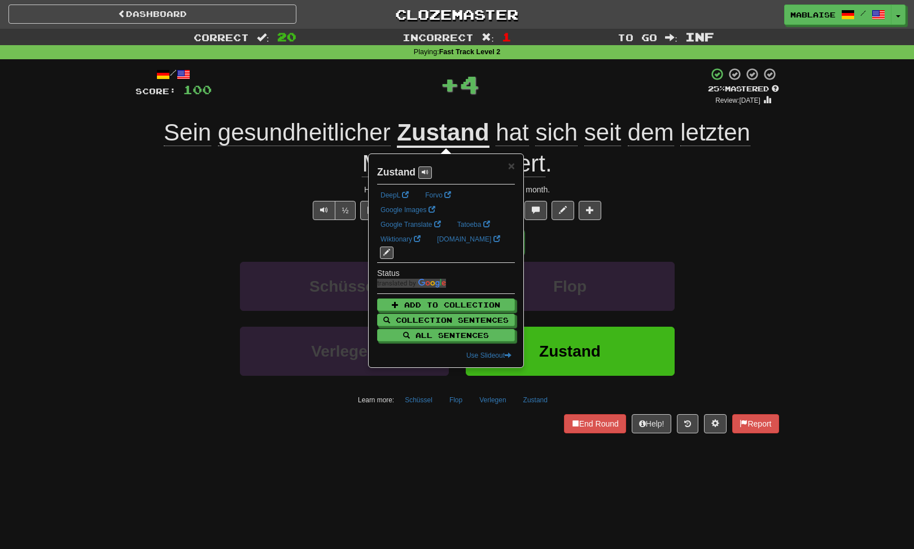
drag, startPoint x: 629, startPoint y: 242, endPoint x: 556, endPoint y: 249, distance: 73.1
click at [629, 242] on div "Explain Next" at bounding box center [456, 241] width 643 height 26
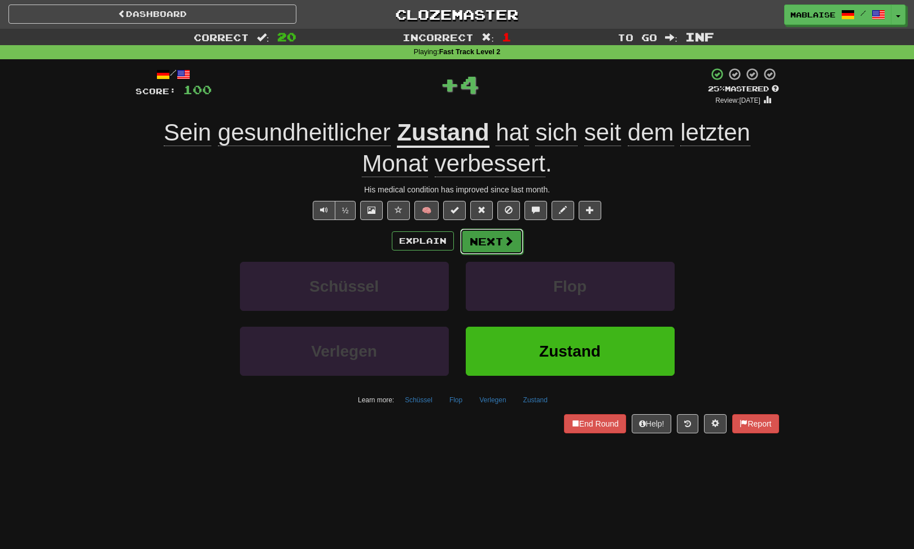
click at [497, 243] on button "Next" at bounding box center [491, 242] width 63 height 26
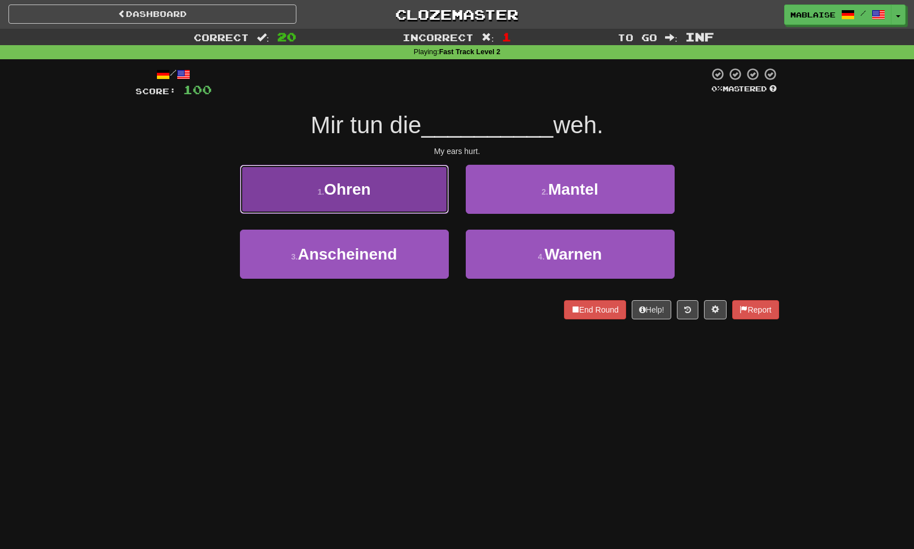
click at [437, 200] on button "1 . Ohren" at bounding box center [344, 189] width 209 height 49
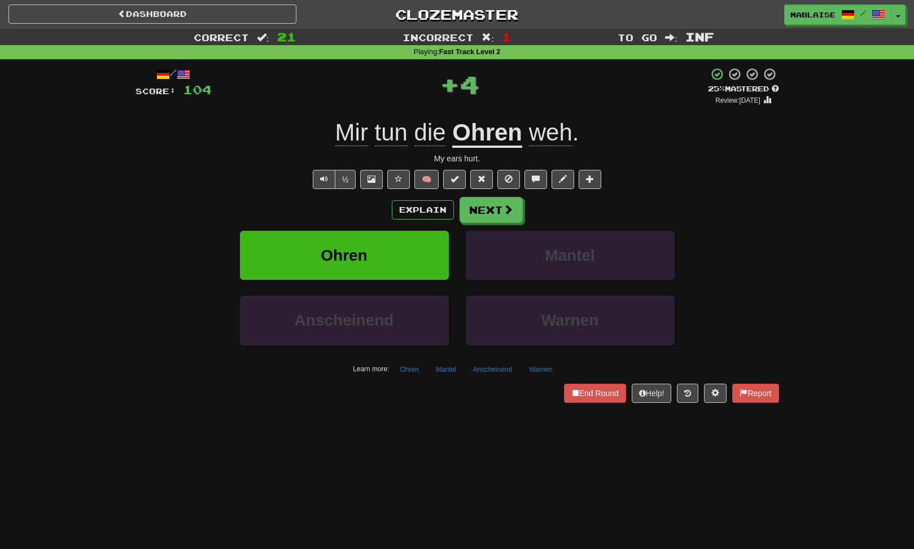
click at [469, 197] on div "Explain Next" at bounding box center [456, 210] width 643 height 26
click at [475, 202] on button "Next" at bounding box center [491, 211] width 63 height 26
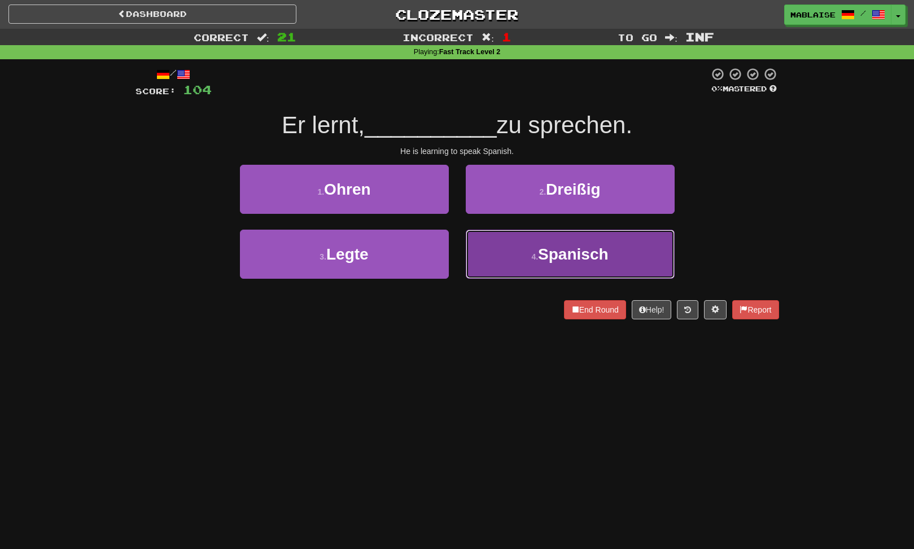
click at [522, 265] on button "4 . Spanisch" at bounding box center [570, 254] width 209 height 49
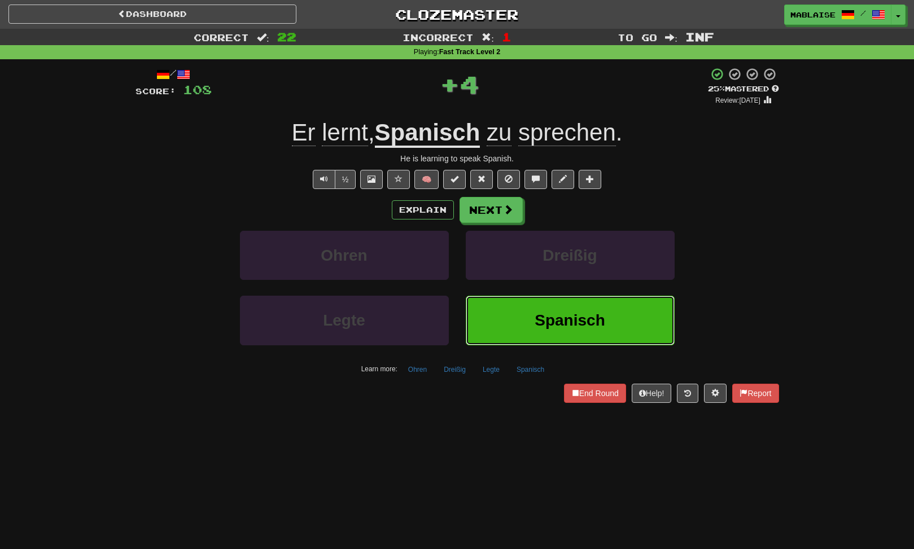
click at [507, 333] on button "Spanisch" at bounding box center [570, 320] width 209 height 49
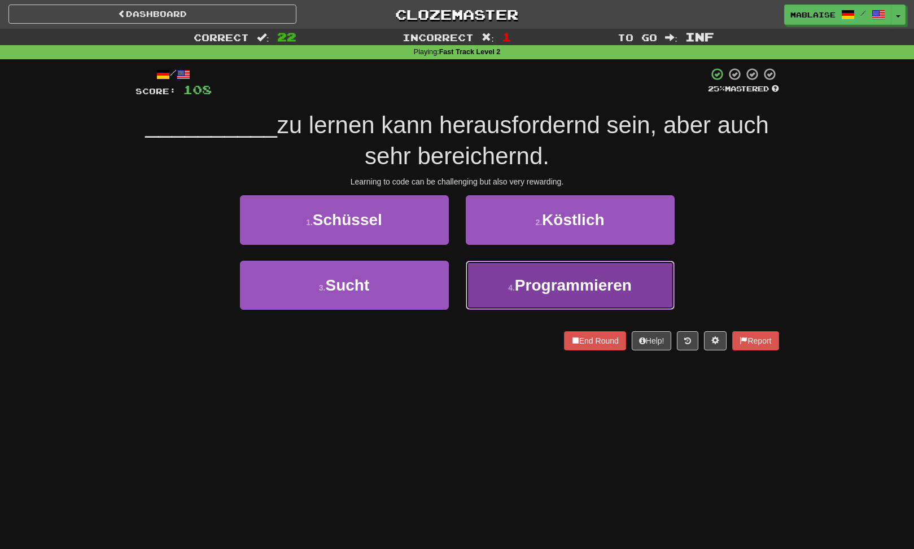
click at [504, 287] on button "4 . Programmieren" at bounding box center [570, 285] width 209 height 49
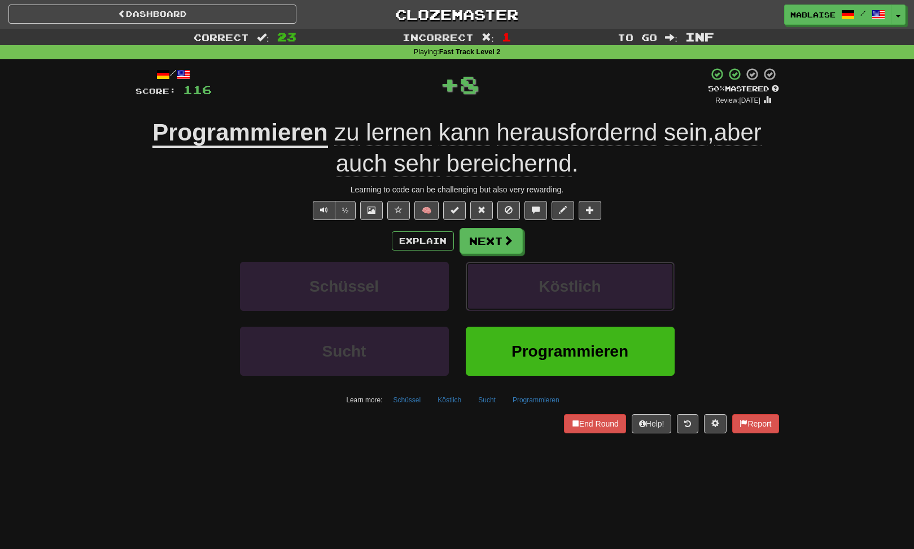
click at [504, 287] on button "Köstlich" at bounding box center [570, 286] width 209 height 49
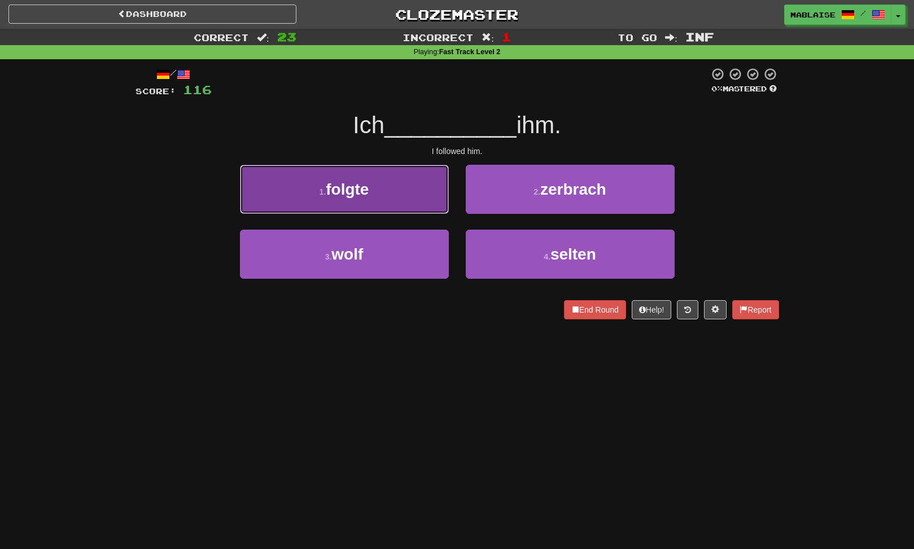
click at [399, 193] on button "1 . folgte" at bounding box center [344, 189] width 209 height 49
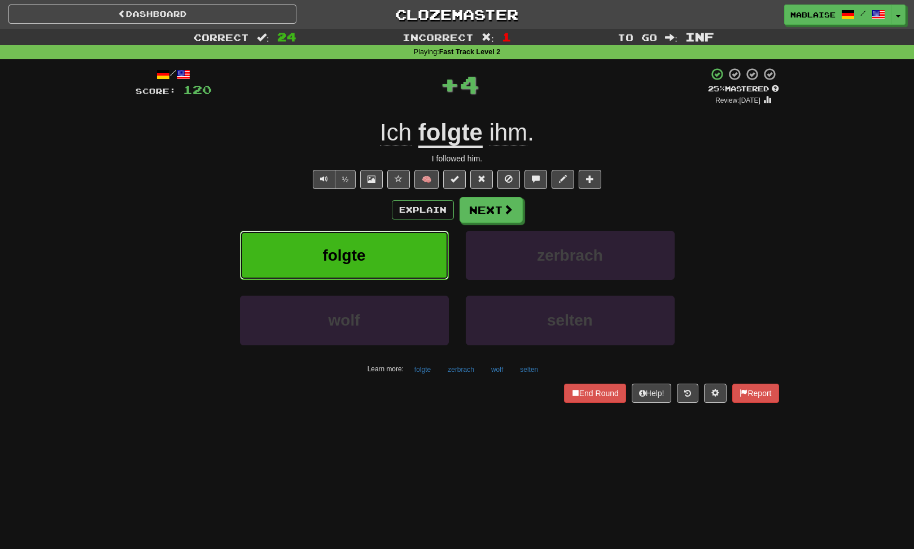
click at [433, 263] on button "folgte" at bounding box center [344, 255] width 209 height 49
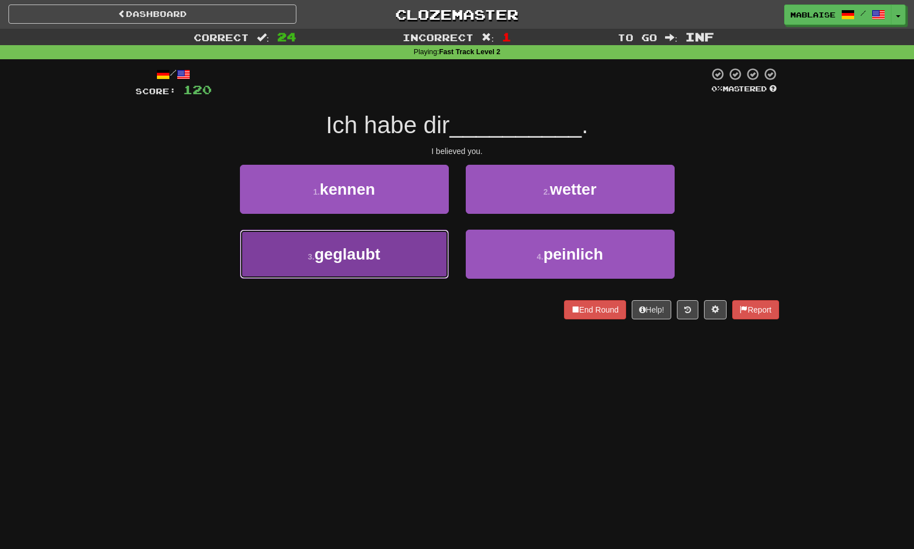
drag, startPoint x: 381, startPoint y: 269, endPoint x: 395, endPoint y: 273, distance: 14.7
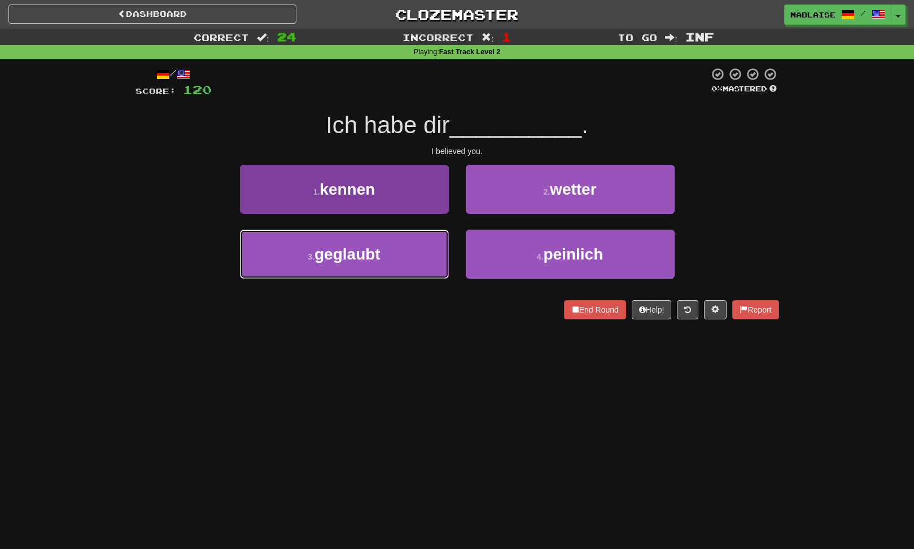
click at [381, 269] on button "3 . geglaubt" at bounding box center [344, 254] width 209 height 49
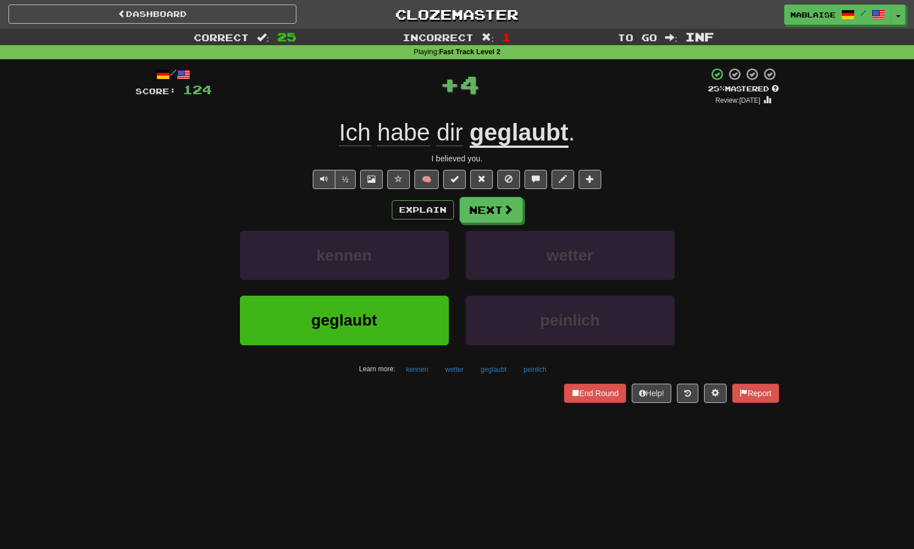
click at [502, 286] on div "wetter" at bounding box center [570, 263] width 226 height 65
click at [350, 322] on span "geglaubt" at bounding box center [344, 319] width 66 height 17
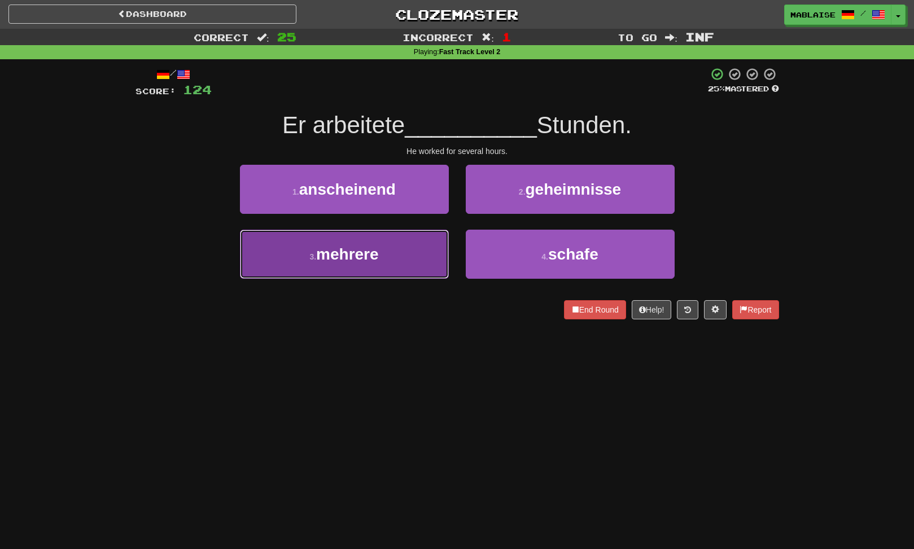
click at [401, 265] on button "3 . mehrere" at bounding box center [344, 254] width 209 height 49
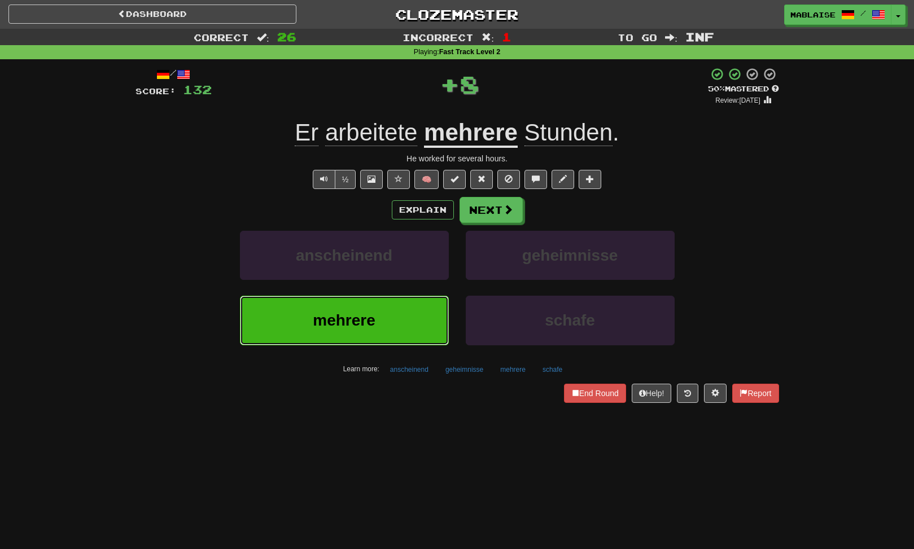
click at [398, 321] on button "mehrere" at bounding box center [344, 320] width 209 height 49
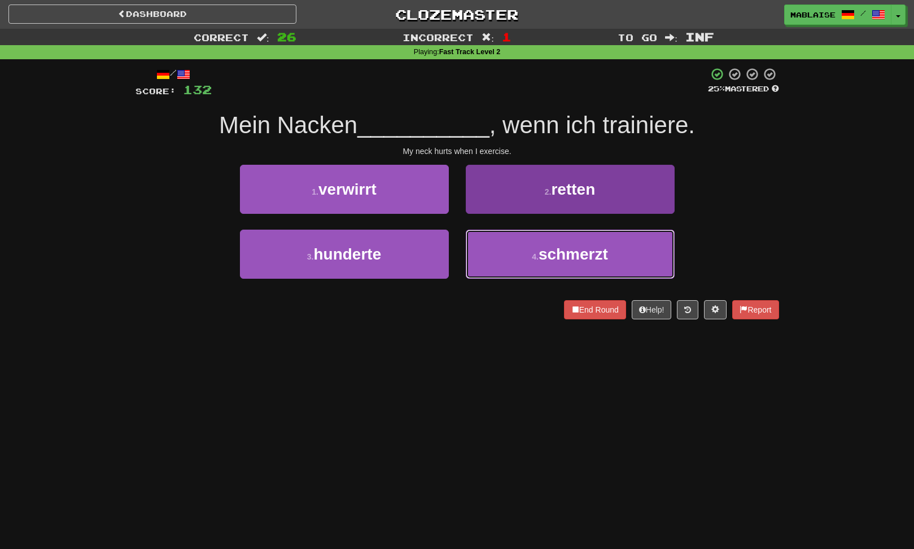
click at [550, 262] on span "schmerzt" at bounding box center [572, 253] width 69 height 17
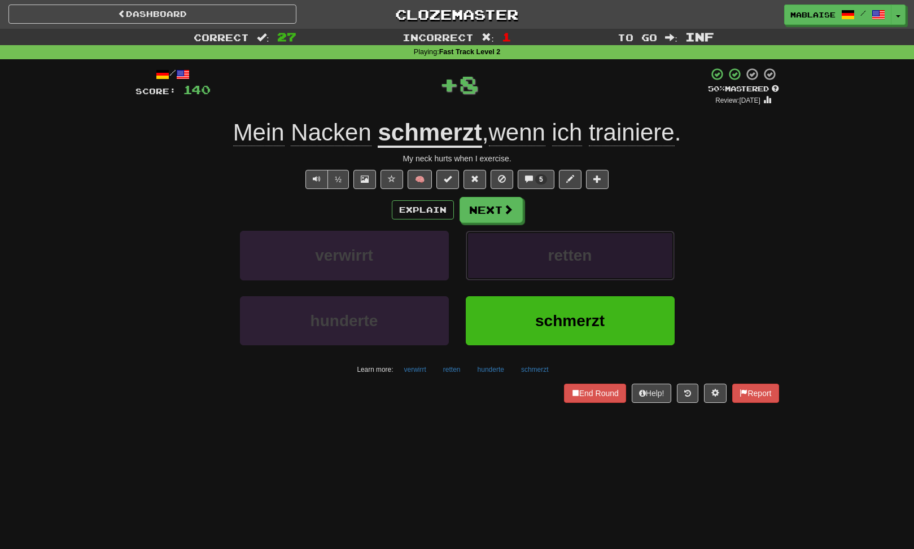
click at [520, 264] on button "retten" at bounding box center [570, 255] width 209 height 49
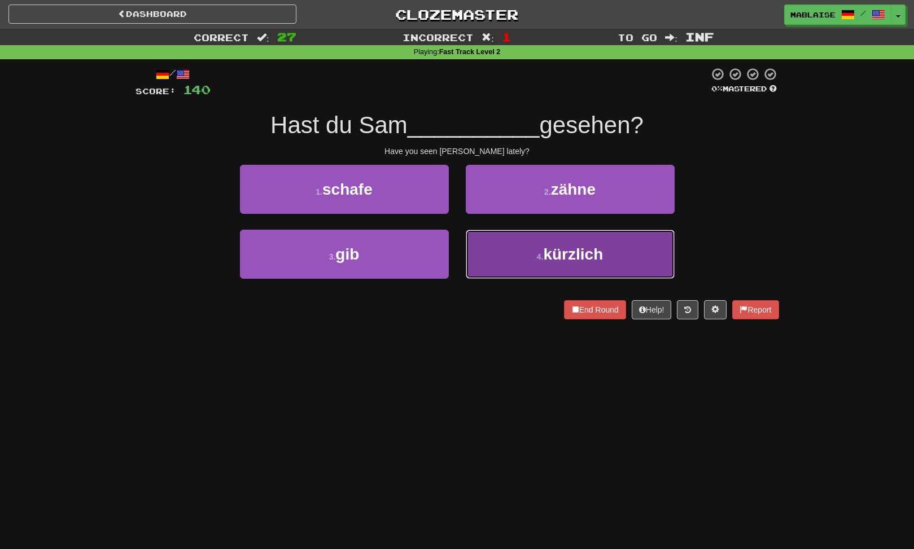
click at [532, 260] on button "4 . kürzlich" at bounding box center [570, 254] width 209 height 49
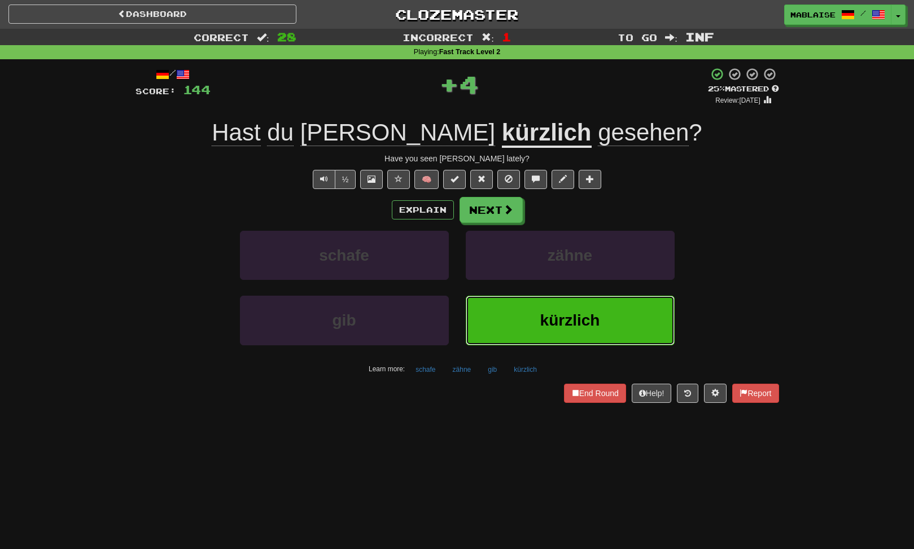
click at [530, 300] on button "kürzlich" at bounding box center [570, 320] width 209 height 49
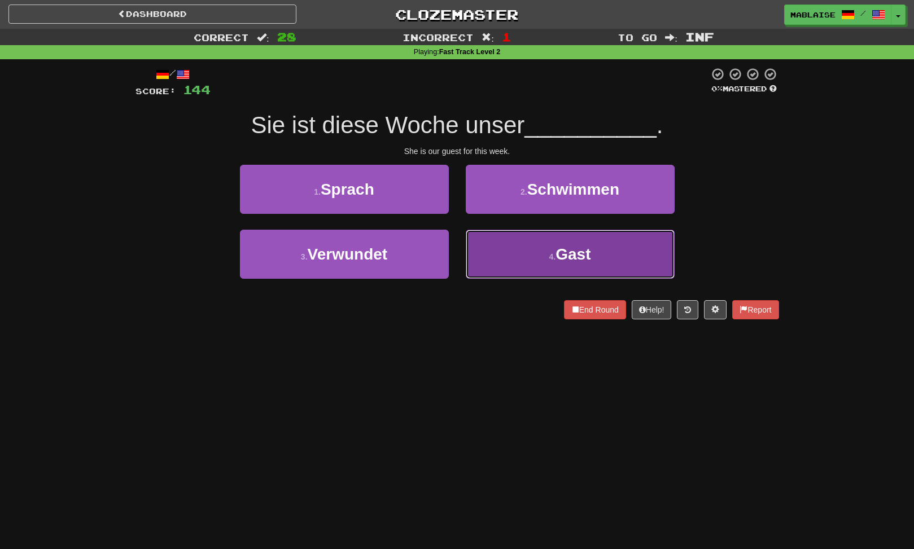
click at [578, 246] on span "Gast" at bounding box center [572, 253] width 35 height 17
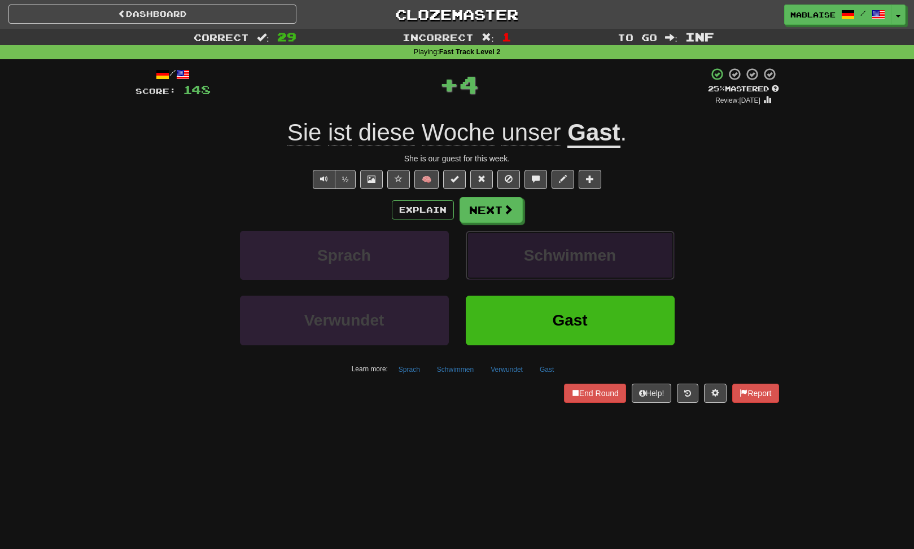
click at [572, 247] on span "Schwimmen" at bounding box center [570, 255] width 92 height 17
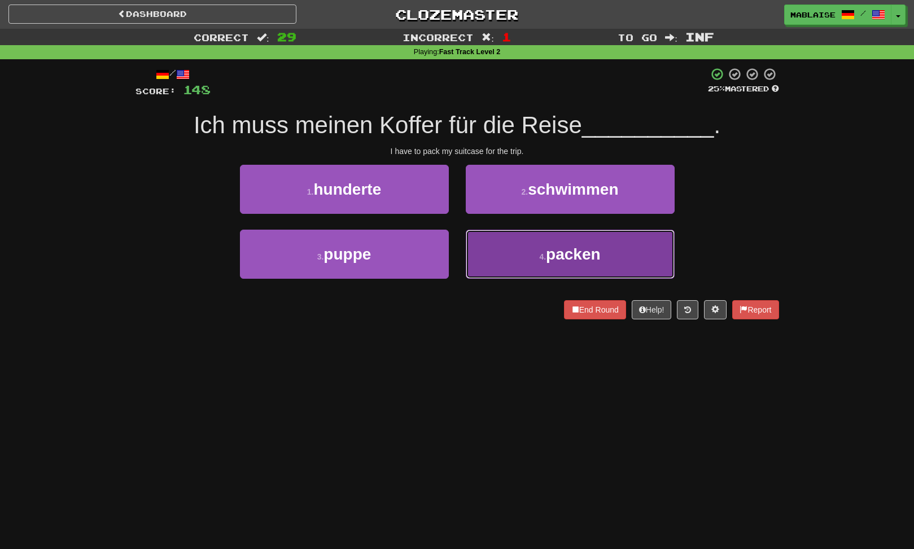
click at [548, 247] on span "packen" at bounding box center [573, 253] width 55 height 17
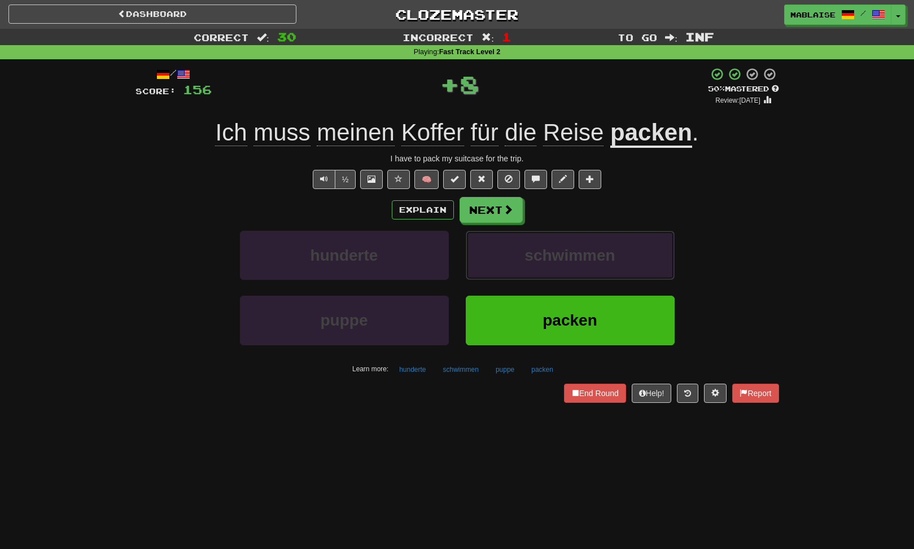
click at [548, 247] on span "schwimmen" at bounding box center [569, 255] width 90 height 17
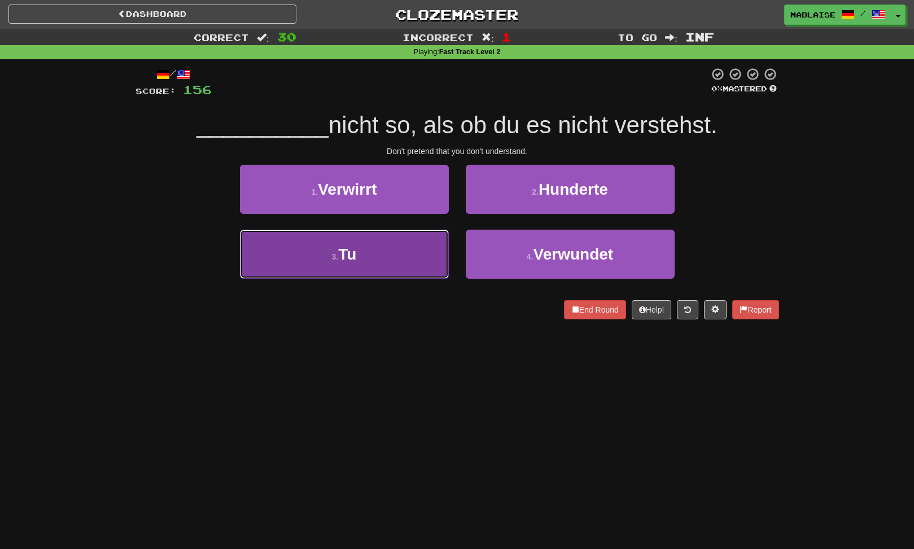
click at [397, 247] on button "3 . Tu" at bounding box center [344, 254] width 209 height 49
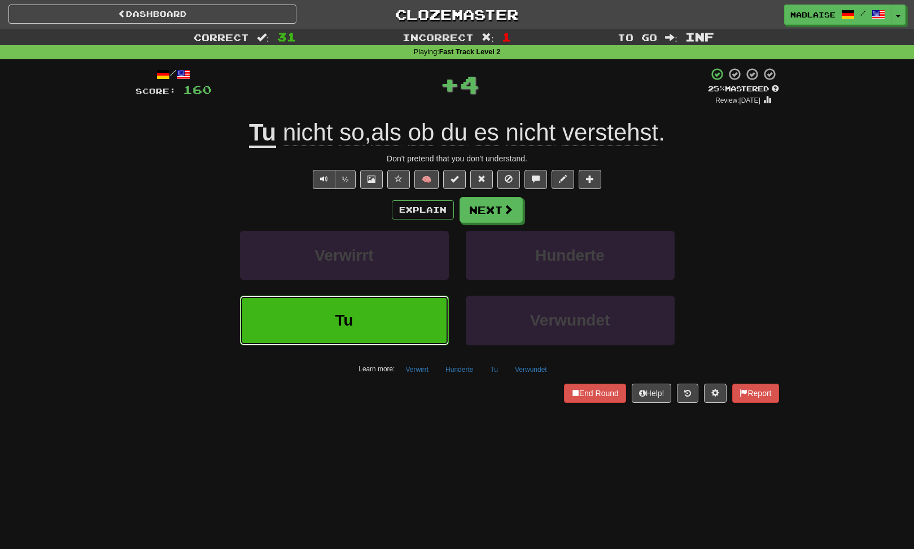
click at [375, 305] on button "Tu" at bounding box center [344, 320] width 209 height 49
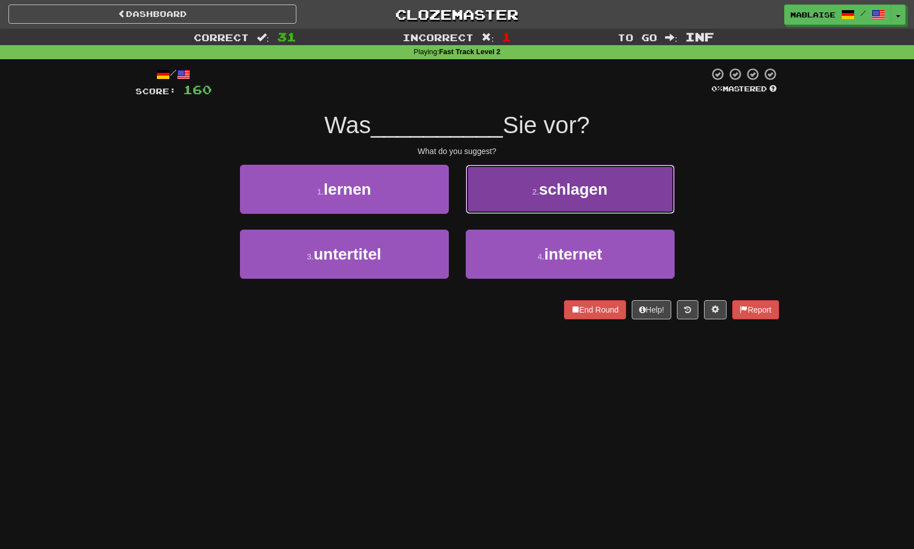
click at [501, 203] on button "2 . schlagen" at bounding box center [570, 189] width 209 height 49
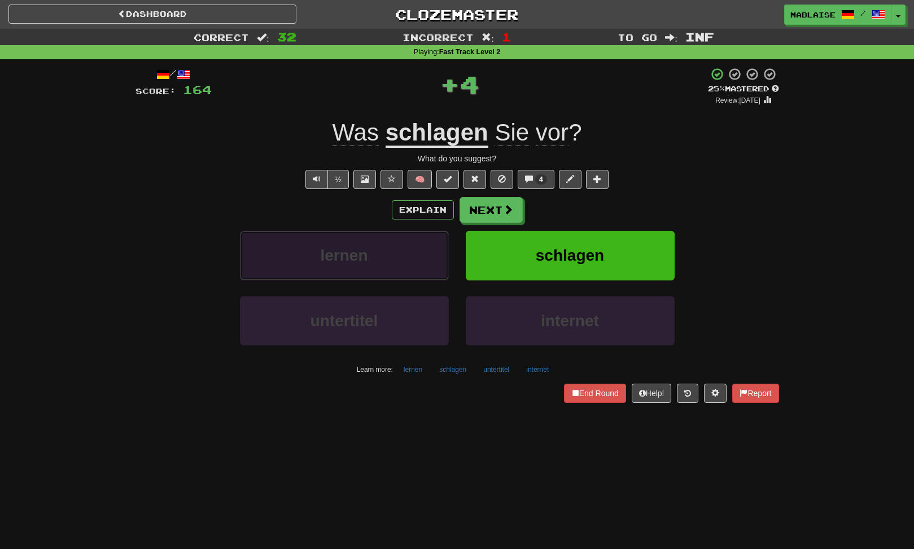
click at [422, 257] on button "lernen" at bounding box center [344, 255] width 209 height 49
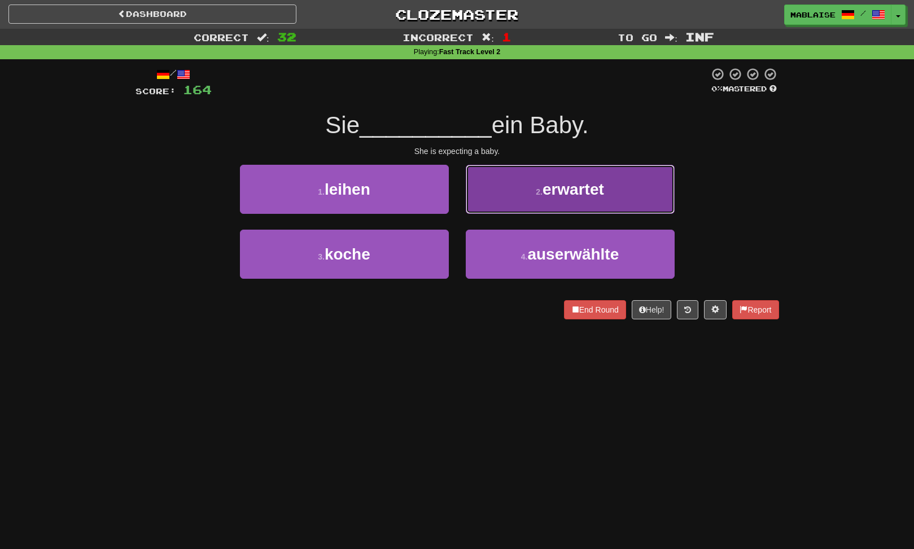
click at [516, 195] on button "2 . erwartet" at bounding box center [570, 189] width 209 height 49
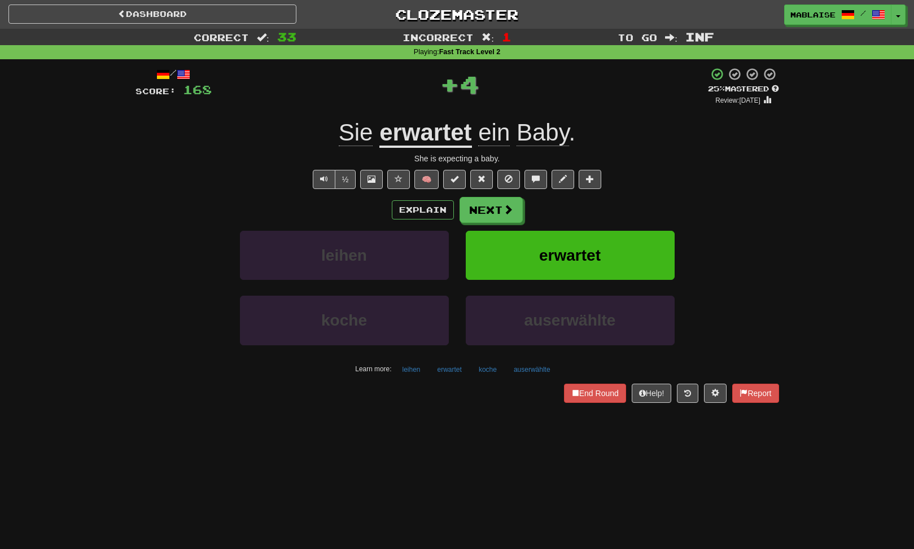
click at [475, 226] on div "Explain Next leihen erwartet koche auserwählte Learn more: leihen erwartet koch…" at bounding box center [456, 287] width 643 height 181
click at [322, 264] on button "leihen" at bounding box center [344, 255] width 209 height 49
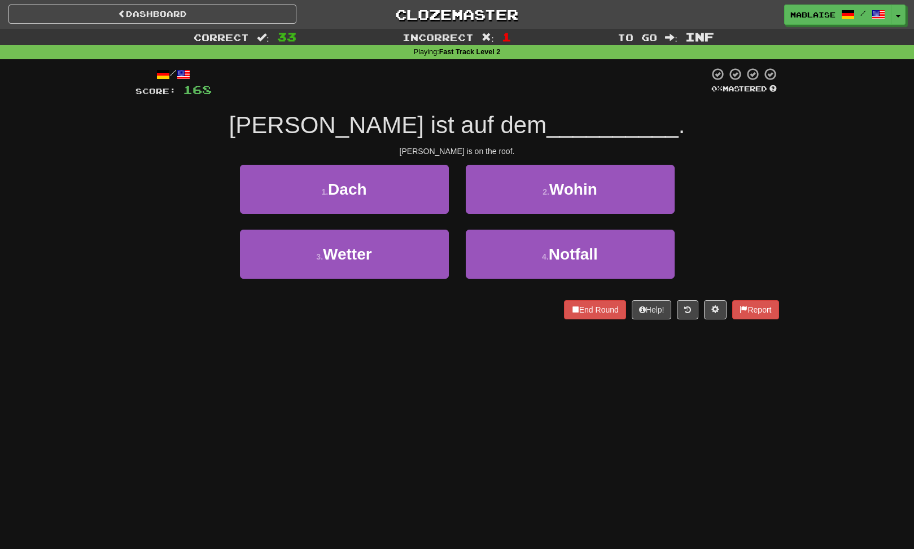
drag, startPoint x: 322, startPoint y: 264, endPoint x: 248, endPoint y: 312, distance: 88.1
click at [248, 312] on div "End Round Help! Report" at bounding box center [456, 309] width 643 height 19
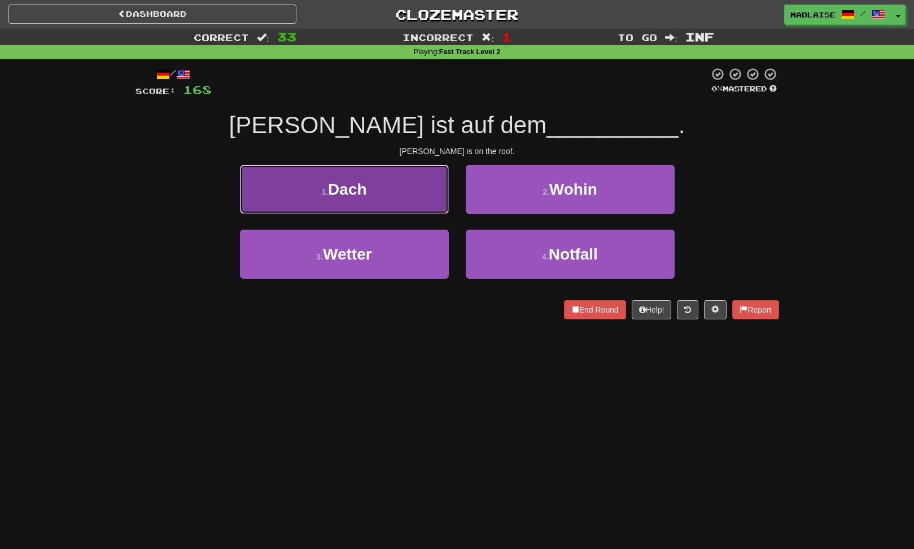
click at [396, 213] on button "1 . Dach" at bounding box center [344, 189] width 209 height 49
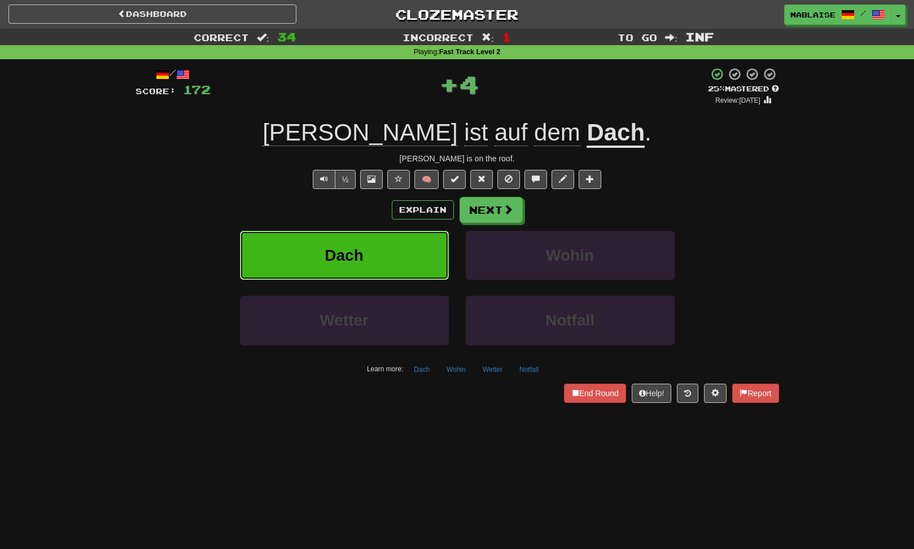
click at [370, 267] on button "Dach" at bounding box center [344, 255] width 209 height 49
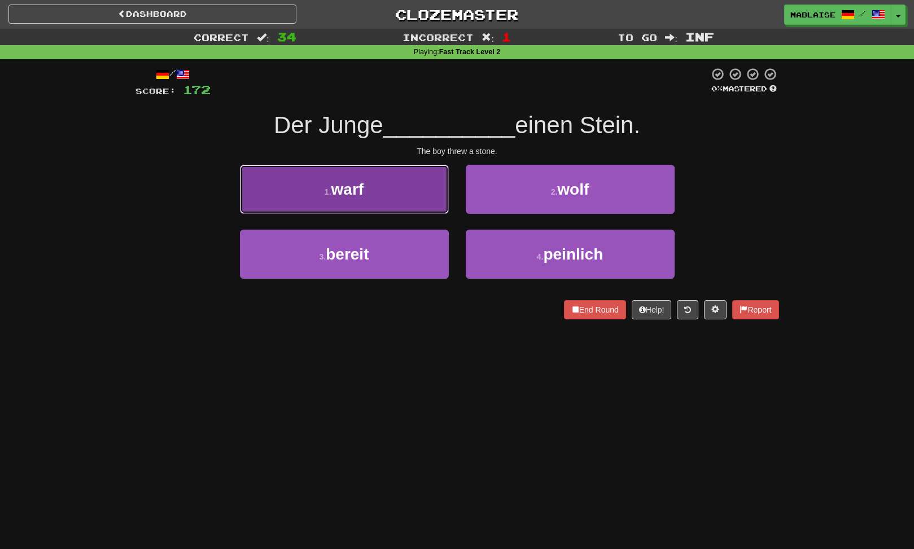
click at [389, 190] on button "1 . warf" at bounding box center [344, 189] width 209 height 49
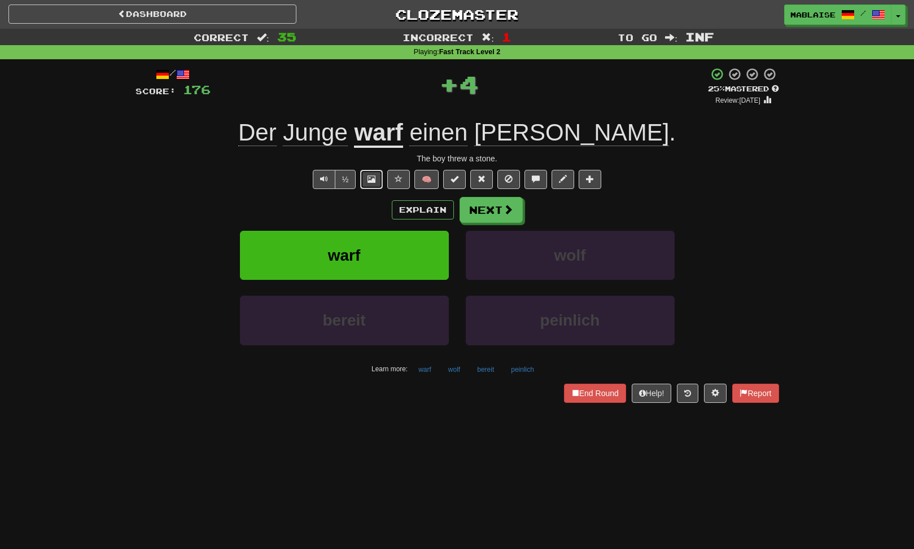
click at [370, 178] on span at bounding box center [371, 179] width 8 height 8
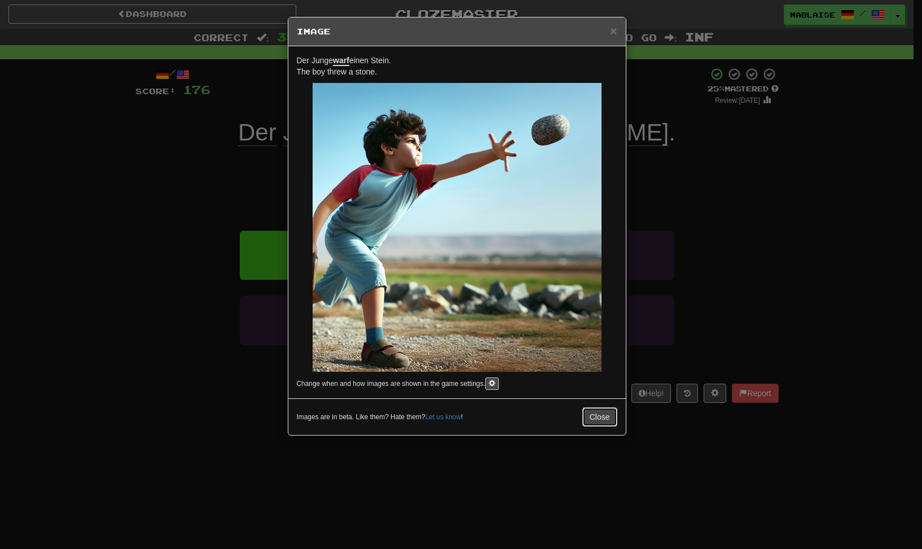
drag, startPoint x: 602, startPoint y: 415, endPoint x: 598, endPoint y: 405, distance: 11.6
click at [602, 415] on button "Close" at bounding box center [599, 416] width 35 height 19
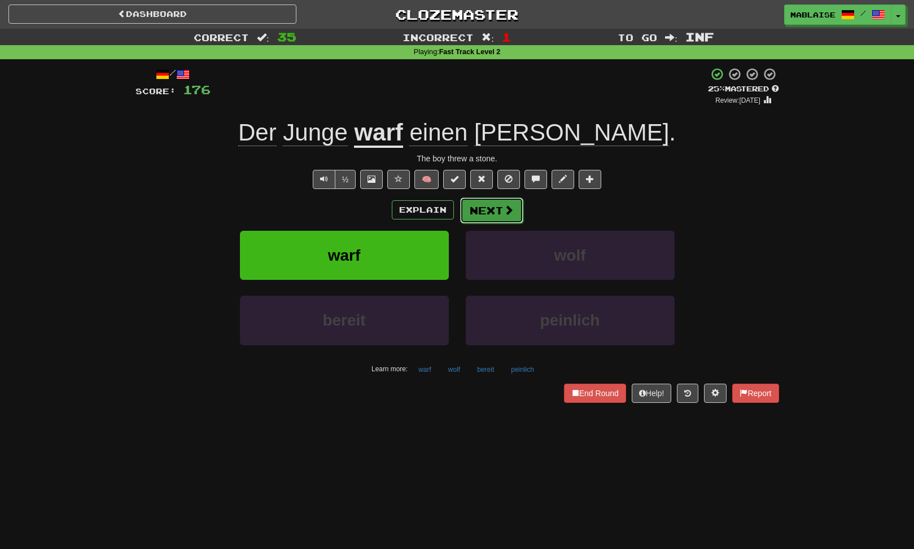
click at [506, 218] on button "Next" at bounding box center [491, 211] width 63 height 26
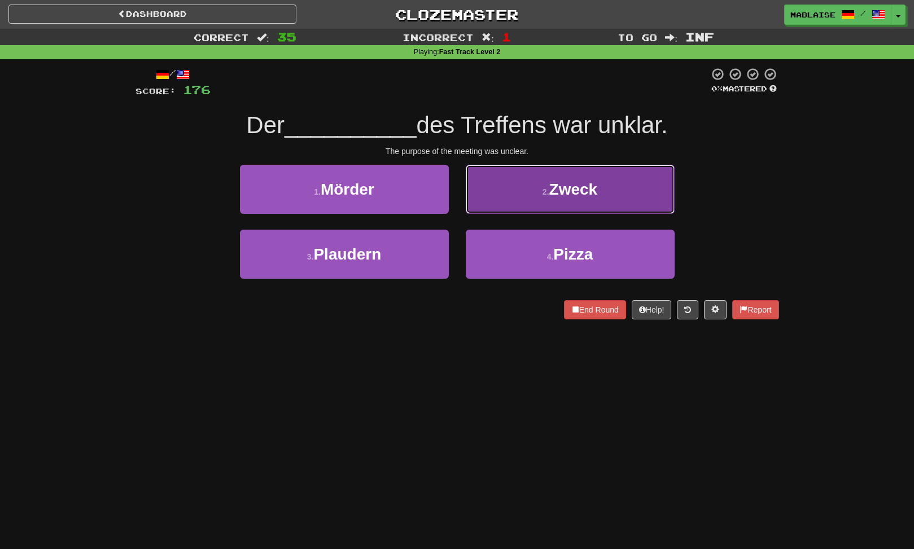
click at [519, 202] on button "2 . Zweck" at bounding box center [570, 189] width 209 height 49
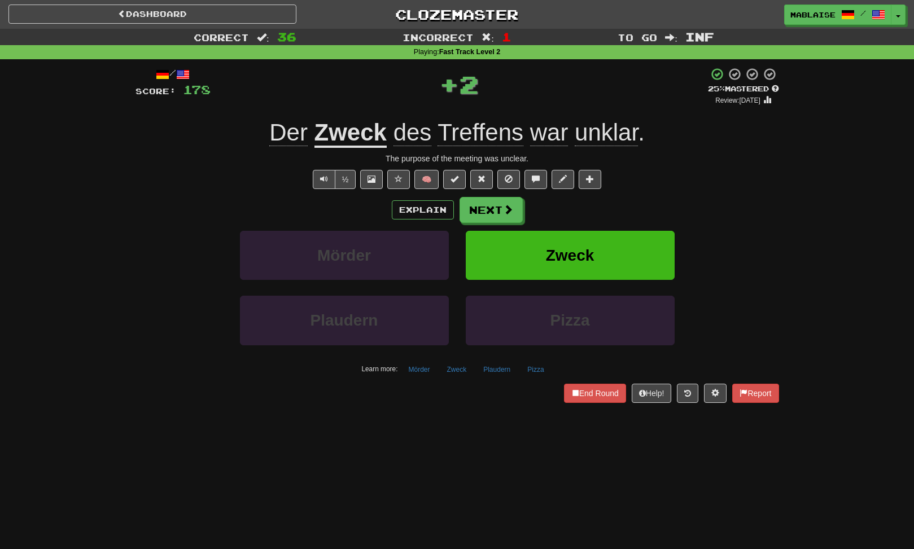
click at [461, 252] on div "Zweck" at bounding box center [570, 263] width 226 height 65
click at [502, 254] on button "Zweck" at bounding box center [570, 255] width 209 height 49
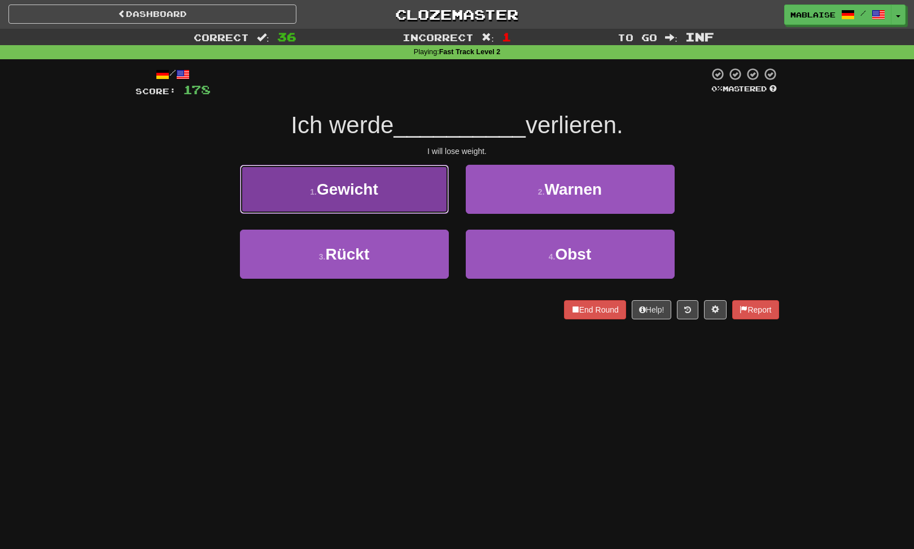
click at [416, 205] on button "1 . Gewicht" at bounding box center [344, 189] width 209 height 49
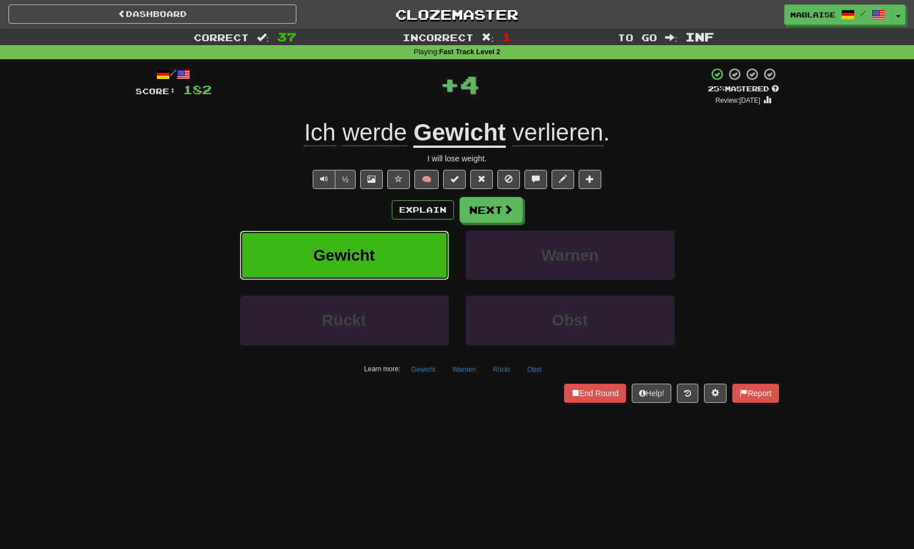
click at [442, 255] on button "Gewicht" at bounding box center [344, 255] width 209 height 49
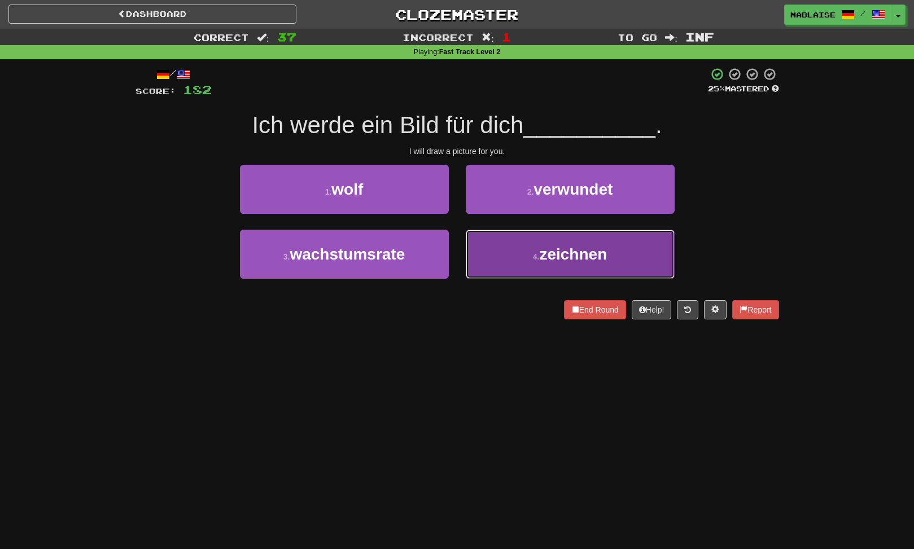
click at [520, 249] on button "4 . zeichnen" at bounding box center [570, 254] width 209 height 49
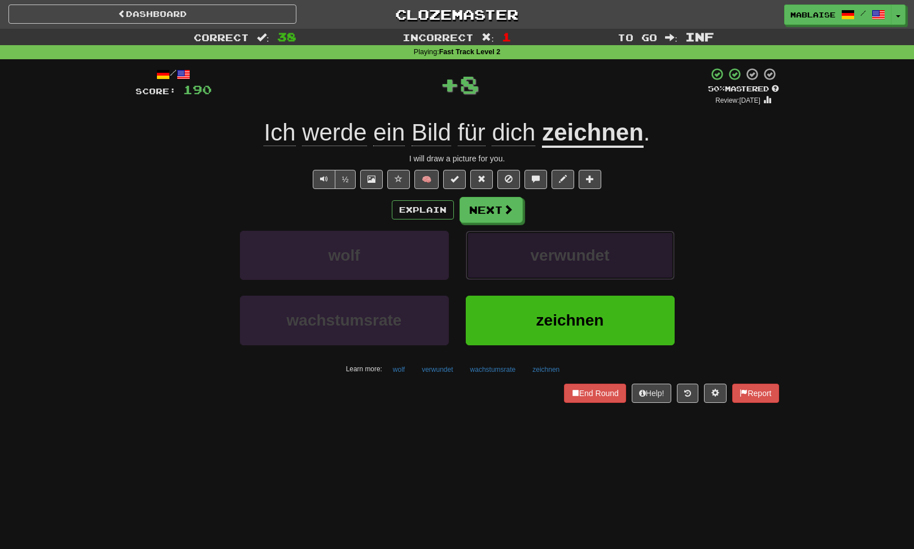
click at [520, 249] on button "verwundet" at bounding box center [570, 255] width 209 height 49
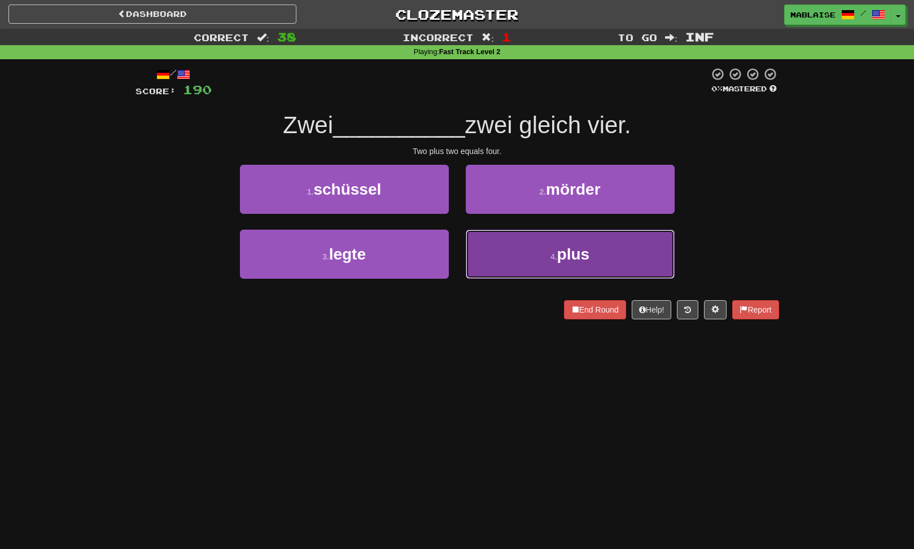
click at [576, 260] on span "plus" at bounding box center [573, 253] width 33 height 17
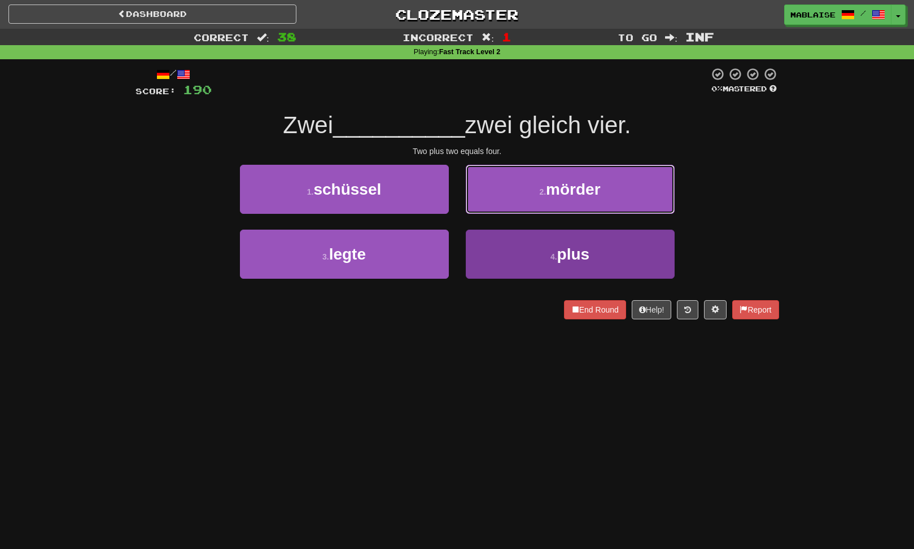
click at [576, 198] on span "mörder" at bounding box center [573, 189] width 54 height 17
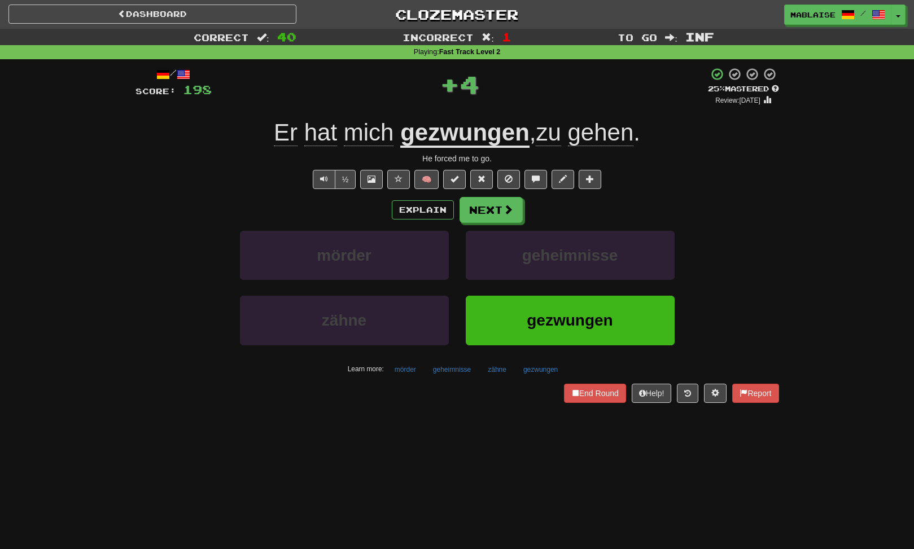
click at [468, 125] on u "gezwungen" at bounding box center [464, 133] width 129 height 29
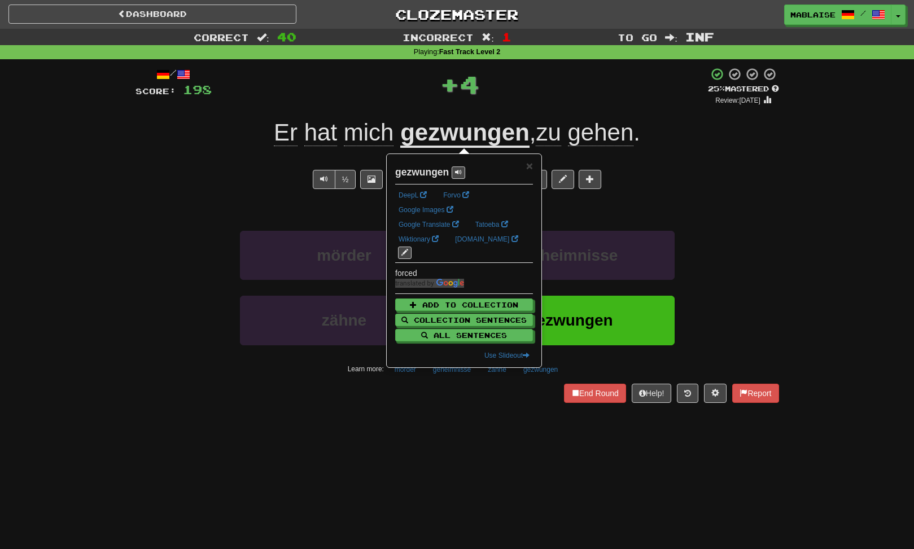
click at [422, 171] on strong "gezwungen" at bounding box center [422, 171] width 54 height 11
copy strong "gezwungen"
drag, startPoint x: 165, startPoint y: 208, endPoint x: 371, endPoint y: 252, distance: 210.6
click at [173, 209] on div "Explain Next" at bounding box center [456, 210] width 643 height 26
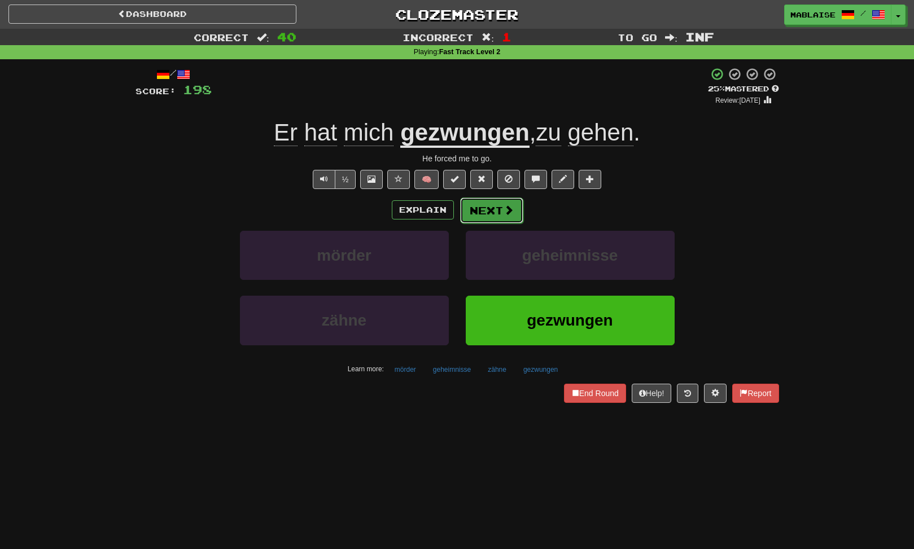
click at [489, 207] on button "Next" at bounding box center [491, 211] width 63 height 26
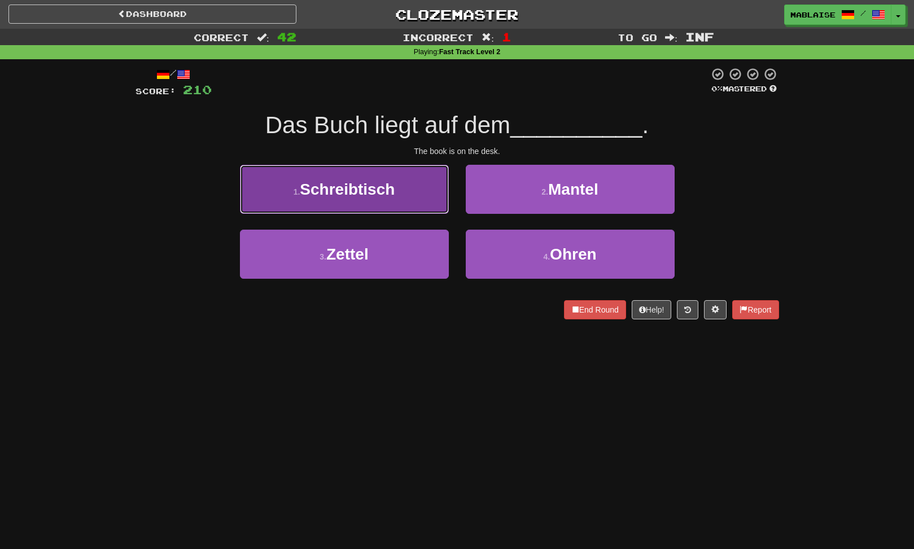
click at [383, 176] on button "1 . Schreibtisch" at bounding box center [344, 189] width 209 height 49
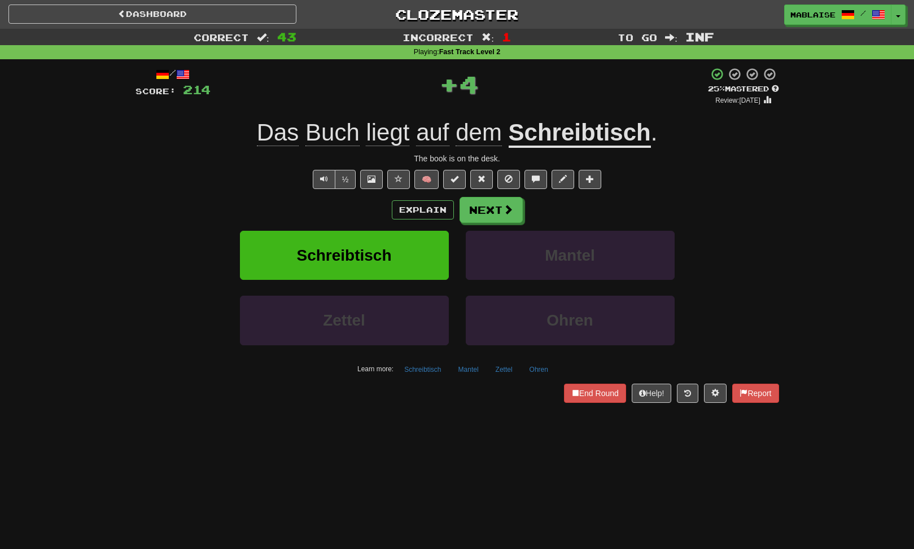
click at [593, 134] on u "Schreibtisch" at bounding box center [579, 133] width 142 height 29
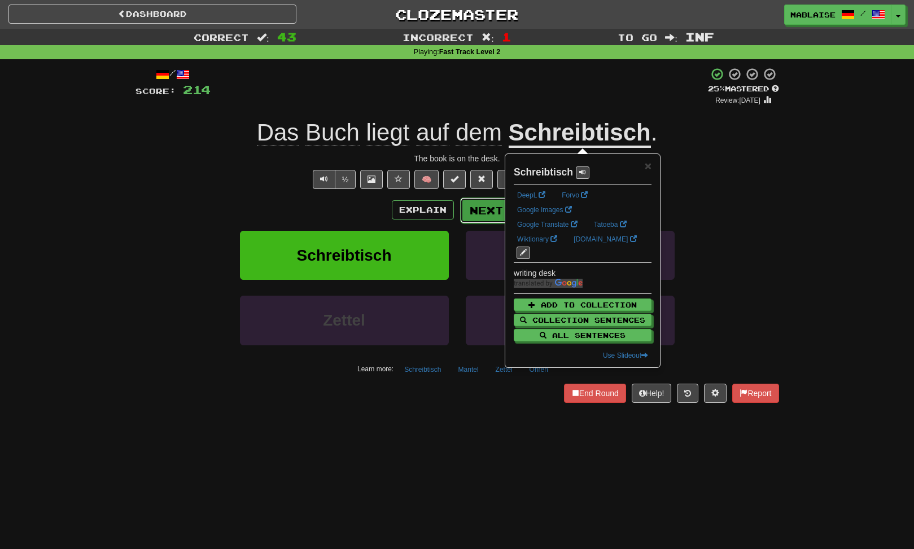
click at [474, 208] on button "Next" at bounding box center [491, 211] width 63 height 26
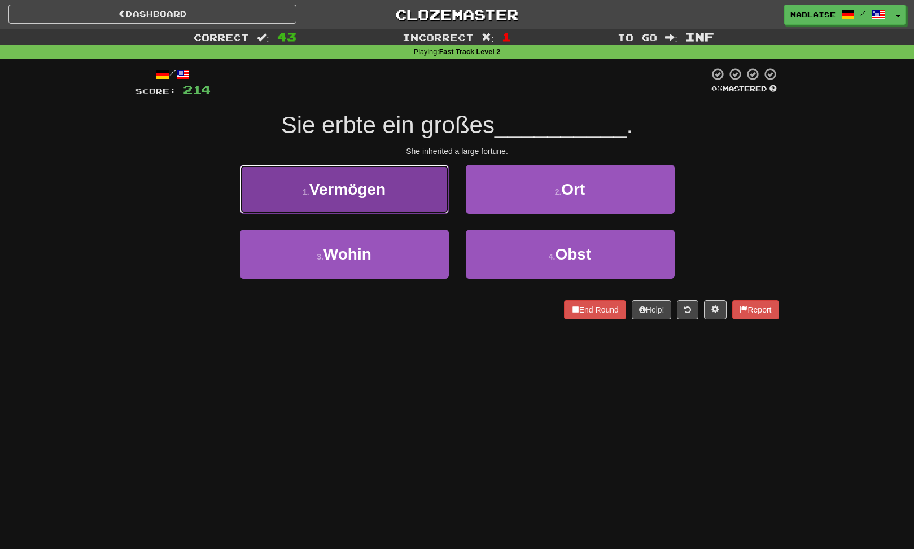
click at [331, 189] on span "Vermögen" at bounding box center [347, 189] width 76 height 17
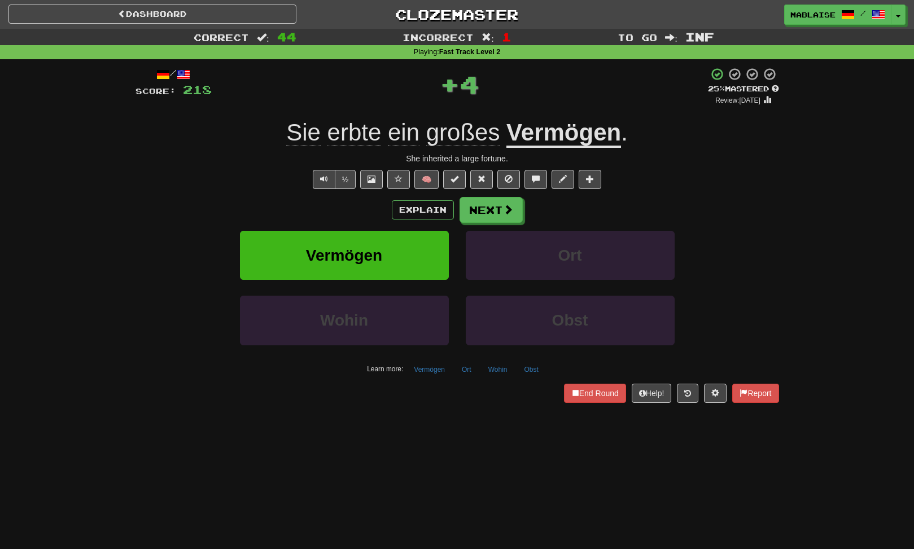
click at [545, 129] on u "Vermögen" at bounding box center [563, 133] width 115 height 29
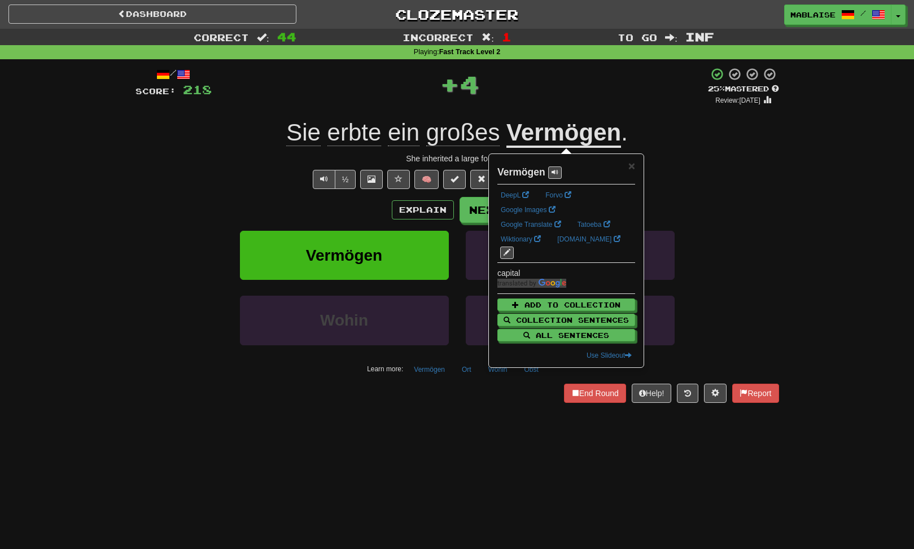
click at [520, 174] on strong "Vermögen" at bounding box center [521, 171] width 48 height 11
copy strong "Vermögen"
drag, startPoint x: 221, startPoint y: 201, endPoint x: 437, endPoint y: 210, distance: 216.3
click at [229, 201] on div "Explain Next" at bounding box center [456, 210] width 643 height 26
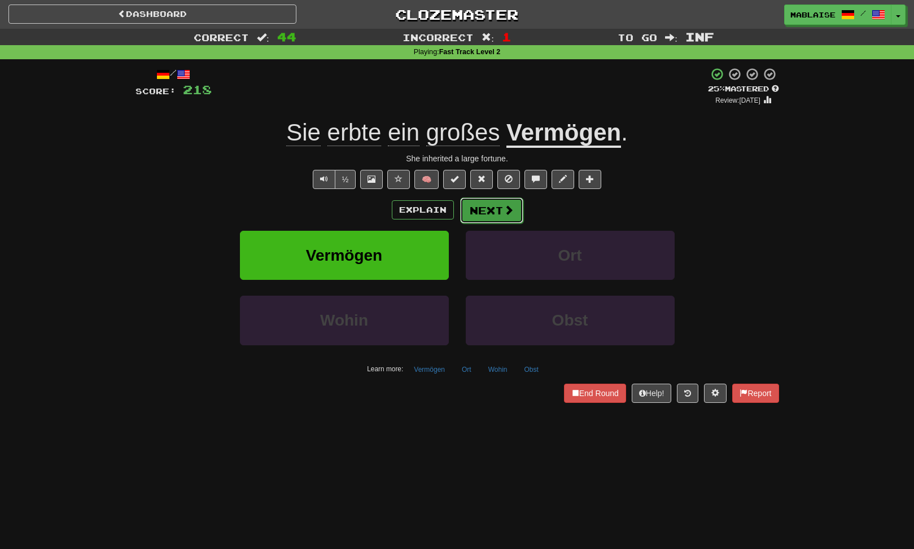
click at [485, 212] on button "Next" at bounding box center [491, 211] width 63 height 26
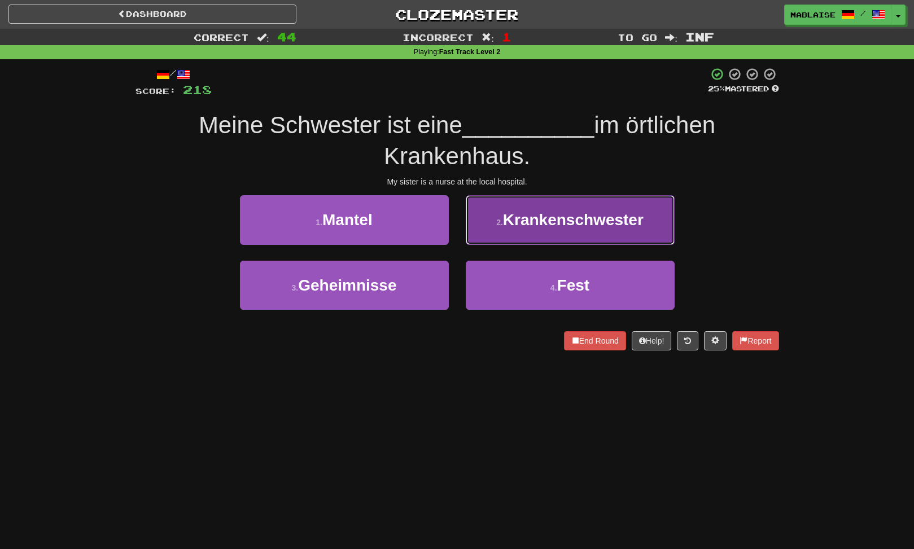
click at [484, 212] on button "2 . Krankenschwester" at bounding box center [570, 219] width 209 height 49
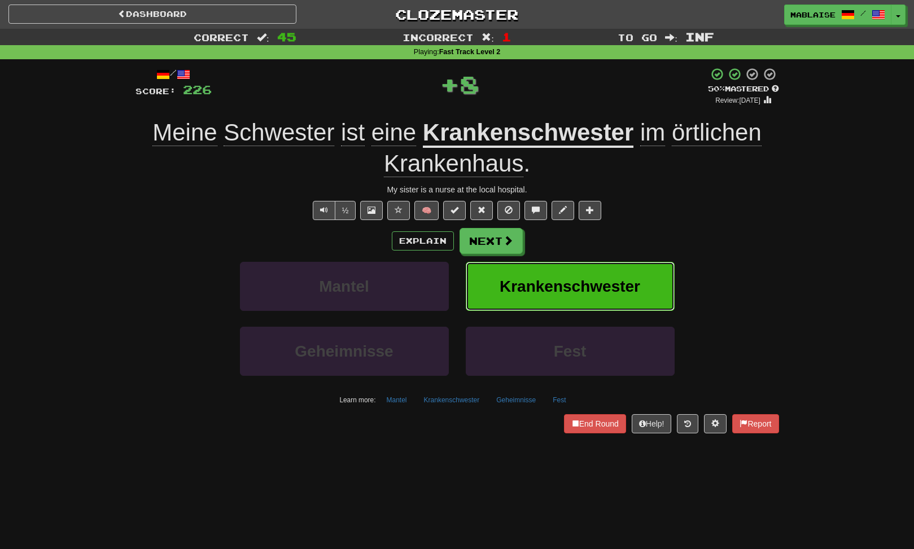
click at [528, 277] on button "Krankenschwester" at bounding box center [570, 286] width 209 height 49
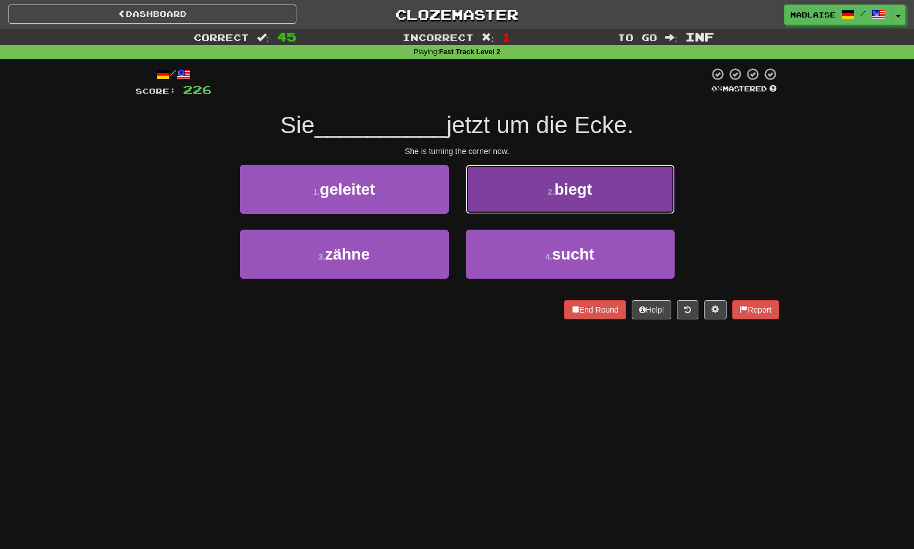
click at [548, 201] on button "2 . biegt" at bounding box center [570, 189] width 209 height 49
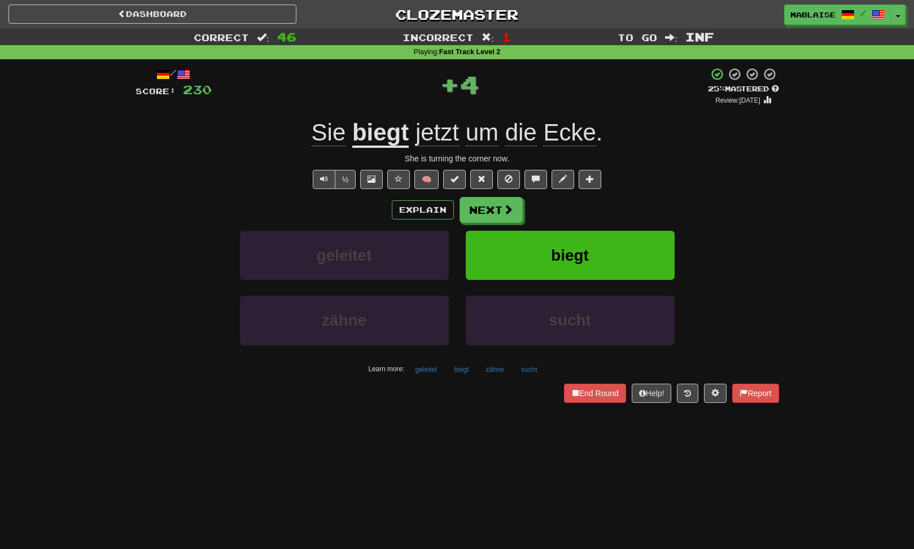
click at [400, 139] on u "biegt" at bounding box center [380, 133] width 56 height 29
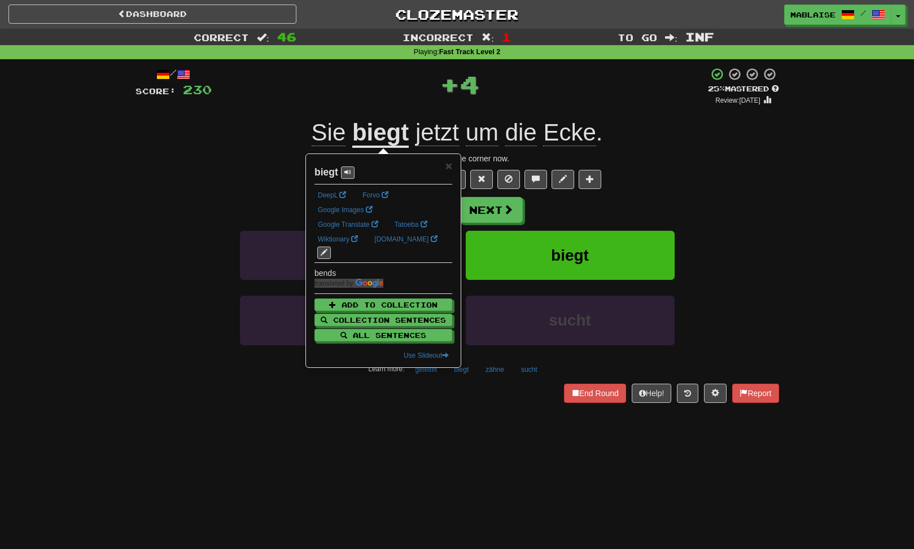
click at [331, 172] on strong "biegt" at bounding box center [326, 171] width 24 height 11
copy strong "biegt"
drag, startPoint x: 212, startPoint y: 183, endPoint x: 217, endPoint y: 124, distance: 60.0
click at [212, 183] on div "½ 🧠" at bounding box center [456, 179] width 643 height 19
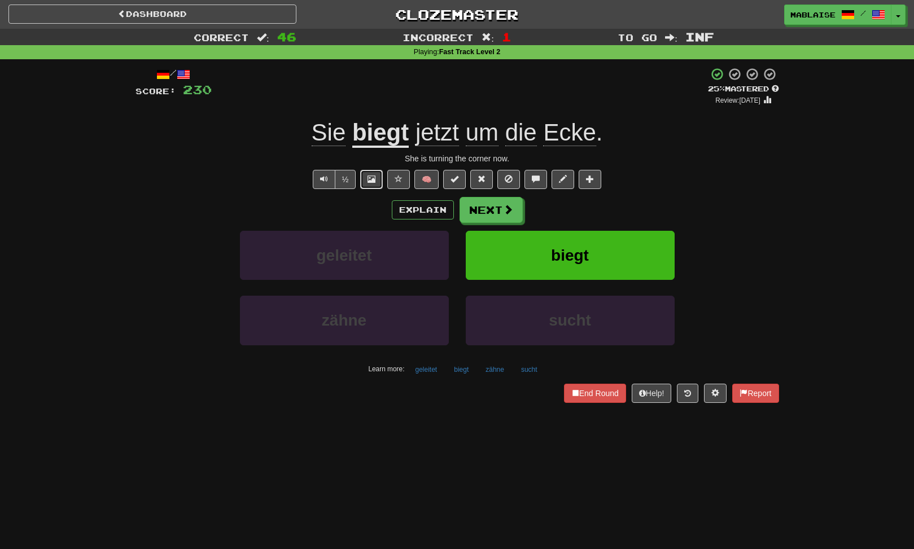
click at [370, 183] on button at bounding box center [371, 179] width 23 height 19
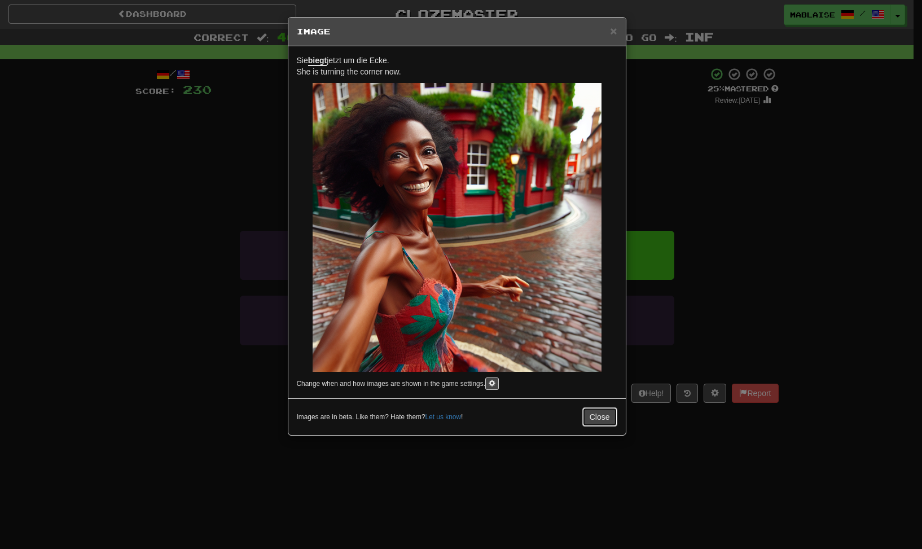
click at [603, 418] on button "Close" at bounding box center [599, 416] width 35 height 19
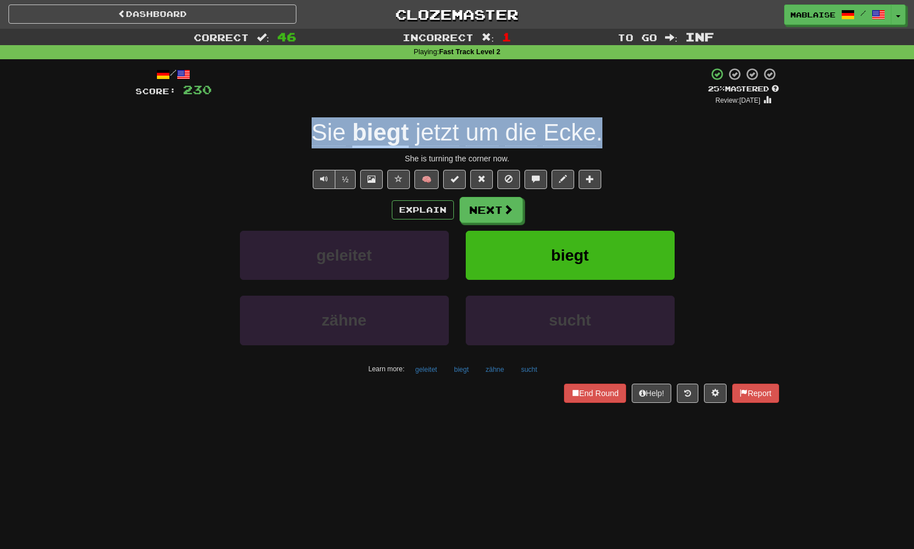
drag, startPoint x: 323, startPoint y: 135, endPoint x: 609, endPoint y: 106, distance: 287.5
click at [601, 141] on div "Sie biegt jetzt um die Ecke ." at bounding box center [456, 132] width 643 height 31
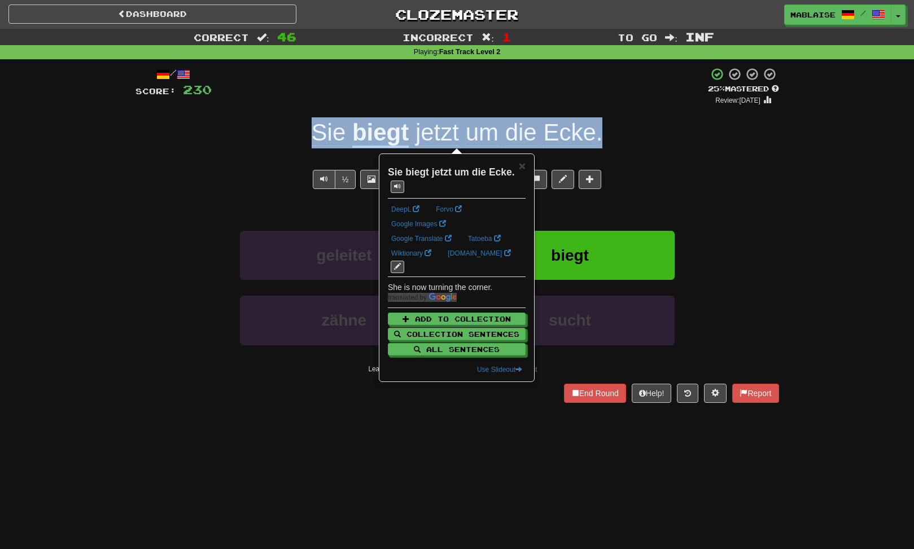
copy span "Sie biegt jetzt um die Ecke ."
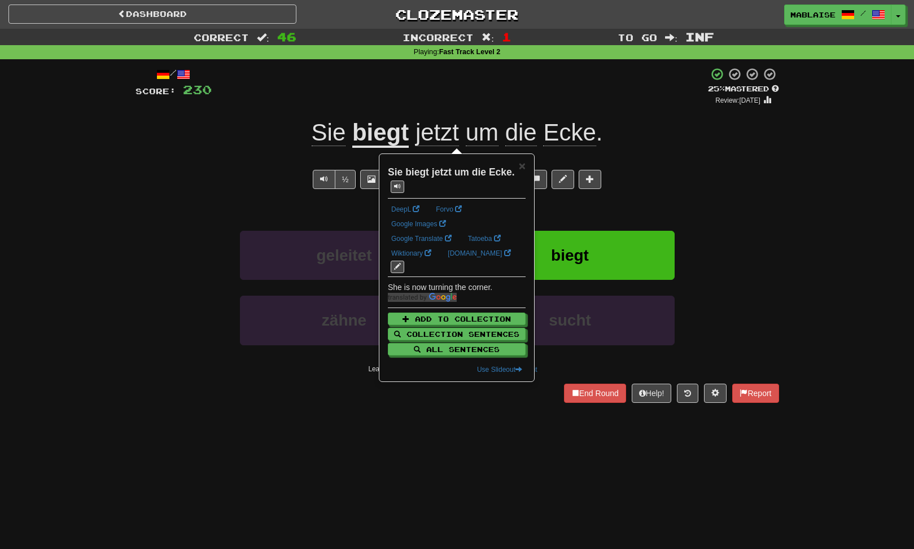
click at [178, 218] on div "Explain Next" at bounding box center [456, 210] width 643 height 26
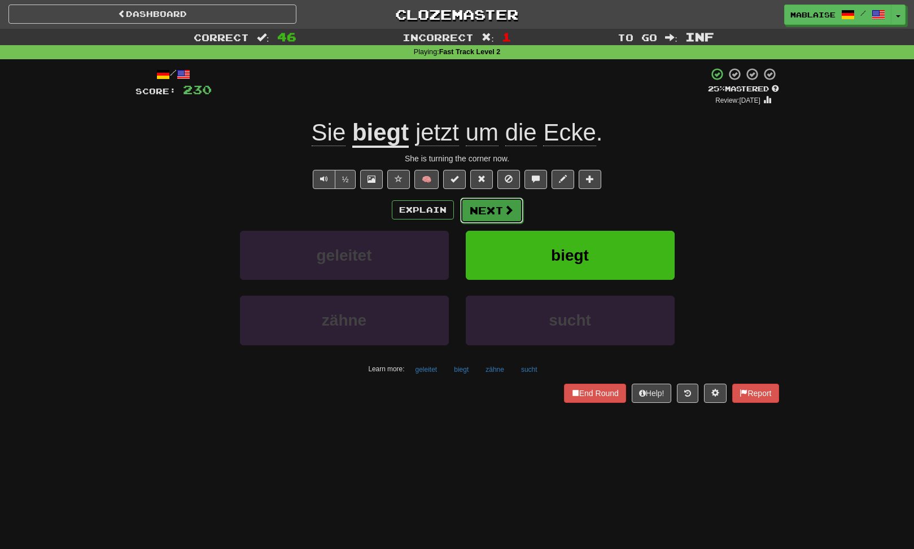
click at [503, 212] on span at bounding box center [508, 210] width 10 height 10
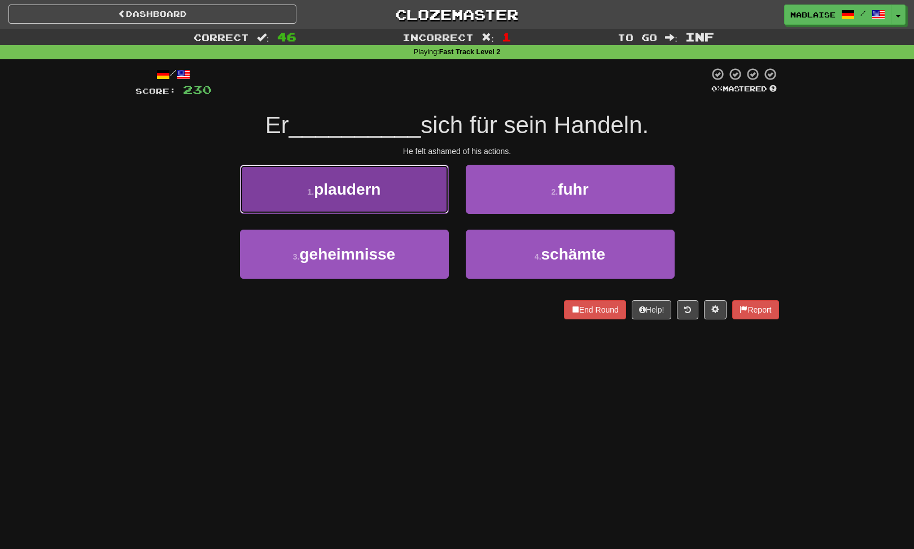
click at [389, 198] on button "1 . plaudern" at bounding box center [344, 189] width 209 height 49
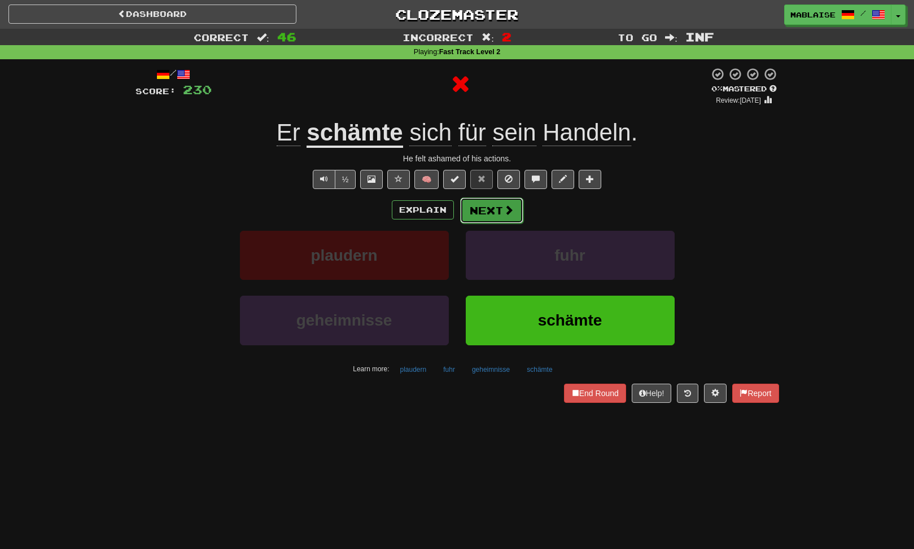
click at [508, 198] on button "Next" at bounding box center [491, 211] width 63 height 26
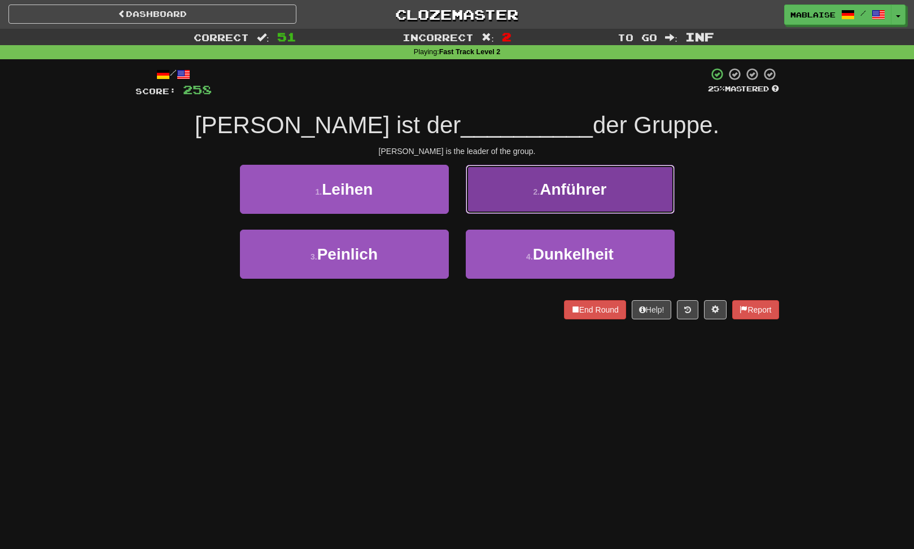
drag, startPoint x: 576, startPoint y: 207, endPoint x: 485, endPoint y: 266, distance: 108.9
click at [574, 207] on button "2 . Anführer" at bounding box center [570, 189] width 209 height 49
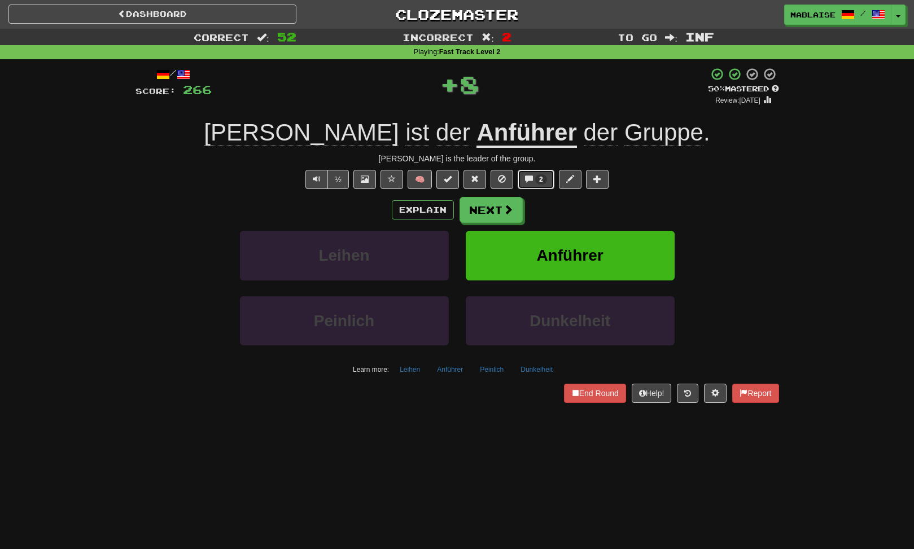
click at [533, 177] on span at bounding box center [529, 179] width 8 height 8
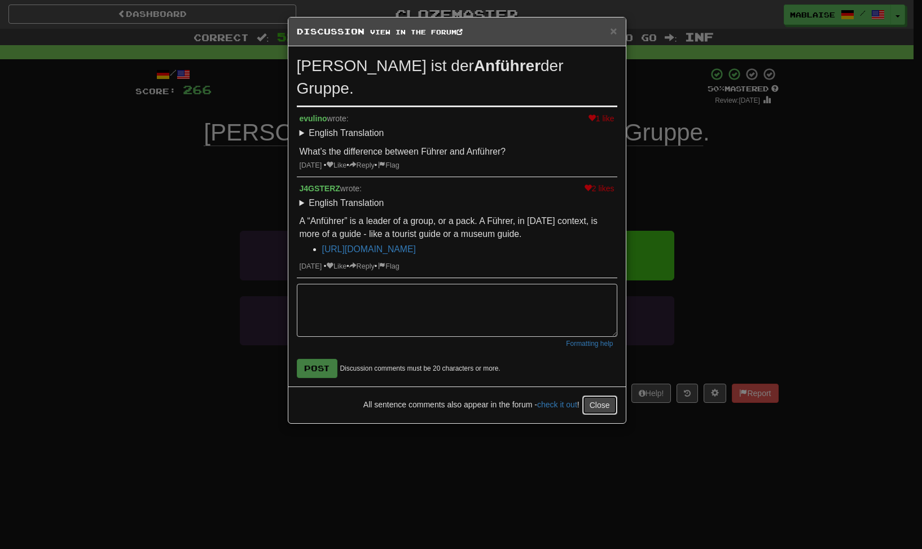
click at [600, 396] on button "Close" at bounding box center [599, 405] width 35 height 19
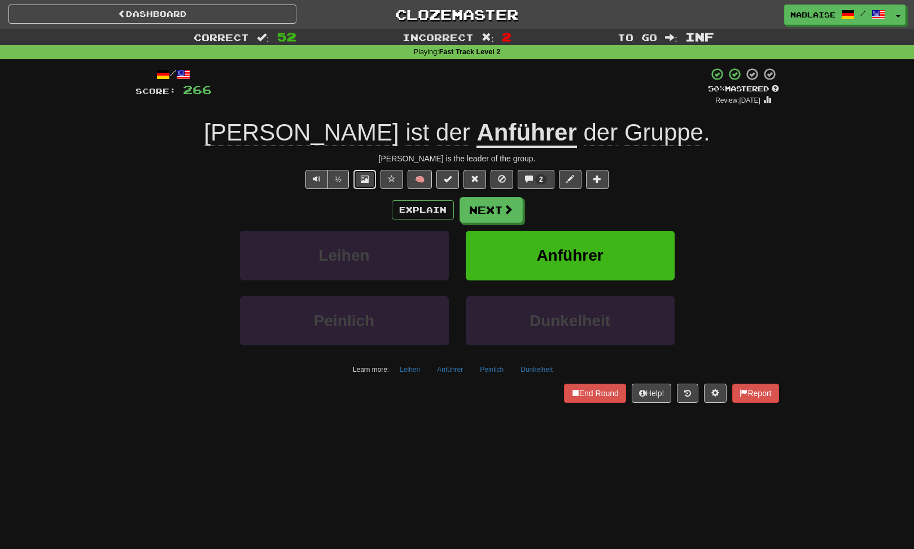
click at [366, 179] on span at bounding box center [365, 179] width 8 height 8
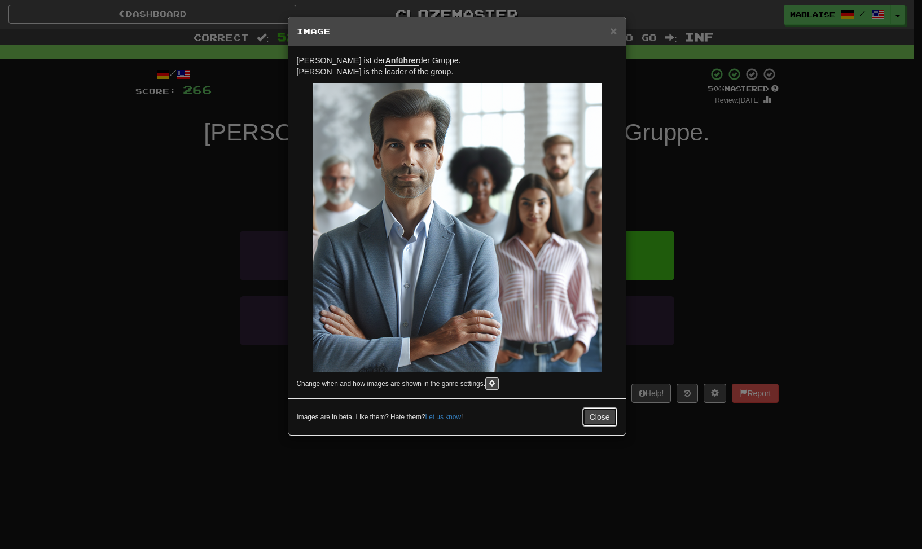
click at [589, 415] on button "Close" at bounding box center [599, 416] width 35 height 19
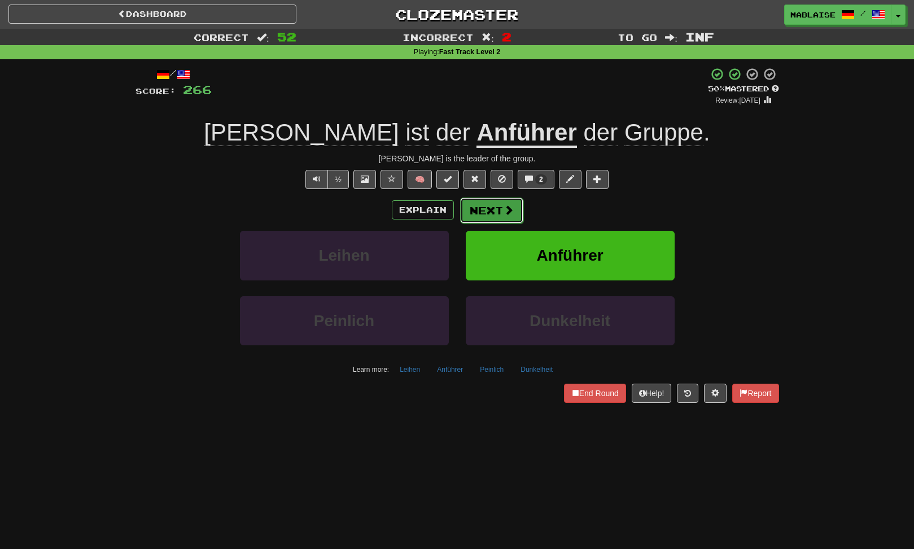
click at [506, 205] on span at bounding box center [508, 210] width 10 height 10
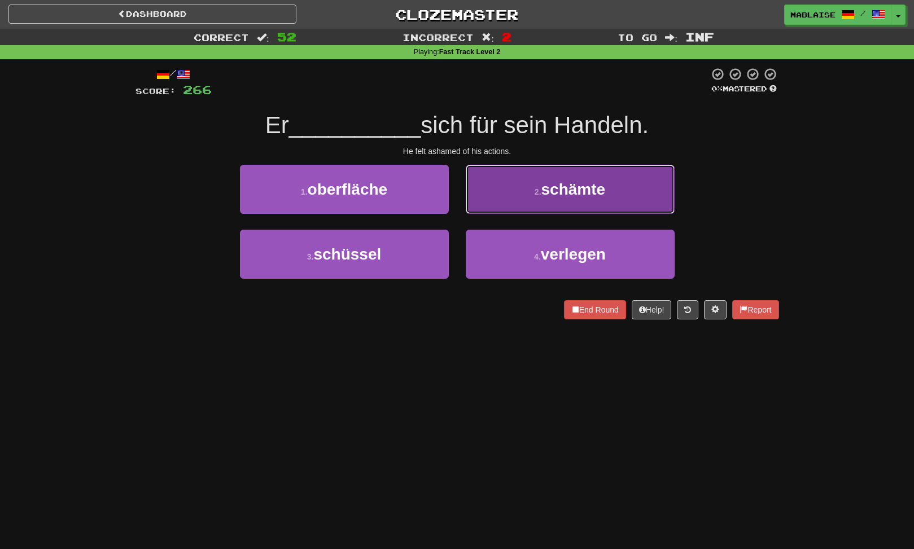
click at [512, 199] on button "2 . schämte" at bounding box center [570, 189] width 209 height 49
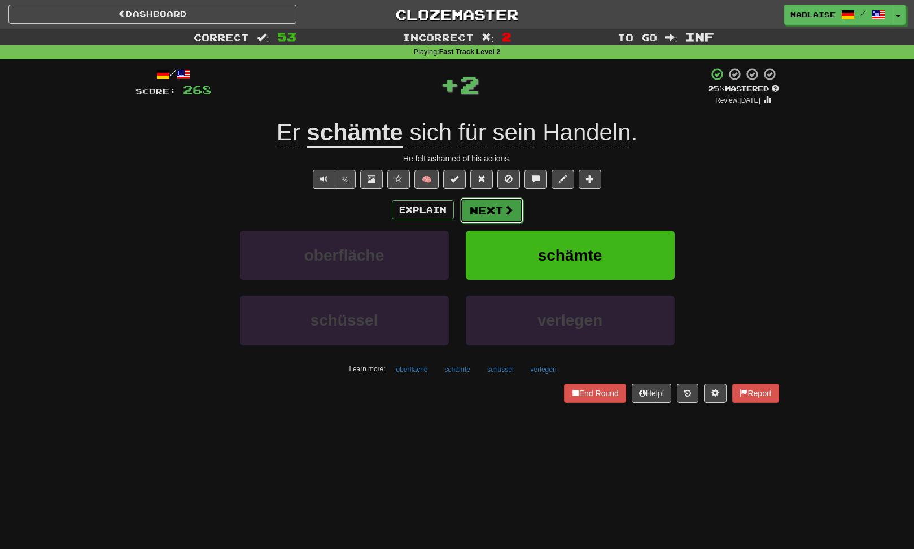
click at [499, 214] on button "Next" at bounding box center [491, 211] width 63 height 26
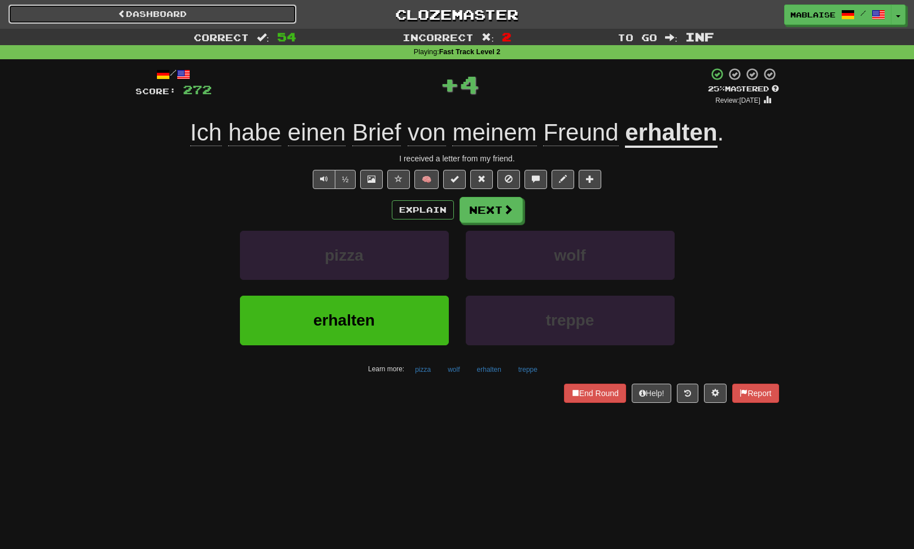
click at [201, 17] on link "Dashboard" at bounding box center [152, 14] width 288 height 19
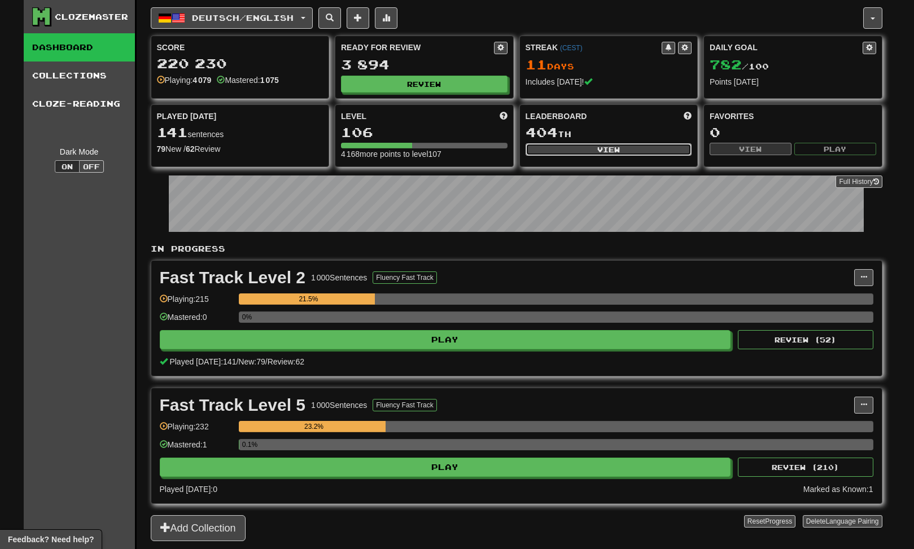
click at [611, 151] on button "View" at bounding box center [608, 149] width 166 height 12
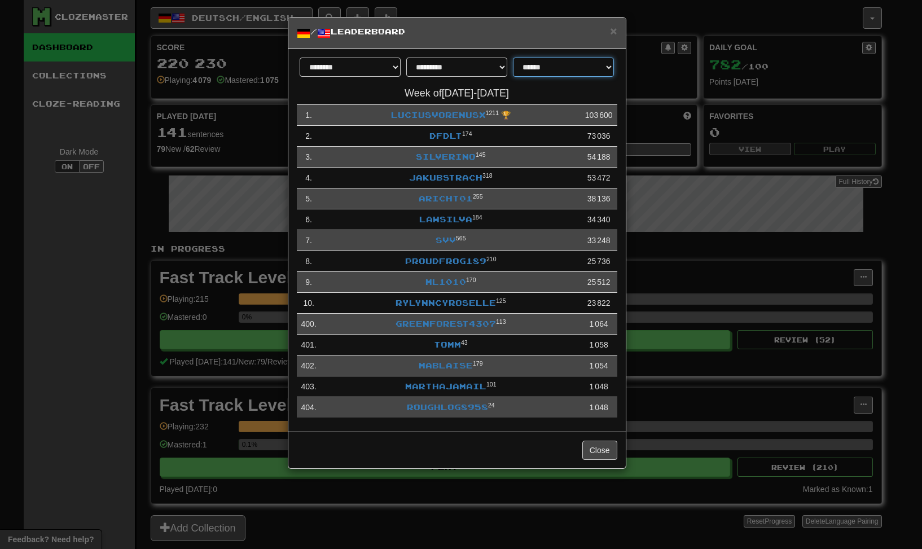
click at [576, 73] on select "**********" at bounding box center [563, 67] width 101 height 19
select select "**********"
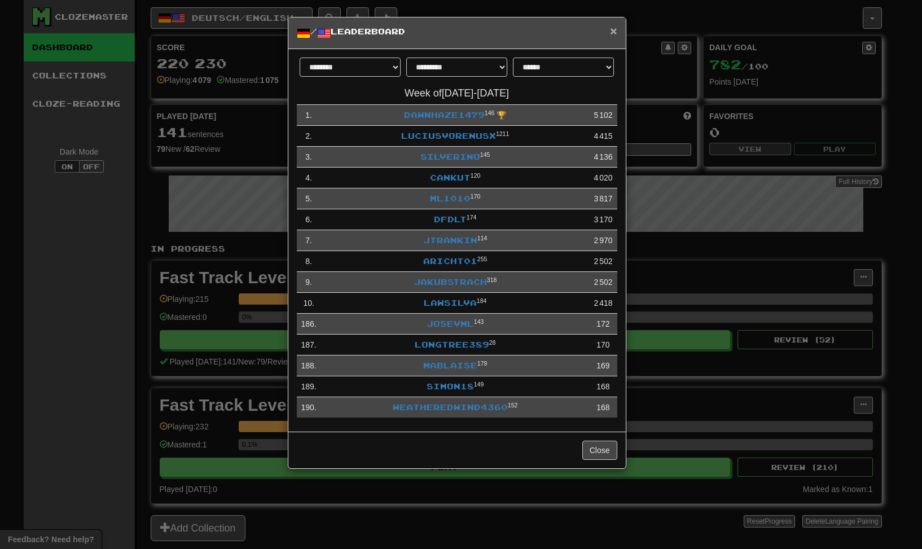
click at [611, 31] on span "×" at bounding box center [613, 30] width 7 height 13
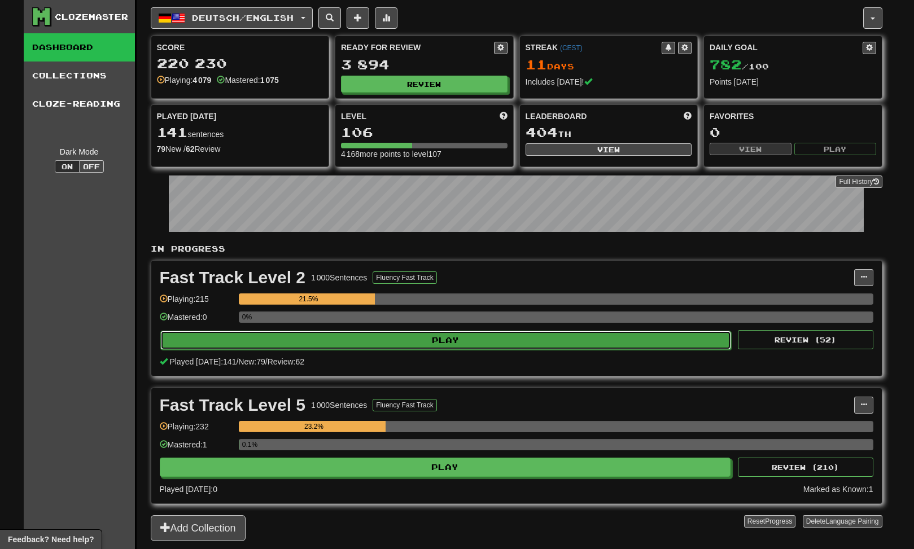
click at [362, 339] on button "Play" at bounding box center [445, 340] width 571 height 19
select select "********"
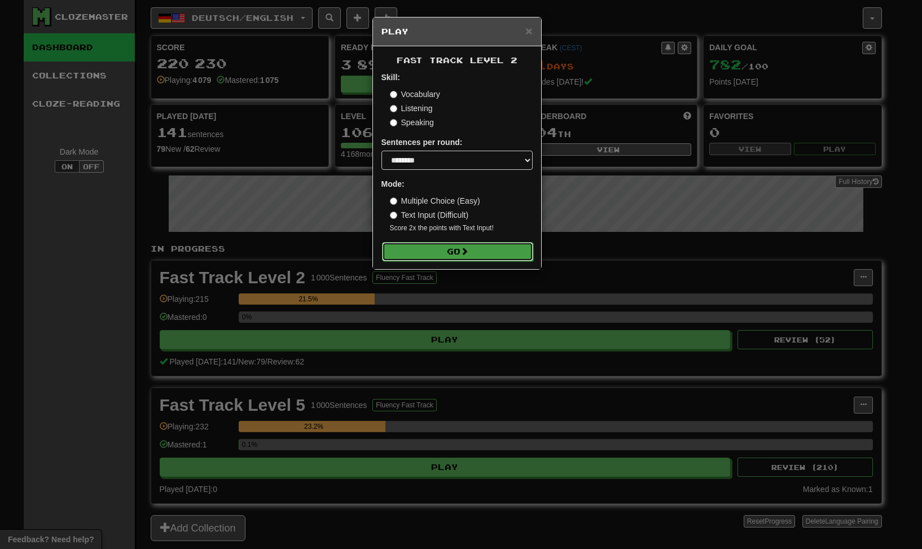
click at [429, 254] on button "Go" at bounding box center [457, 251] width 151 height 19
